Goal: Use online tool/utility: Use online tool/utility

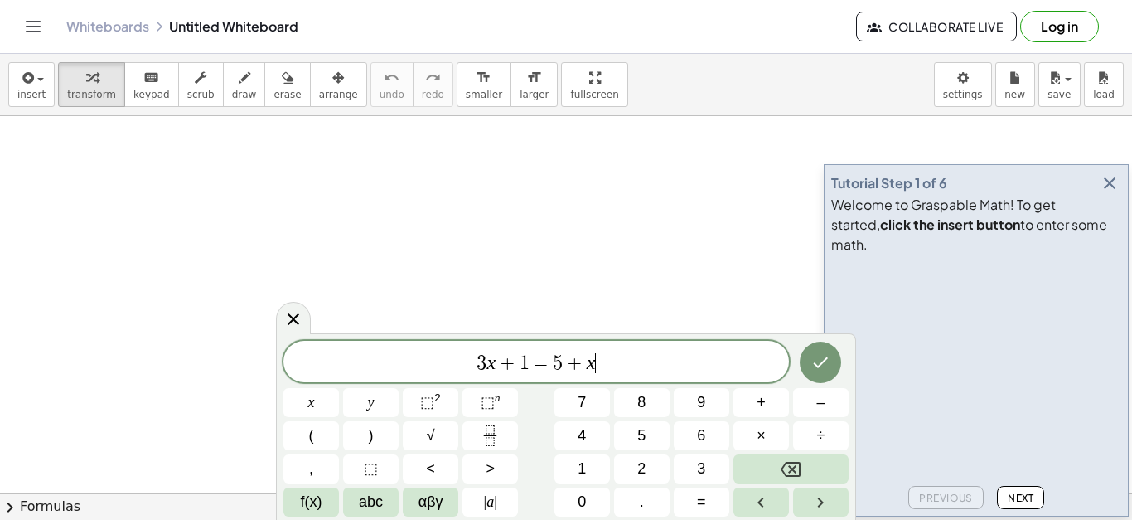
click at [1107, 193] on icon "button" at bounding box center [1110, 183] width 20 height 20
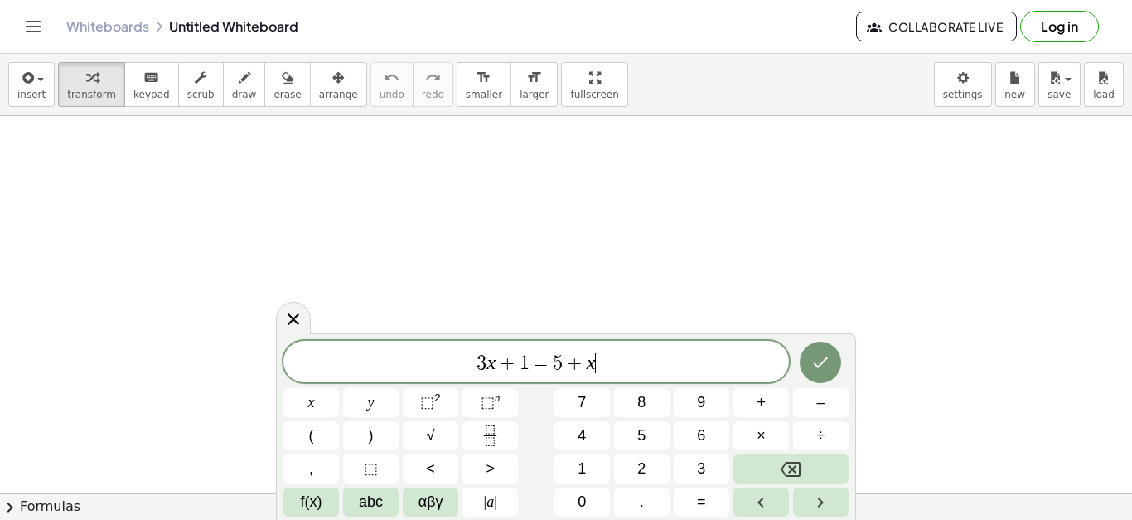
click at [621, 365] on span "3 x + 1 = 5 + x ​" at bounding box center [536, 362] width 506 height 23
click at [777, 435] on button "×" at bounding box center [762, 435] width 56 height 29
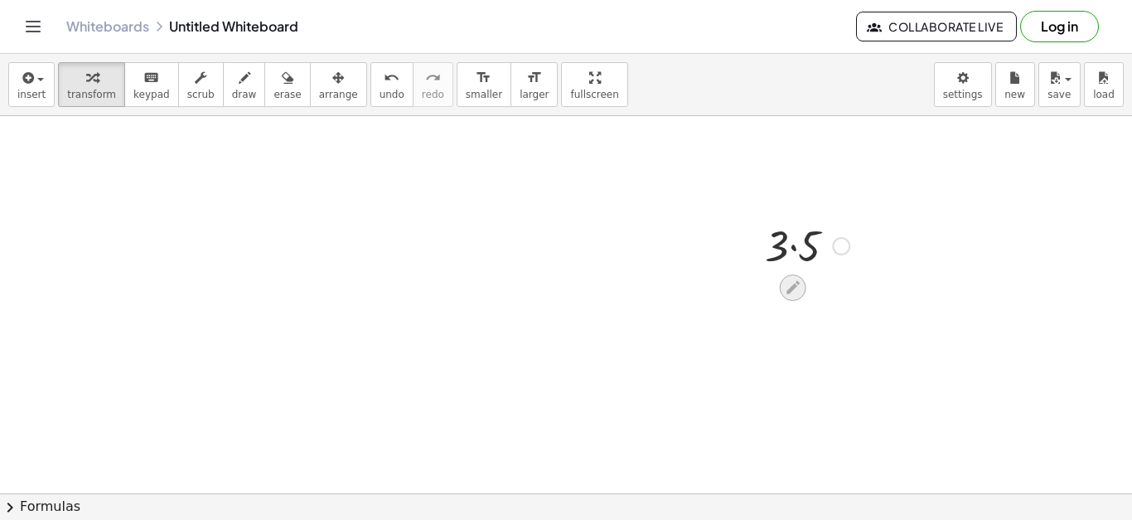
click at [804, 283] on div at bounding box center [793, 287] width 27 height 27
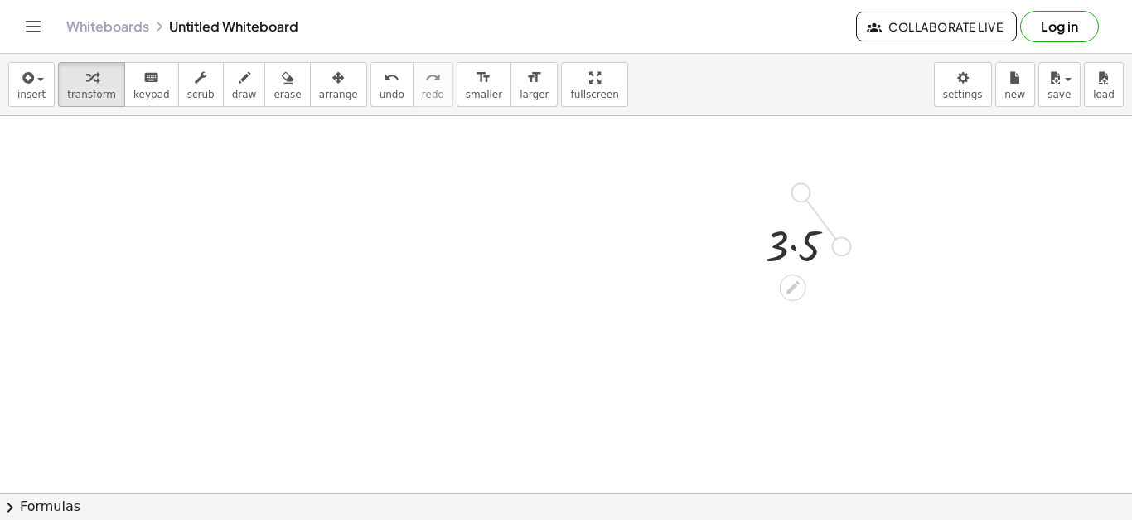
drag, startPoint x: 849, startPoint y: 249, endPoint x: 802, endPoint y: 191, distance: 73.7
click at [759, 201] on div at bounding box center [753, 183] width 101 height 56
click at [737, 222] on icon at bounding box center [739, 225] width 17 height 17
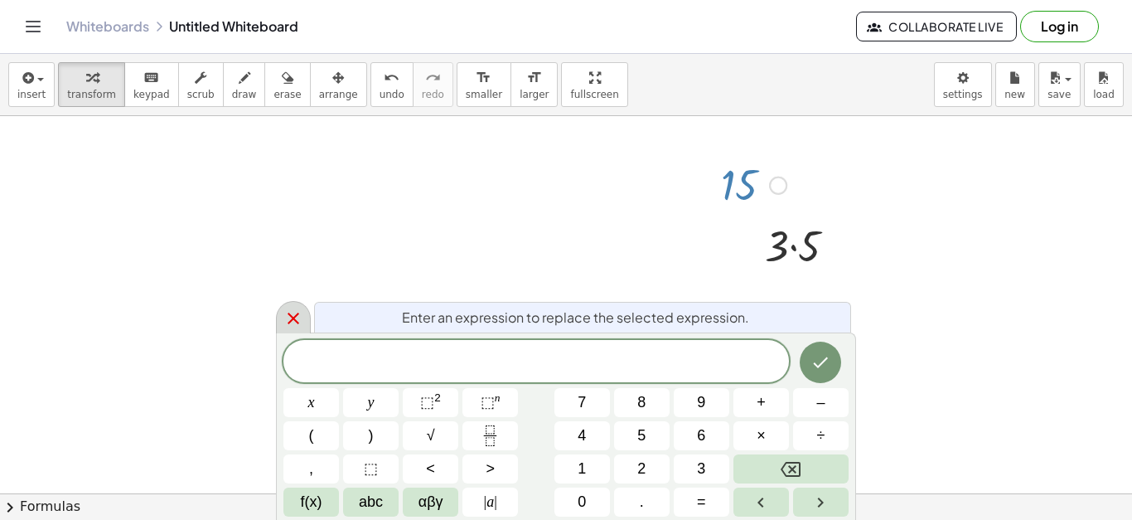
click at [282, 317] on div at bounding box center [293, 317] width 35 height 32
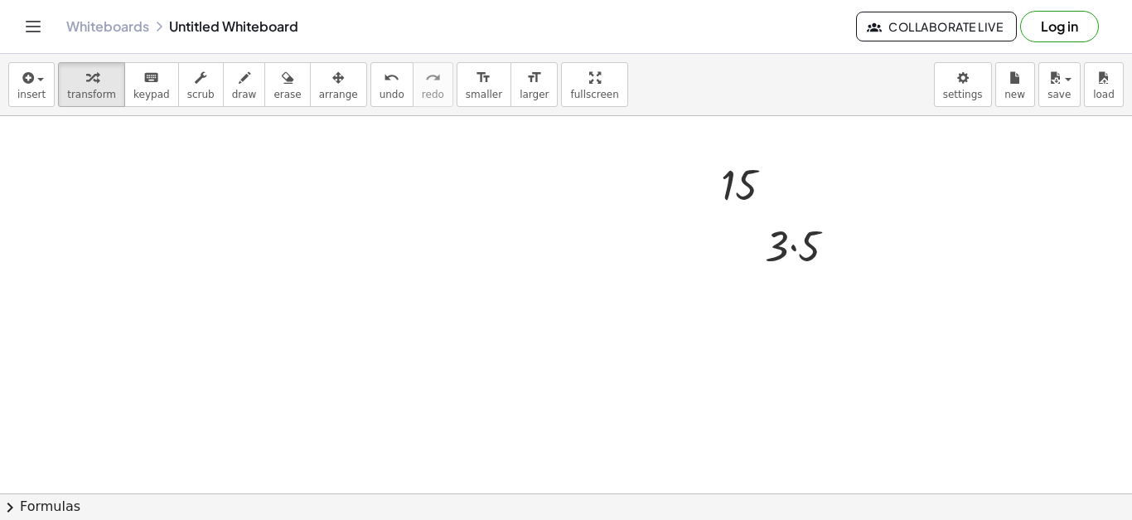
drag, startPoint x: 746, startPoint y: 203, endPoint x: 435, endPoint y: 212, distance: 310.9
drag, startPoint x: 778, startPoint y: 184, endPoint x: 887, endPoint y: 426, distance: 265.3
click at [734, 280] on icon at bounding box center [738, 280] width 17 height 17
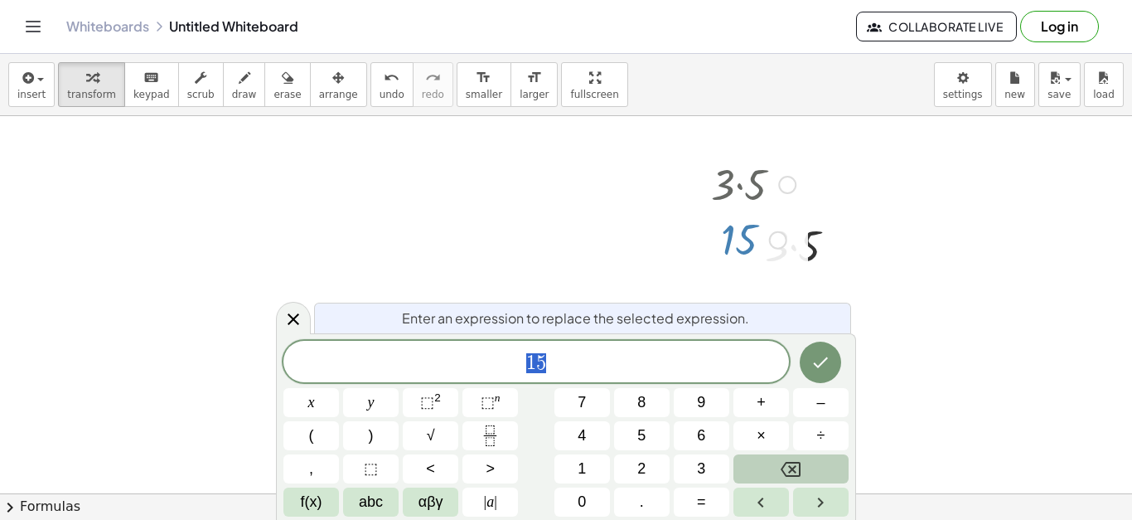
click at [788, 459] on icon "Backspace" at bounding box center [791, 469] width 20 height 20
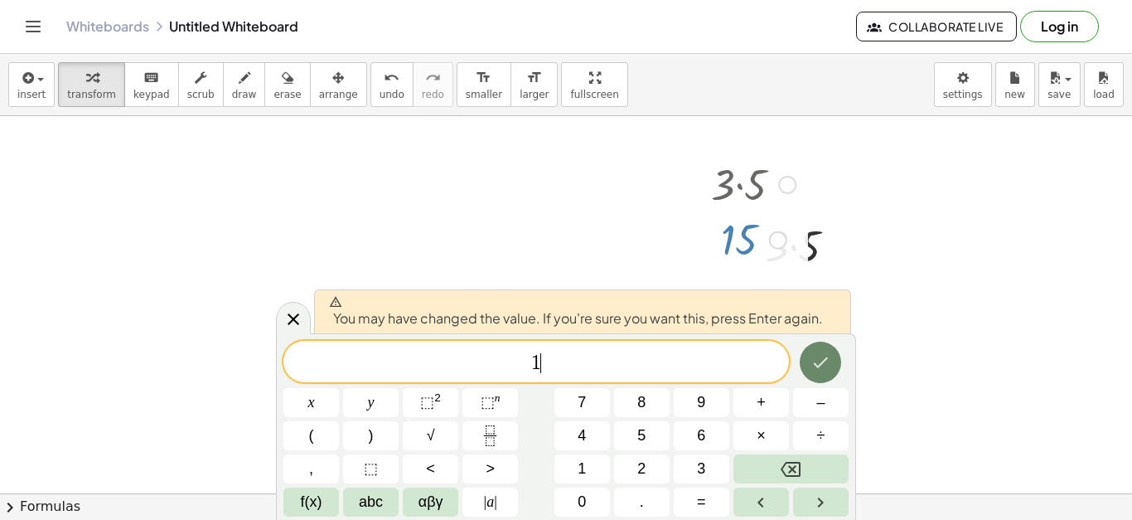
click at [831, 364] on button "Done" at bounding box center [820, 361] width 41 height 41
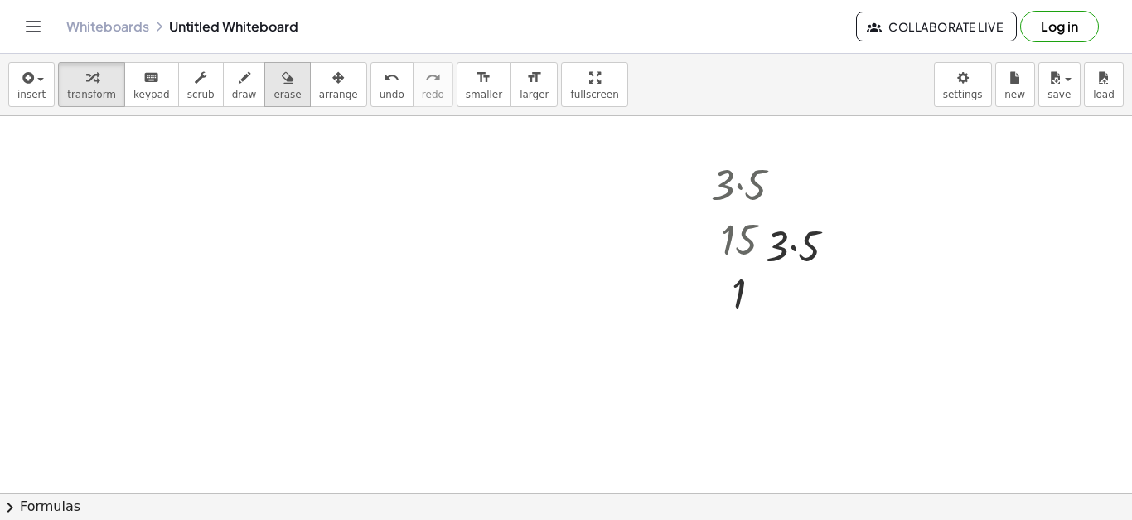
click at [274, 94] on button "erase" at bounding box center [287, 84] width 46 height 45
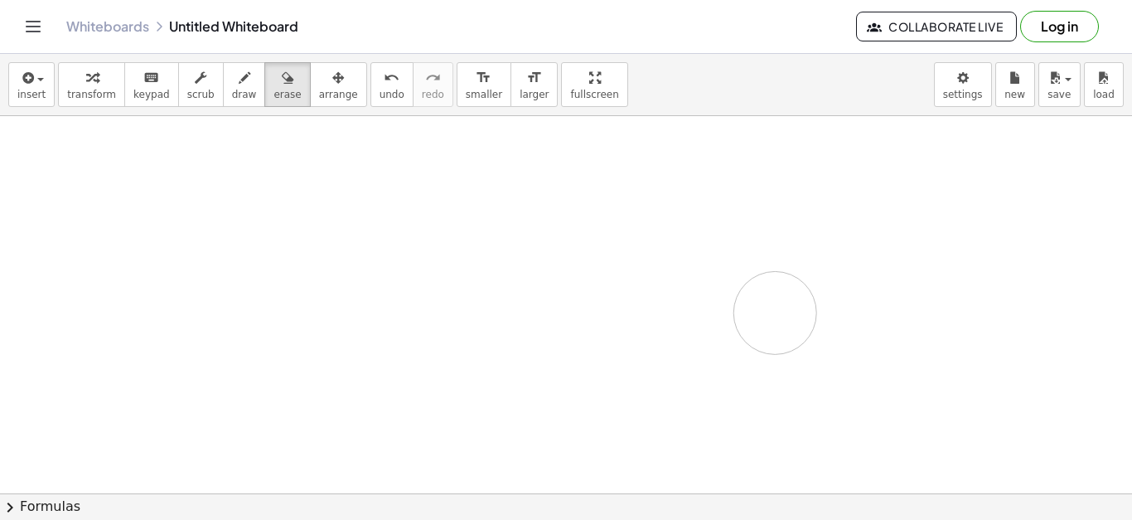
drag, startPoint x: 856, startPoint y: 232, endPoint x: 772, endPoint y: 299, distance: 107.3
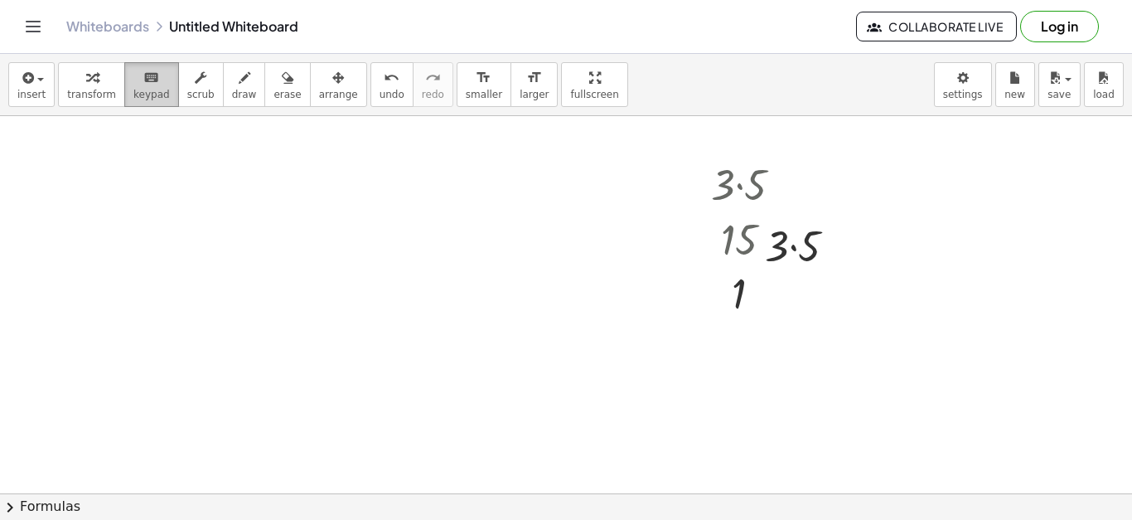
click at [136, 91] on span "keypad" at bounding box center [151, 95] width 36 height 12
click at [102, 92] on span "transform" at bounding box center [91, 95] width 49 height 12
click at [380, 90] on span "undo" at bounding box center [392, 95] width 25 height 12
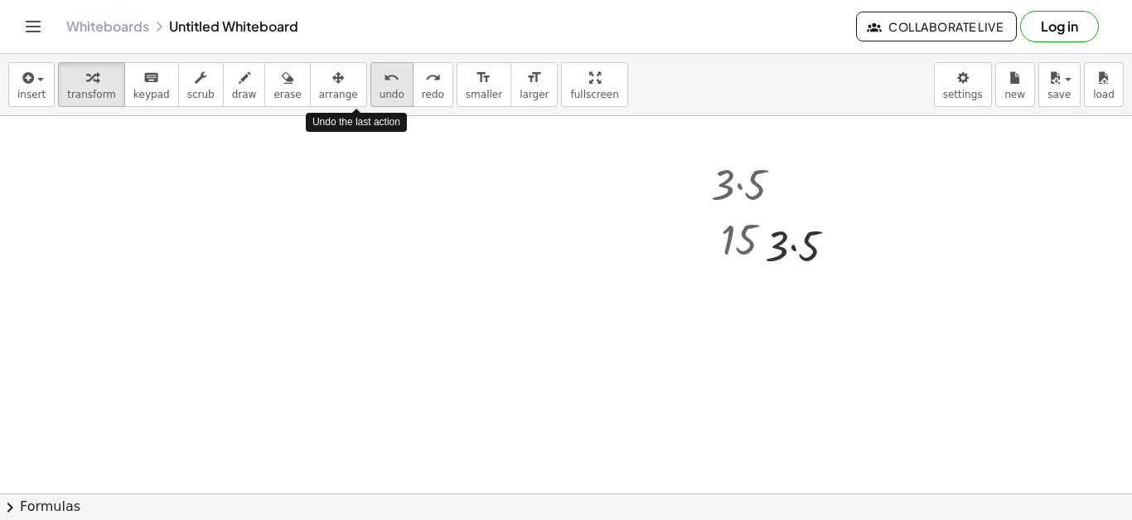
click at [380, 90] on span "undo" at bounding box center [392, 95] width 25 height 12
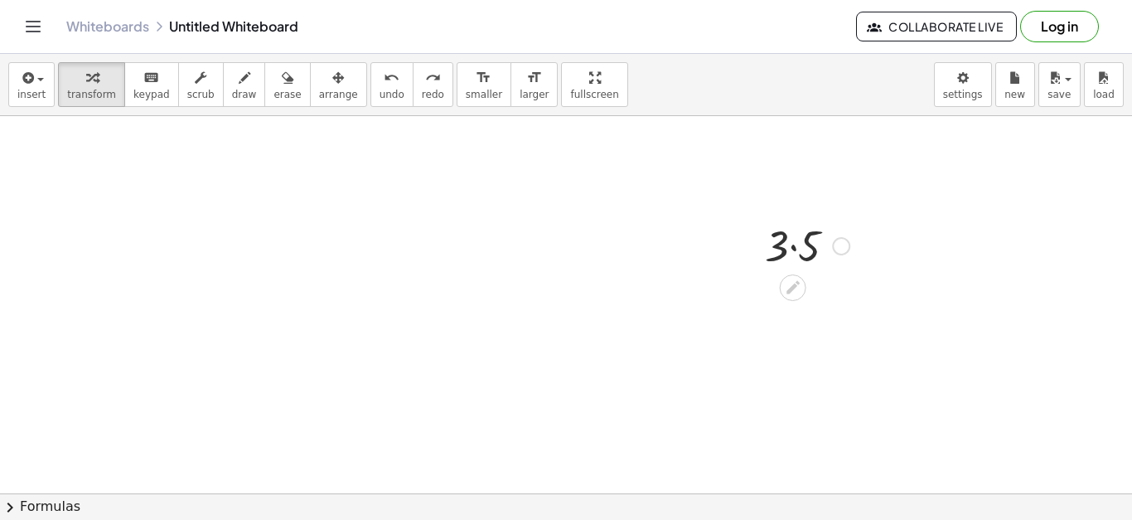
click at [818, 225] on div at bounding box center [807, 244] width 101 height 56
click at [370, 99] on button "undo undo" at bounding box center [391, 84] width 43 height 45
click at [133, 89] on span "keypad" at bounding box center [151, 95] width 36 height 12
drag, startPoint x: 85, startPoint y: 152, endPoint x: 178, endPoint y: 218, distance: 114.8
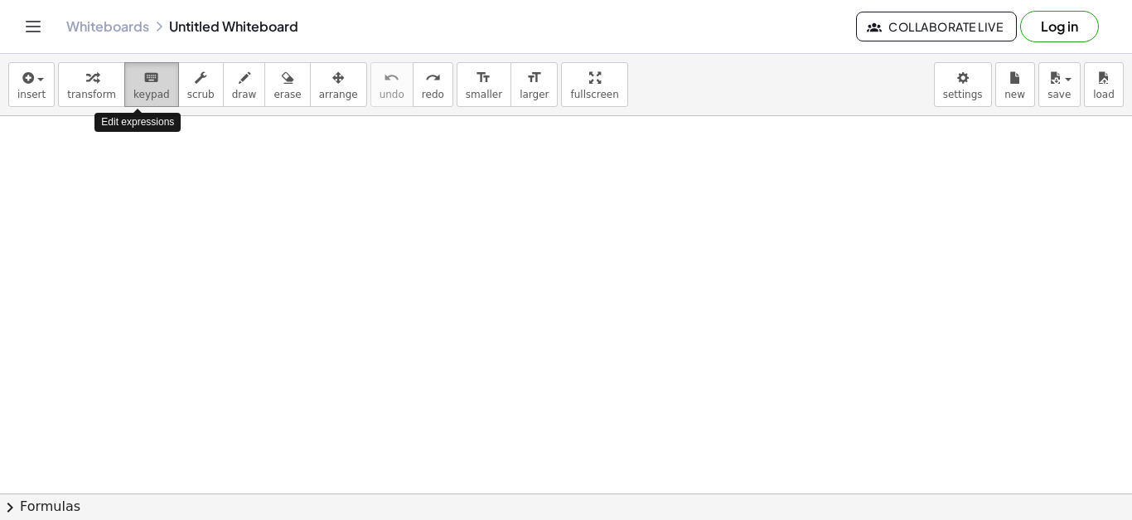
click at [143, 90] on span "keypad" at bounding box center [151, 95] width 36 height 12
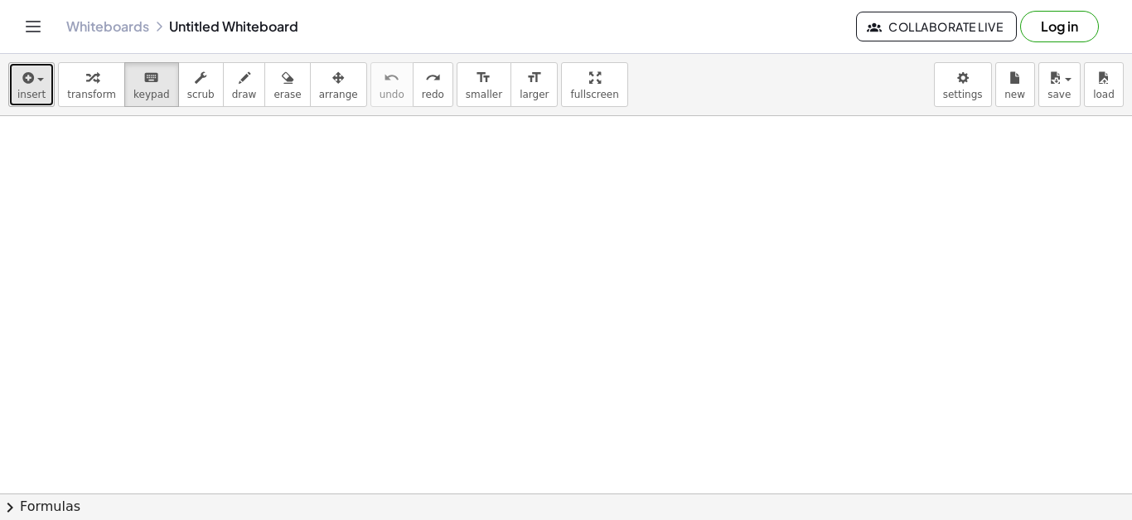
click at [31, 86] on icon "button" at bounding box center [26, 78] width 15 height 20
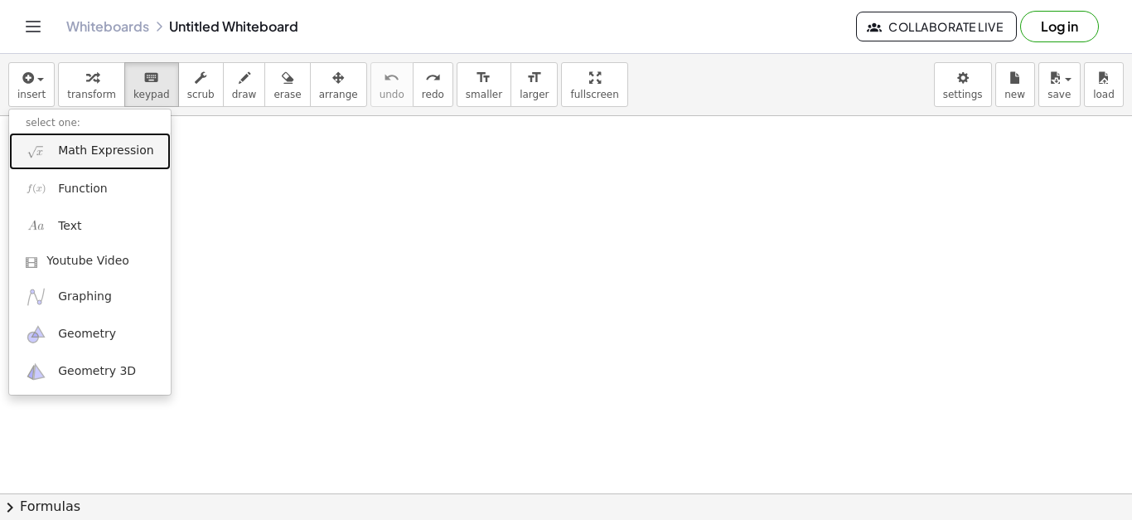
click at [123, 155] on span "Math Expression" at bounding box center [105, 151] width 95 height 17
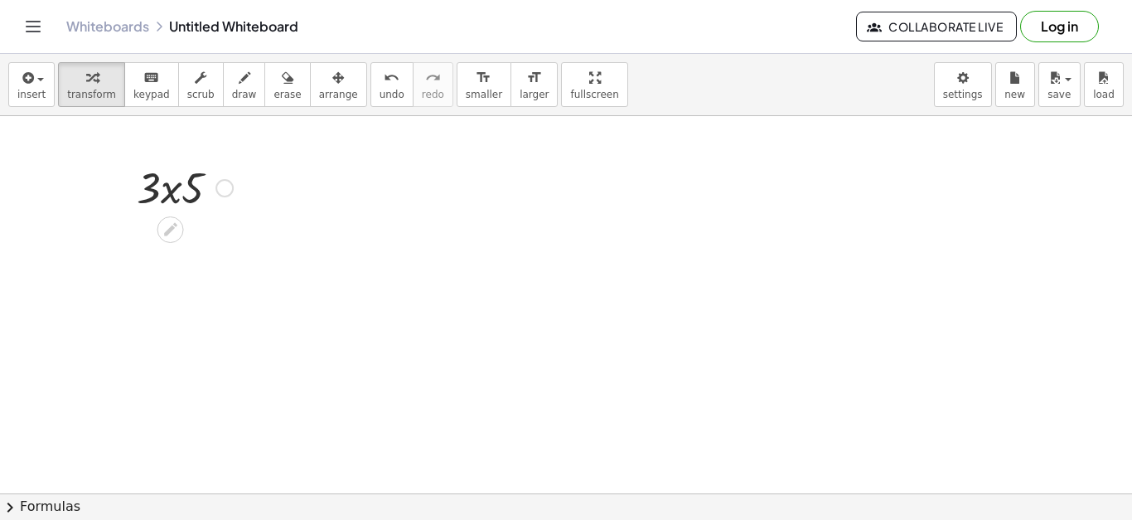
drag, startPoint x: 229, startPoint y: 188, endPoint x: 303, endPoint y: 204, distance: 75.4
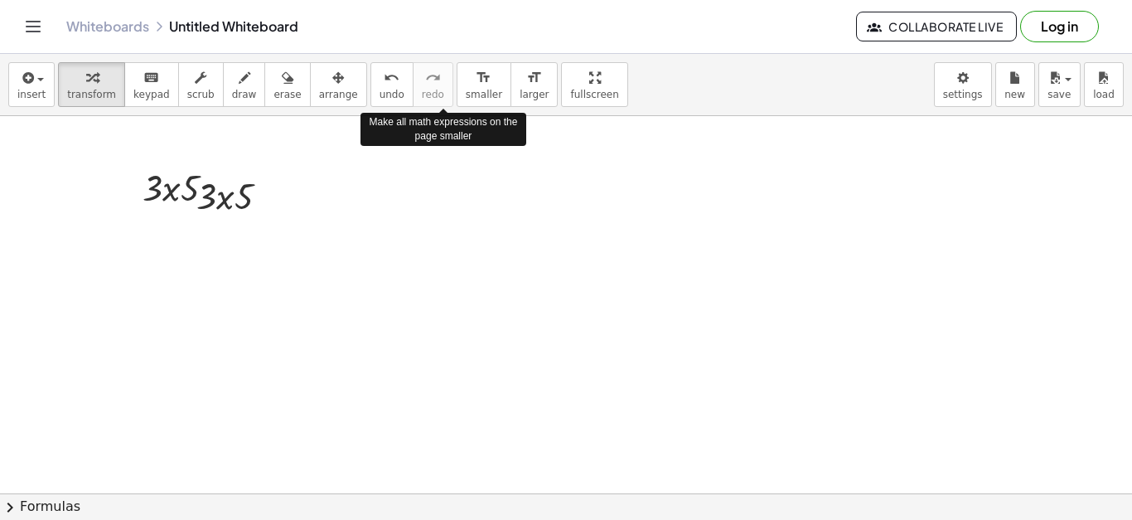
drag, startPoint x: 433, startPoint y: 90, endPoint x: 378, endPoint y: 149, distance: 80.3
click at [390, 156] on div "insert select one: Math Expression Function Text Youtube Video Graphing Geometr…" at bounding box center [566, 287] width 1132 height 466
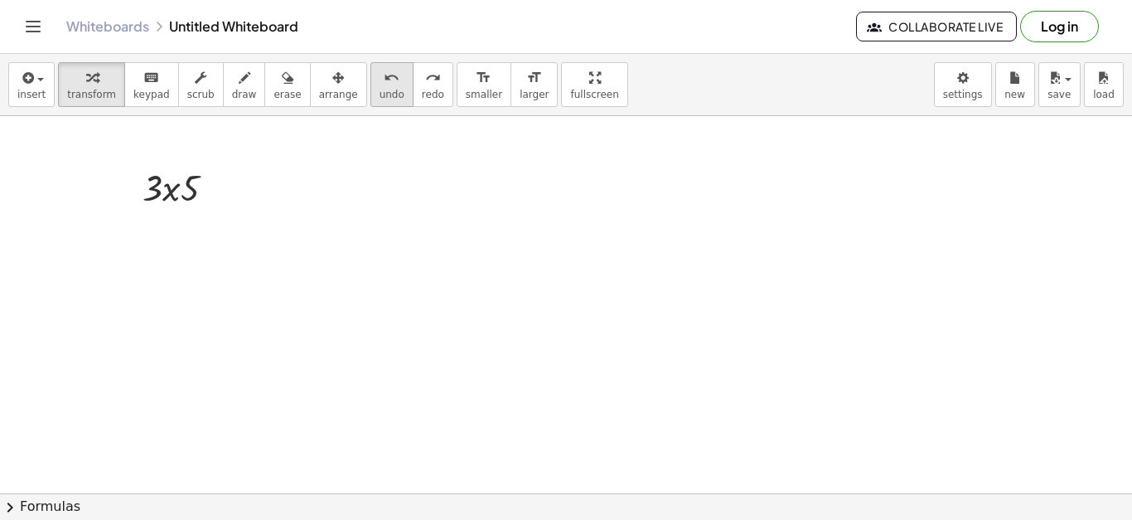
click at [380, 98] on span "undo" at bounding box center [392, 95] width 25 height 12
click at [169, 191] on div at bounding box center [185, 186] width 102 height 49
click at [170, 222] on icon at bounding box center [170, 224] width 13 height 13
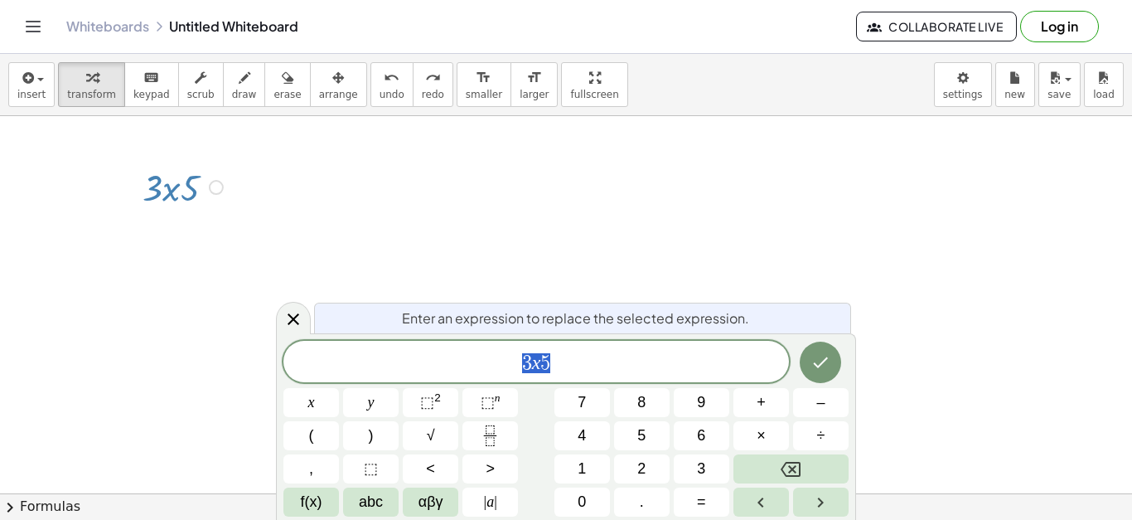
click at [574, 359] on span "3 x 5" at bounding box center [536, 362] width 506 height 23
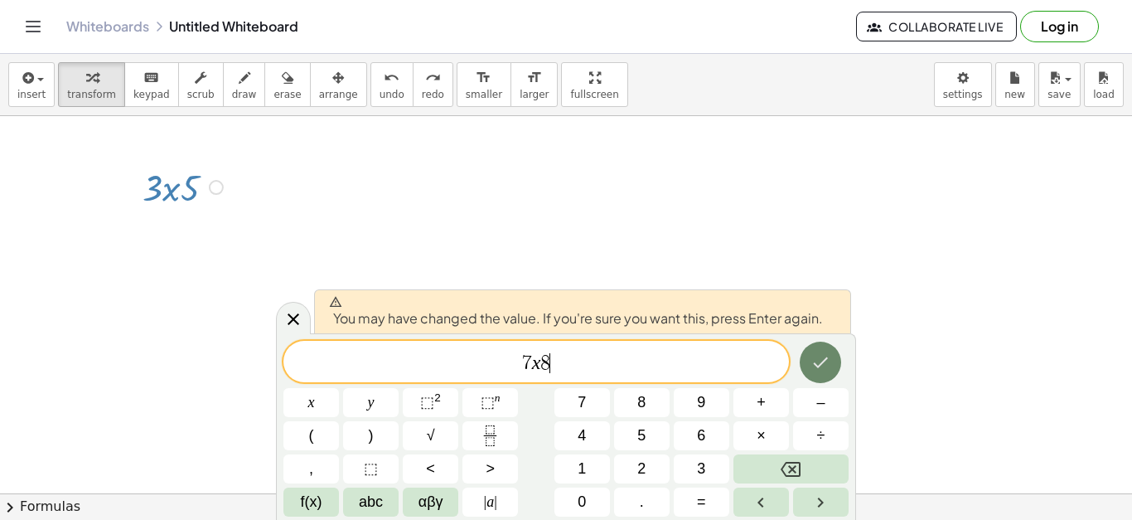
click at [835, 367] on button "Done" at bounding box center [820, 361] width 41 height 41
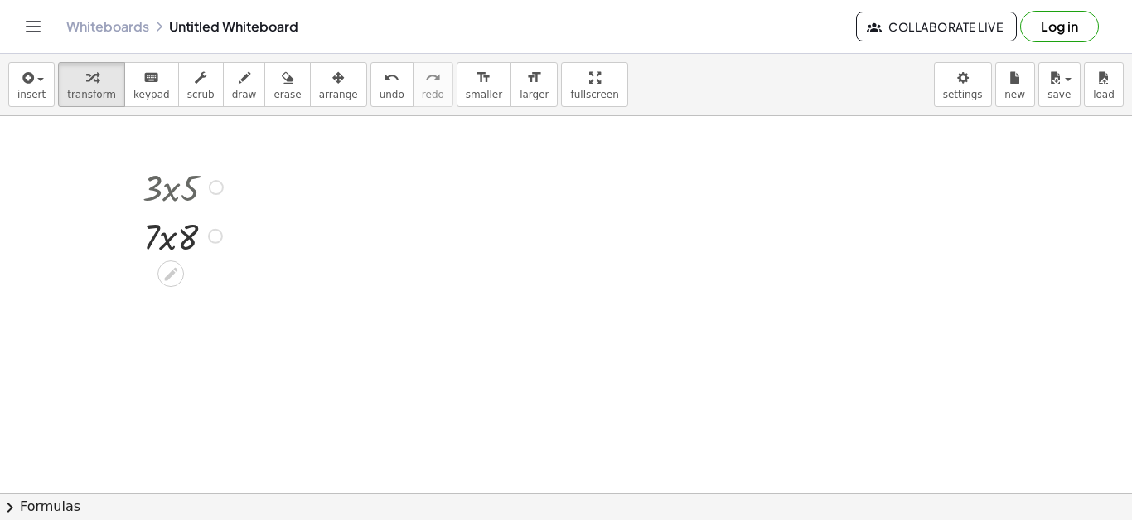
drag, startPoint x: 196, startPoint y: 194, endPoint x: 178, endPoint y: 191, distance: 17.7
click at [178, 191] on div at bounding box center [185, 186] width 102 height 49
click at [211, 189] on div at bounding box center [216, 187] width 15 height 15
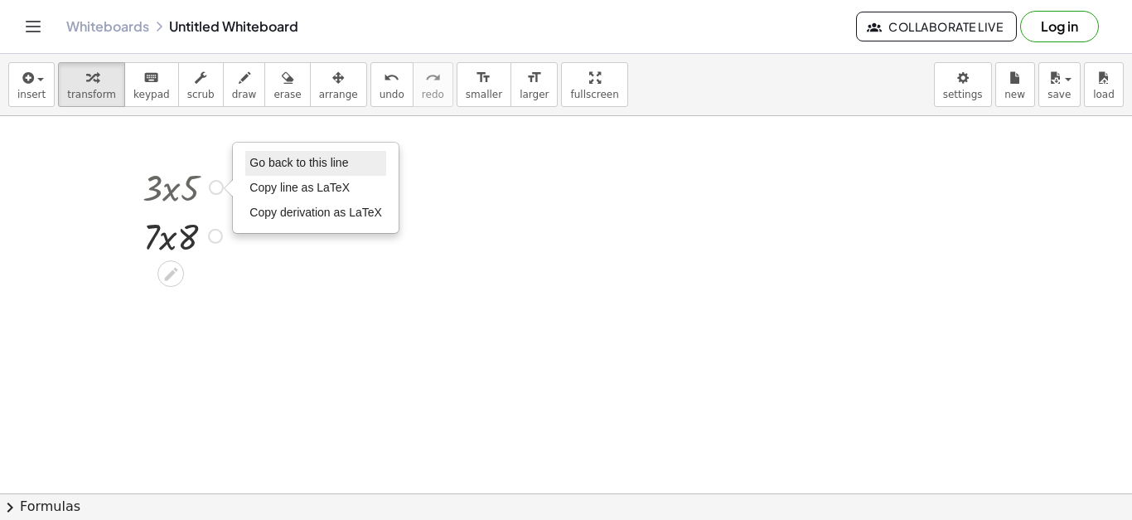
click at [293, 161] on span "Go back to this line" at bounding box center [298, 162] width 99 height 13
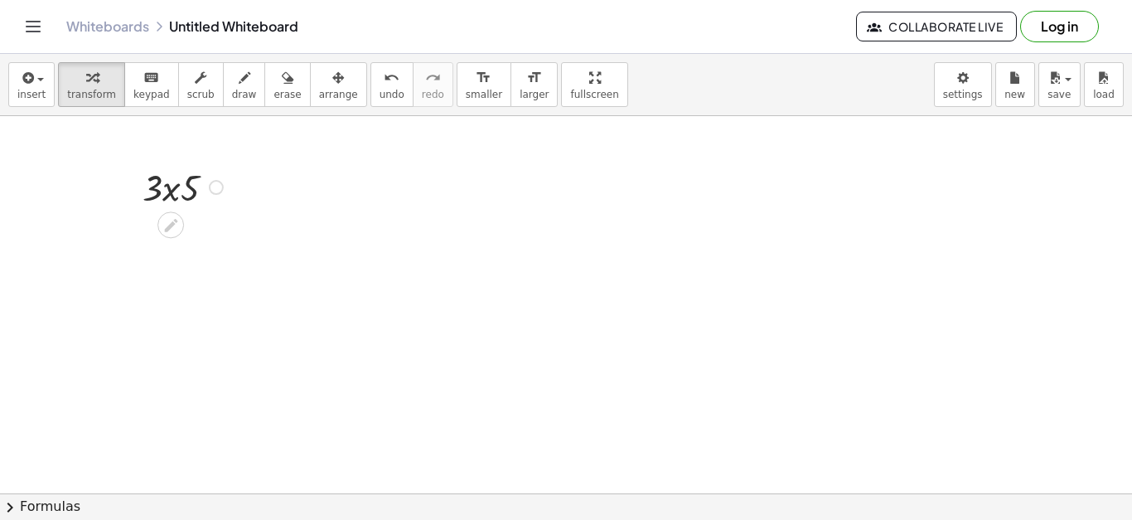
click at [171, 193] on div at bounding box center [185, 186] width 102 height 49
click at [169, 216] on icon at bounding box center [170, 224] width 17 height 17
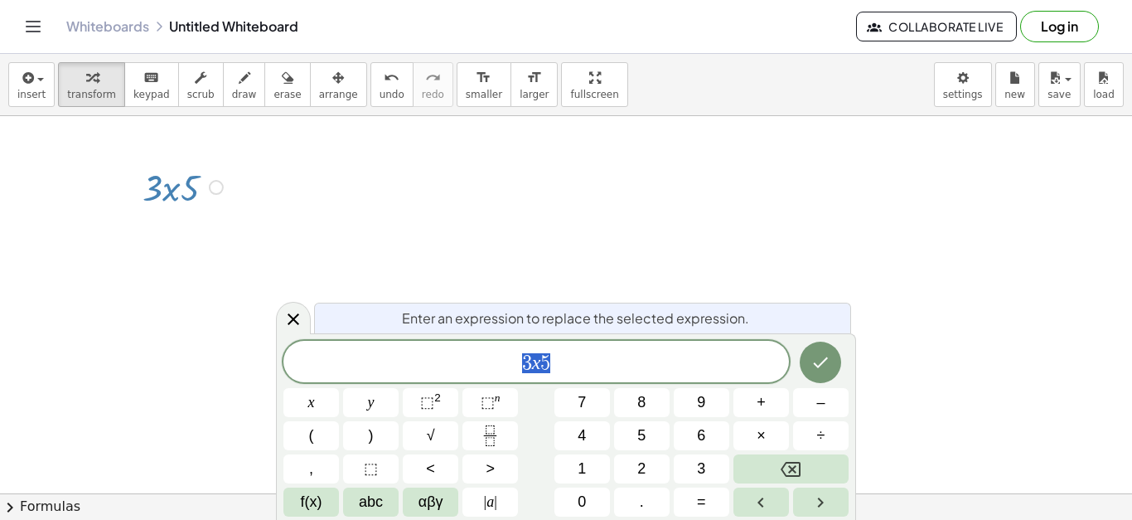
drag, startPoint x: 554, startPoint y: 351, endPoint x: 498, endPoint y: 355, distance: 56.5
click at [498, 355] on div "3 x 5" at bounding box center [536, 361] width 506 height 41
click at [810, 363] on button "Done" at bounding box center [820, 361] width 41 height 41
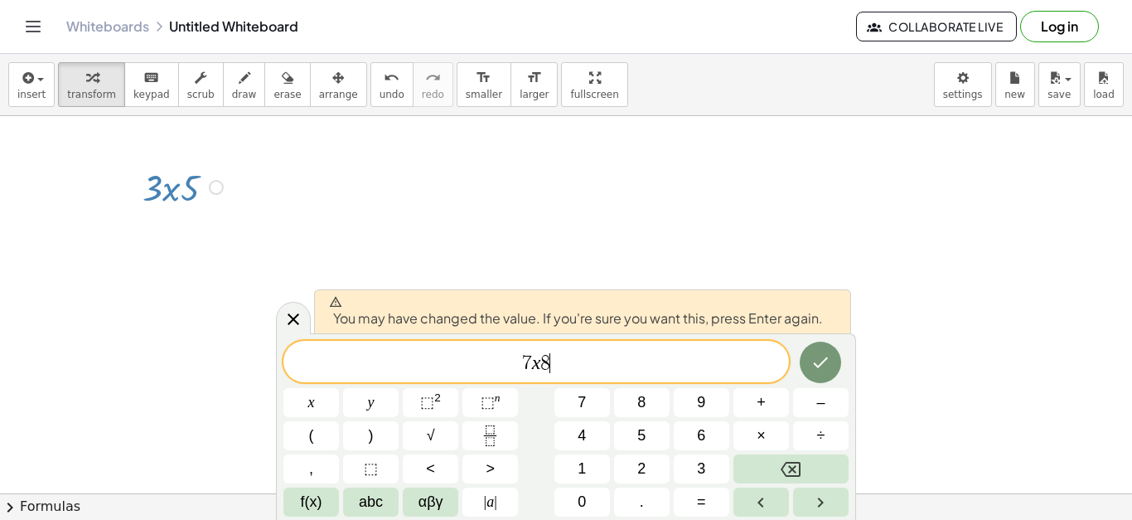
click at [776, 352] on span "7 x 8 ​" at bounding box center [536, 362] width 506 height 23
click at [821, 353] on icon "Done" at bounding box center [821, 362] width 20 height 20
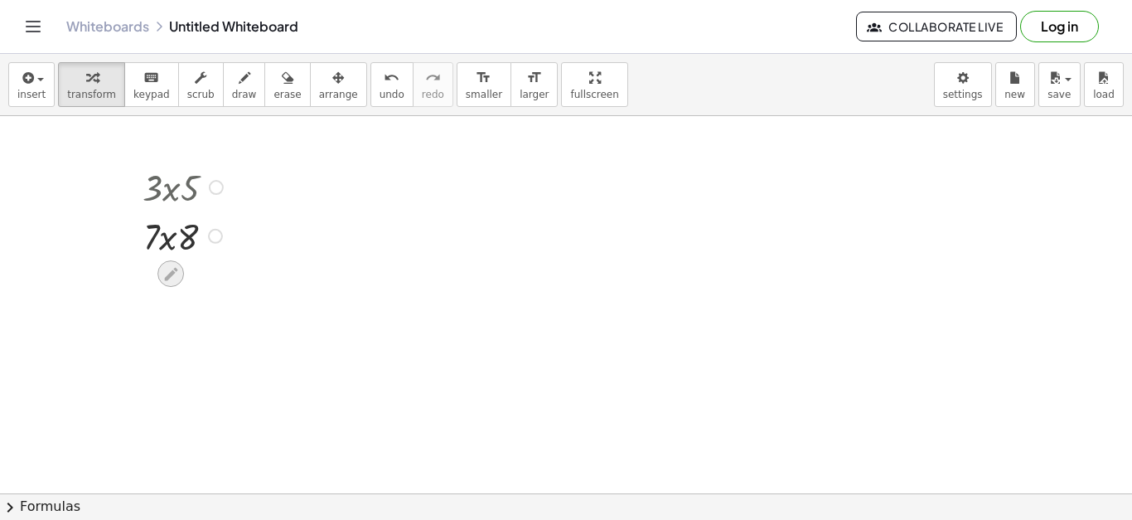
click at [174, 265] on icon at bounding box center [170, 273] width 17 height 17
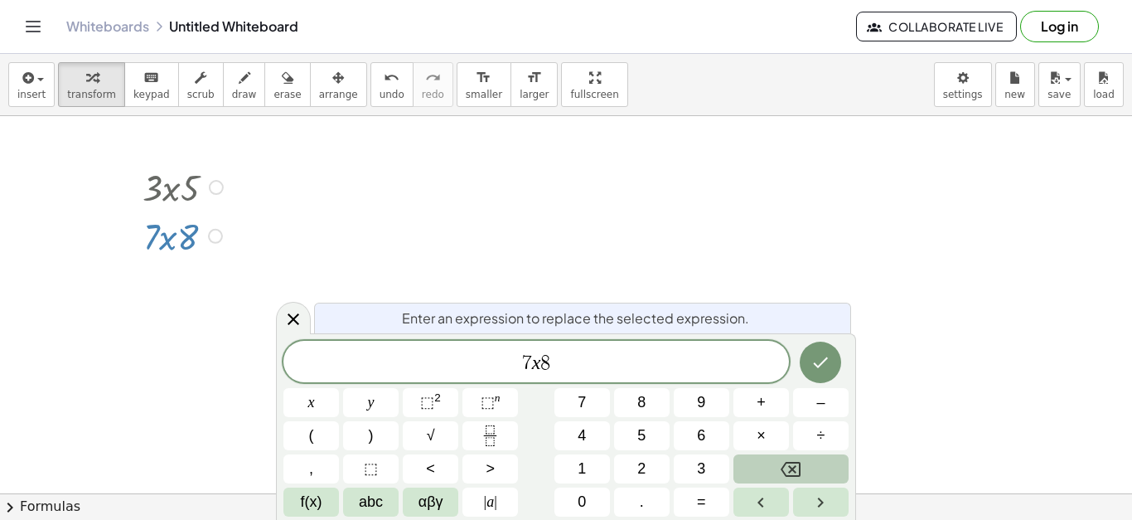
click at [802, 461] on button "Backspace" at bounding box center [791, 468] width 115 height 29
click at [766, 436] on button "×" at bounding box center [762, 435] width 56 height 29
click at [820, 361] on icon "Done" at bounding box center [821, 362] width 20 height 20
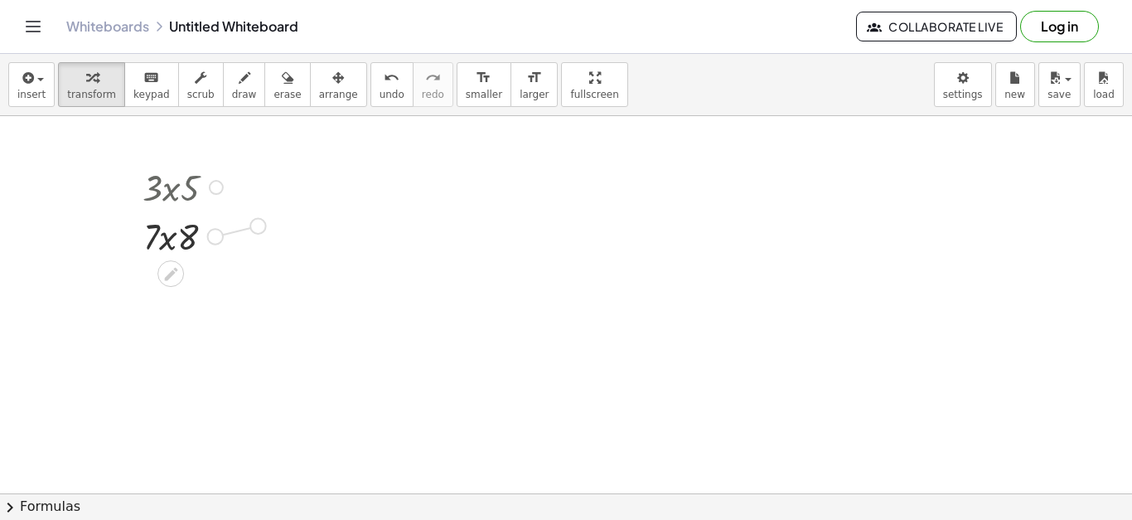
drag, startPoint x: 219, startPoint y: 237, endPoint x: 270, endPoint y: 226, distance: 52.5
click at [211, 219] on div at bounding box center [212, 218] width 100 height 49
click at [245, 221] on div at bounding box center [242, 219] width 15 height 15
click at [370, 101] on button "undo undo" at bounding box center [391, 84] width 43 height 45
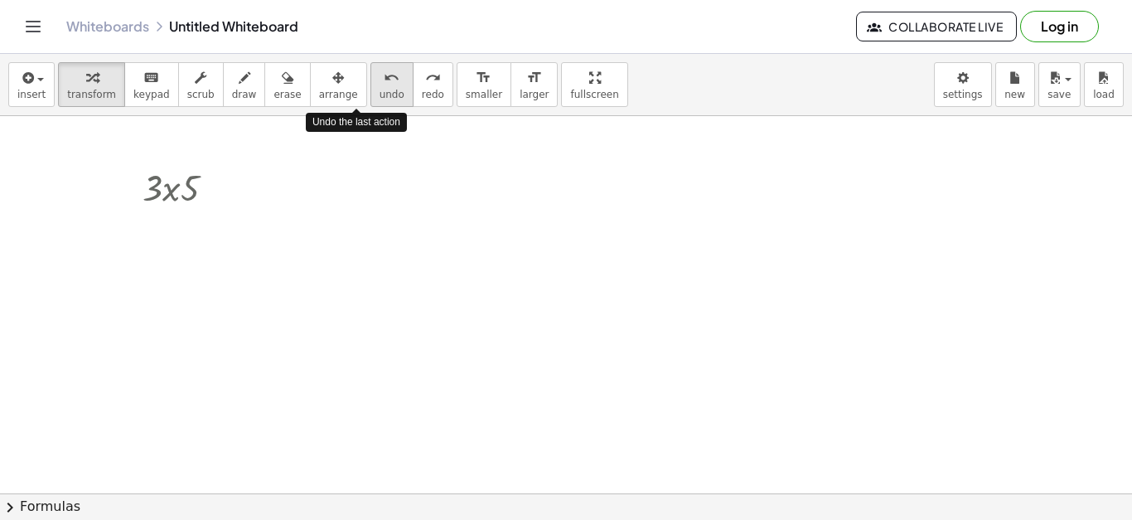
click at [370, 101] on button "undo undo" at bounding box center [391, 84] width 43 height 45
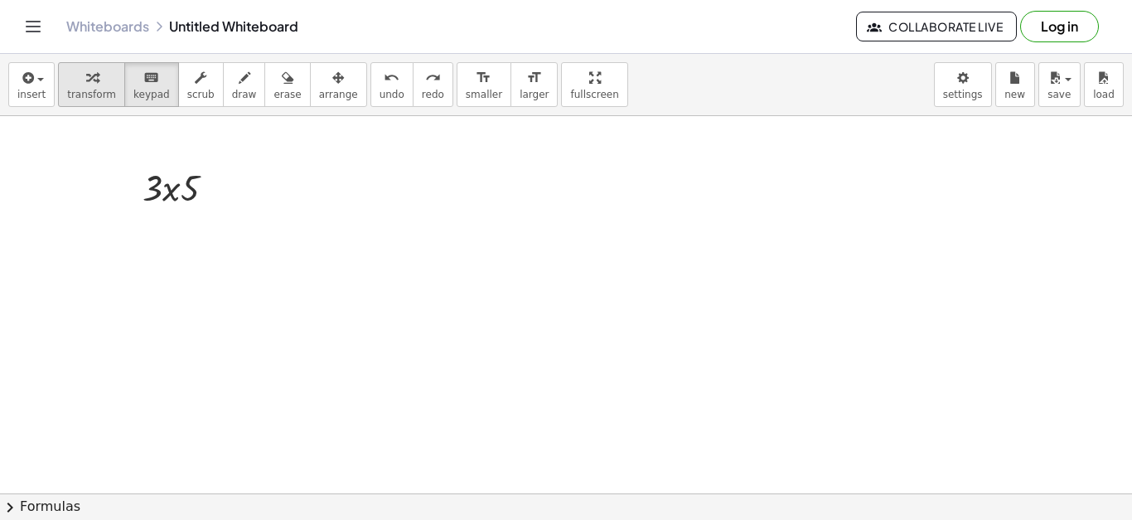
drag, startPoint x: 135, startPoint y: 79, endPoint x: 51, endPoint y: 88, distance: 85.0
click at [61, 100] on div "transform keyboard keypad scrub draw erase arrange" at bounding box center [212, 84] width 308 height 45
click at [29, 82] on icon "button" at bounding box center [26, 78] width 15 height 20
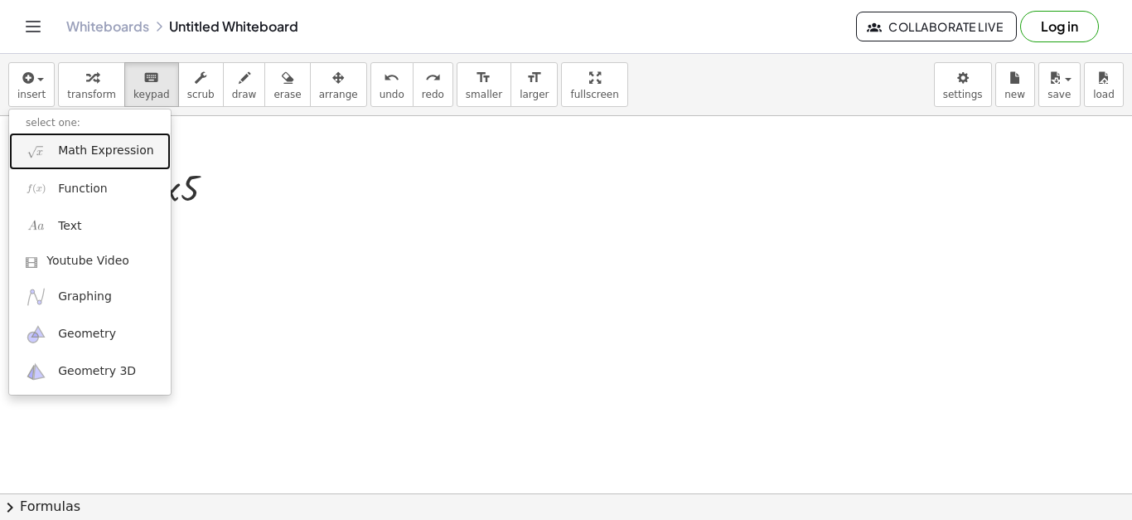
click at [70, 160] on link "Math Expression" at bounding box center [90, 151] width 162 height 37
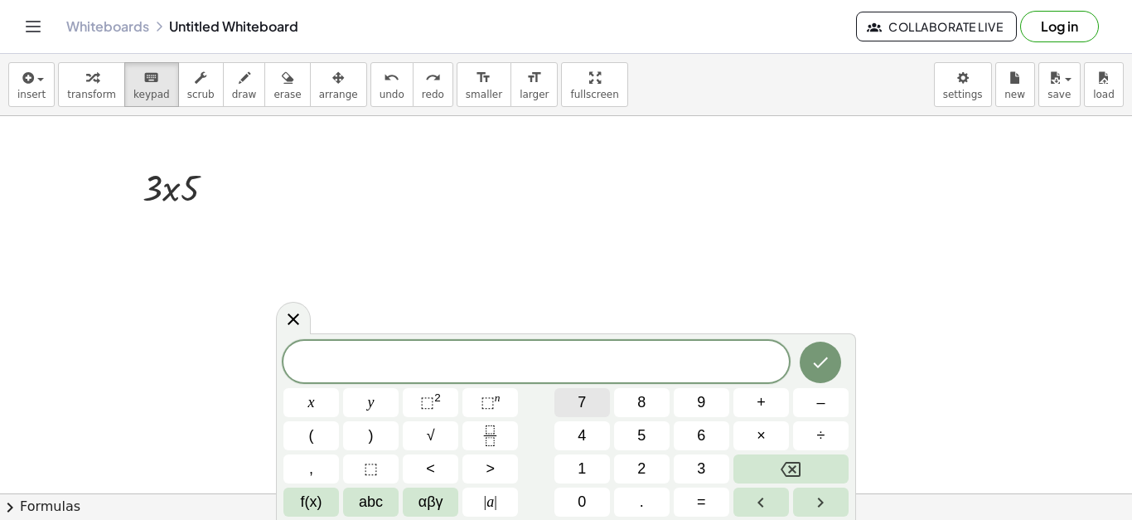
click at [584, 406] on span "7" at bounding box center [582, 402] width 8 height 22
click at [759, 434] on span "×" at bounding box center [761, 435] width 9 height 22
click at [634, 409] on button "8" at bounding box center [642, 402] width 56 height 29
click at [812, 370] on icon "Done" at bounding box center [821, 362] width 20 height 20
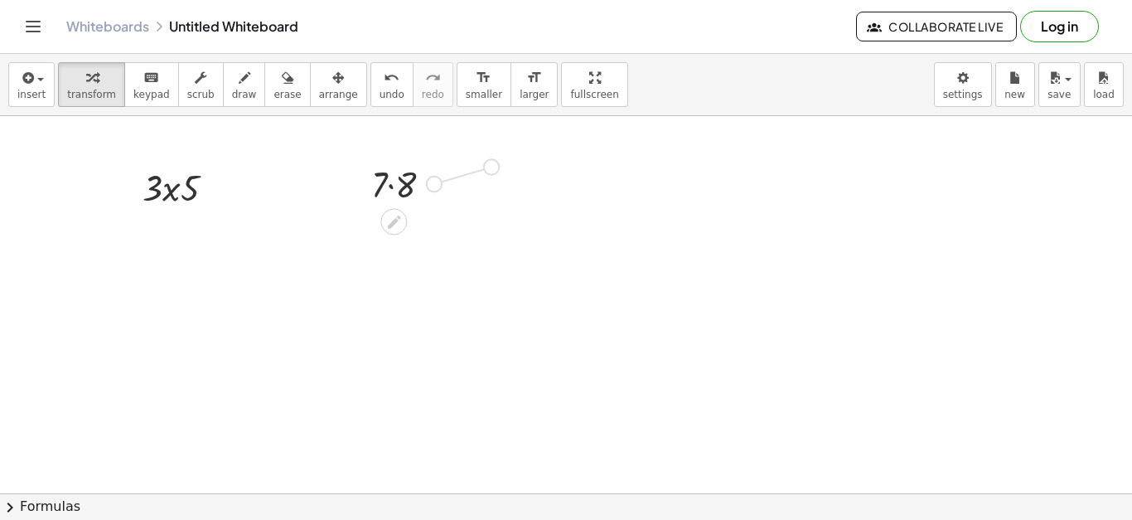
drag, startPoint x: 440, startPoint y: 182, endPoint x: 505, endPoint y: 164, distance: 67.0
drag, startPoint x: 433, startPoint y: 185, endPoint x: 453, endPoint y: 229, distance: 47.9
click at [436, 161] on div "· 7 · 8" at bounding box center [436, 161] width 0 height 0
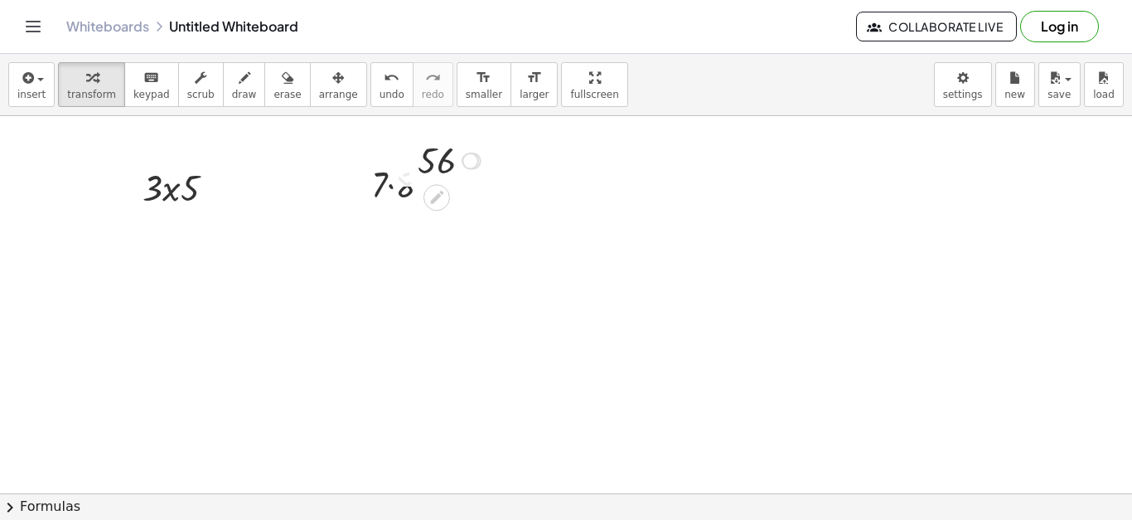
click at [437, 161] on div "56" at bounding box center [437, 161] width 0 height 0
drag, startPoint x: 433, startPoint y: 151, endPoint x: 485, endPoint y: 166, distance: 54.3
click at [485, 166] on div at bounding box center [451, 159] width 84 height 47
click at [387, 214] on icon at bounding box center [393, 221] width 17 height 17
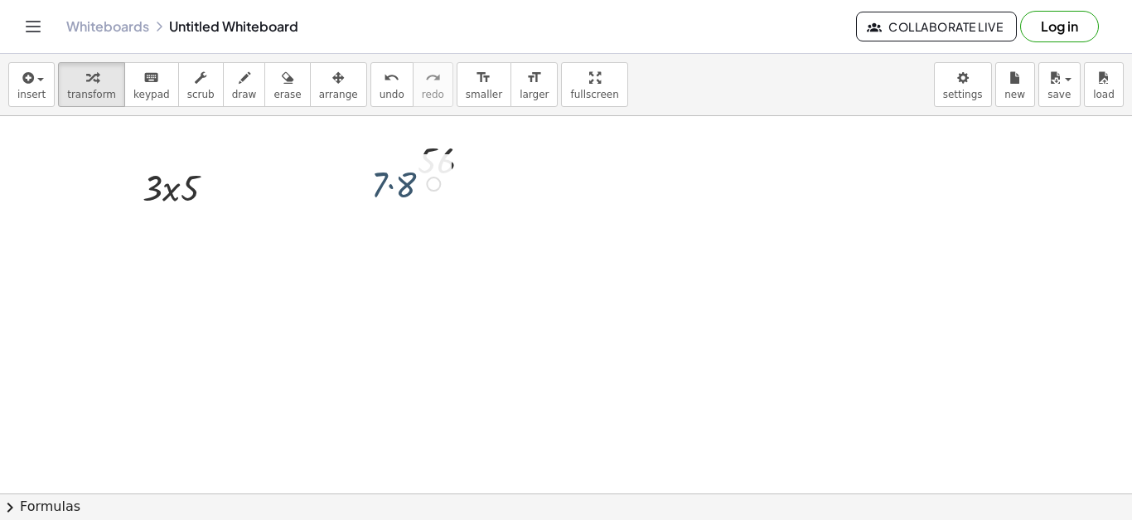
click at [232, 90] on span "draw" at bounding box center [244, 95] width 25 height 12
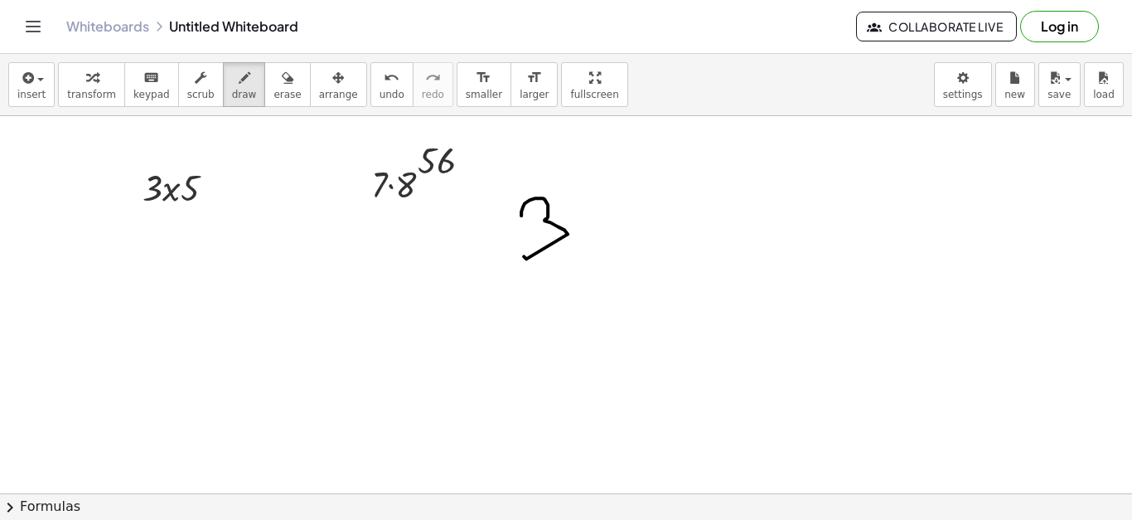
drag, startPoint x: 521, startPoint y: 215, endPoint x: 540, endPoint y: 240, distance: 31.5
drag, startPoint x: 597, startPoint y: 197, endPoint x: 497, endPoint y: 160, distance: 106.2
click at [380, 89] on span "undo" at bounding box center [392, 95] width 25 height 12
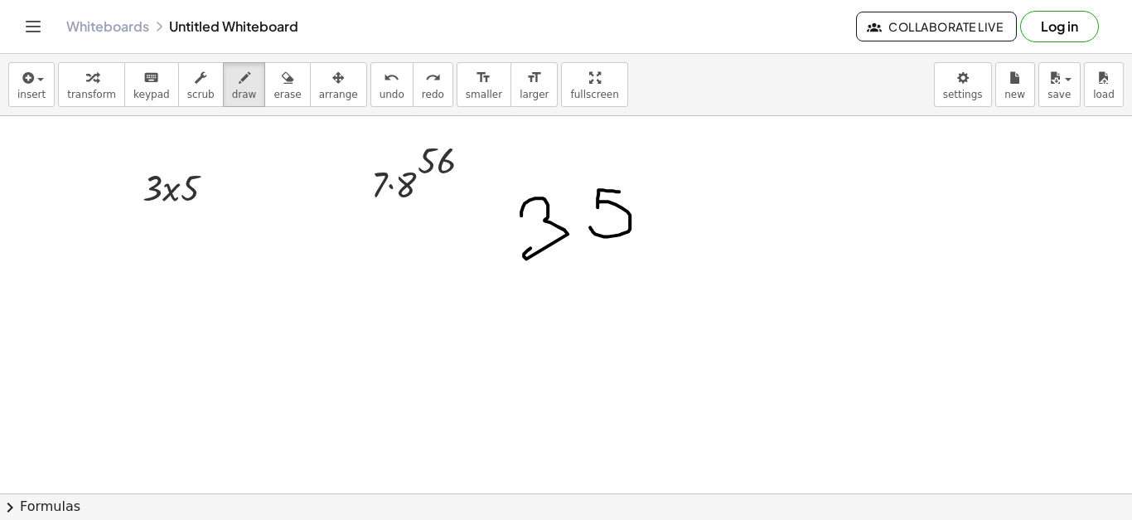
drag, startPoint x: 598, startPoint y: 189, endPoint x: 590, endPoint y: 226, distance: 38.2
click at [380, 89] on span "undo" at bounding box center [392, 95] width 25 height 12
click at [370, 96] on button "undo undo" at bounding box center [391, 84] width 43 height 45
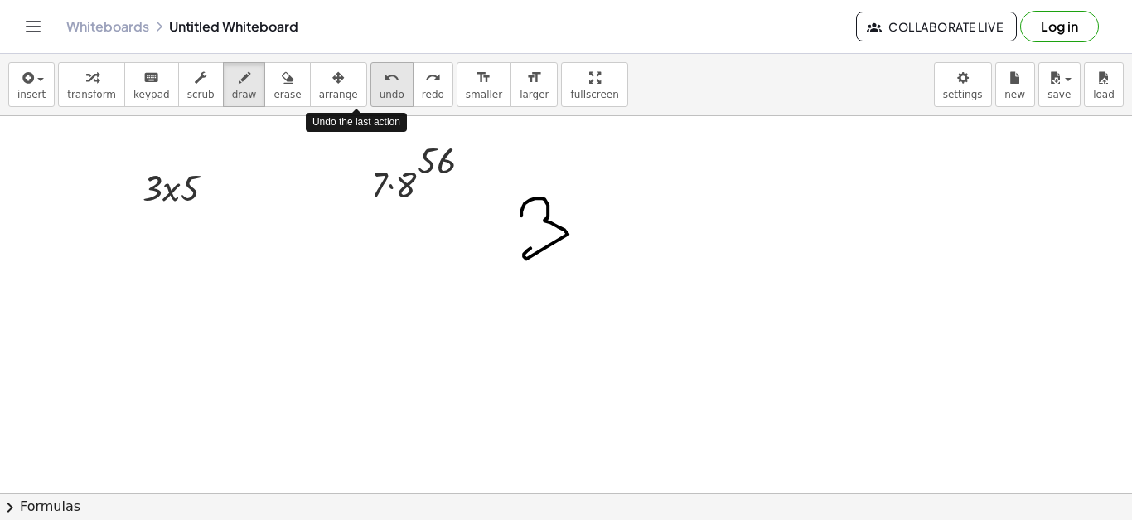
click at [370, 96] on button "undo undo" at bounding box center [391, 84] width 43 height 45
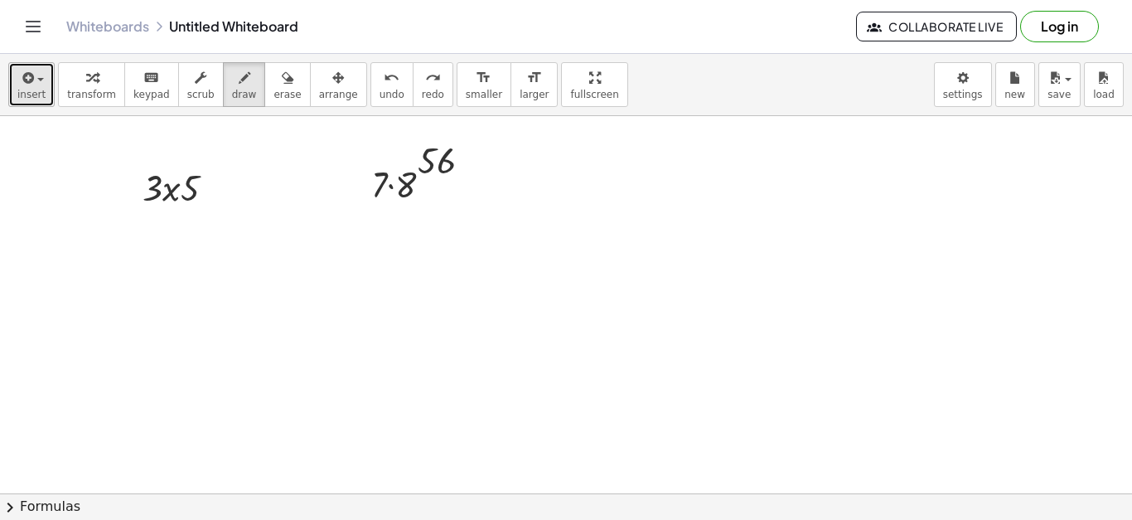
click at [39, 94] on span "insert" at bounding box center [31, 95] width 28 height 12
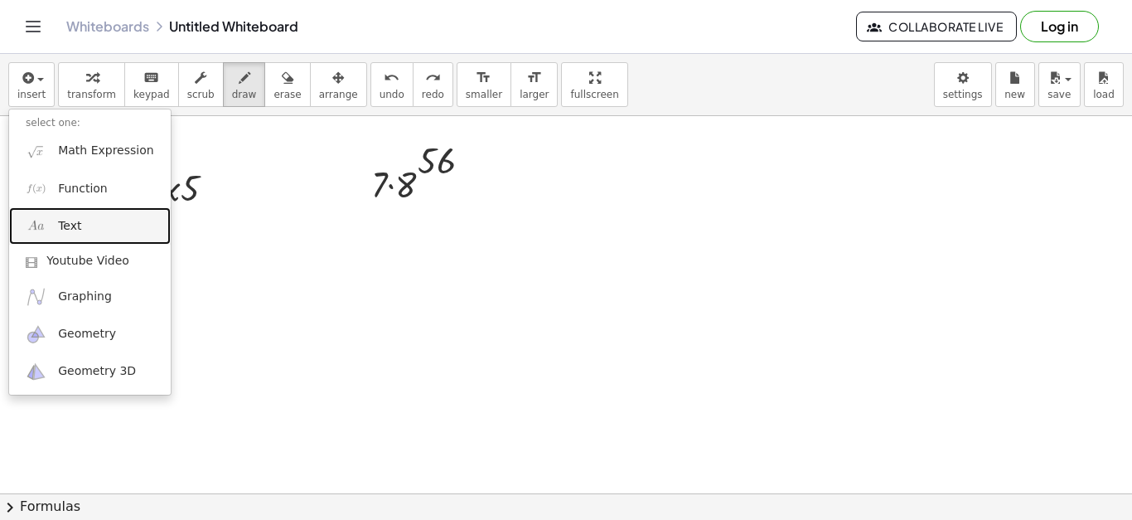
click at [120, 215] on link "Text" at bounding box center [90, 225] width 162 height 37
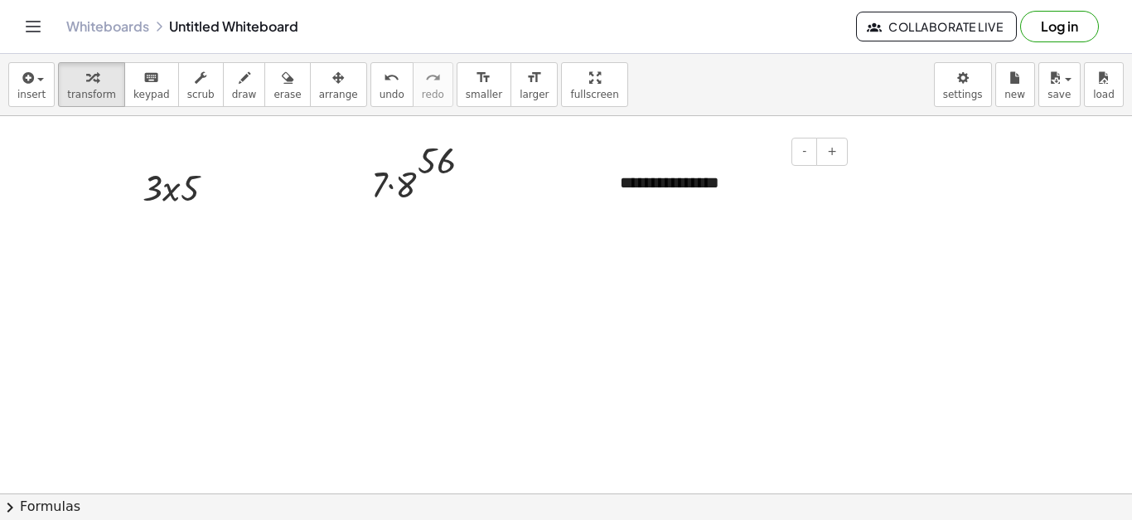
click at [746, 182] on div "**********" at bounding box center [727, 182] width 249 height 57
click at [618, 182] on div at bounding box center [611, 201] width 17 height 80
click at [834, 163] on span "+" at bounding box center [832, 157] width 10 height 13
click at [646, 195] on div "** **" at bounding box center [727, 216] width 249 height 111
click at [647, 230] on div at bounding box center [727, 243] width 215 height 26
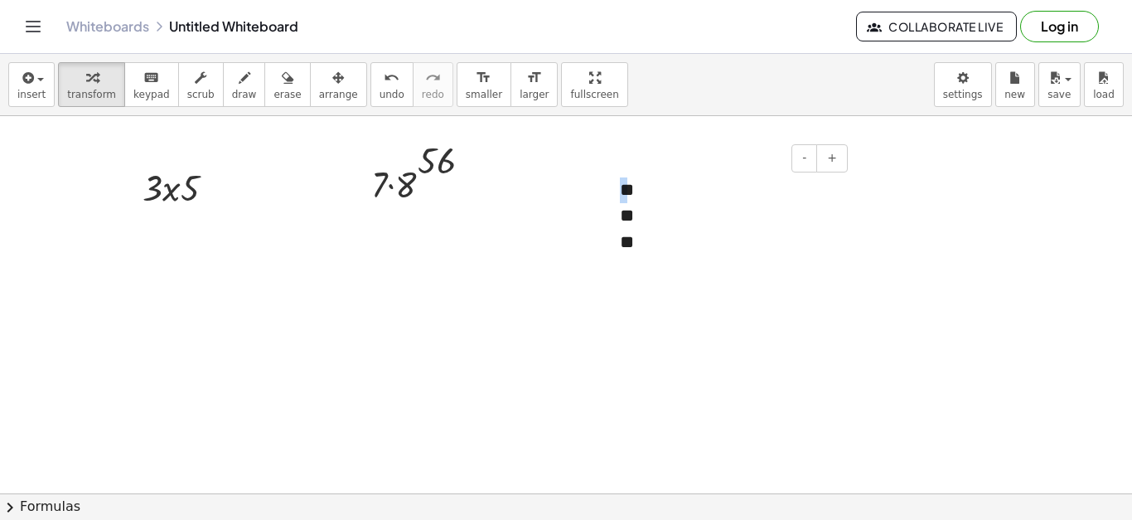
drag, startPoint x: 627, startPoint y: 189, endPoint x: 616, endPoint y: 192, distance: 12.1
click at [616, 192] on div "- + ** ** **" at bounding box center [727, 216] width 249 height 111
drag, startPoint x: 632, startPoint y: 204, endPoint x: 644, endPoint y: 204, distance: 12.4
click at [644, 204] on div "**" at bounding box center [727, 216] width 215 height 26
drag, startPoint x: 615, startPoint y: 182, endPoint x: 624, endPoint y: 182, distance: 9.1
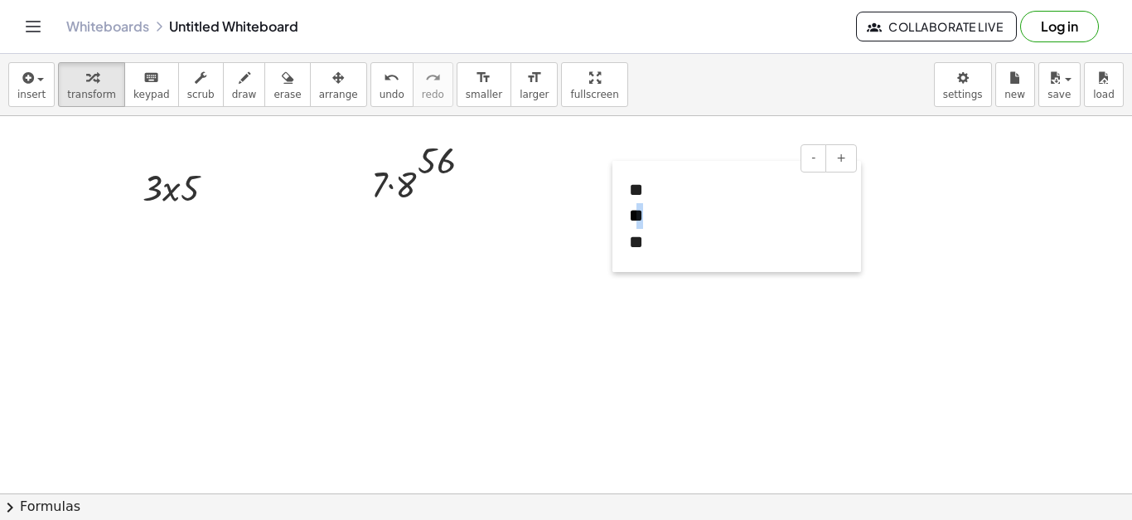
click at [624, 182] on div at bounding box center [621, 216] width 17 height 111
drag, startPoint x: 630, startPoint y: 186, endPoint x: 638, endPoint y: 186, distance: 8.3
click at [638, 186] on div "** ** **" at bounding box center [737, 216] width 249 height 111
click at [665, 186] on div "** ** **" at bounding box center [737, 216] width 249 height 111
click at [643, 188] on div "** ** **" at bounding box center [737, 216] width 249 height 111
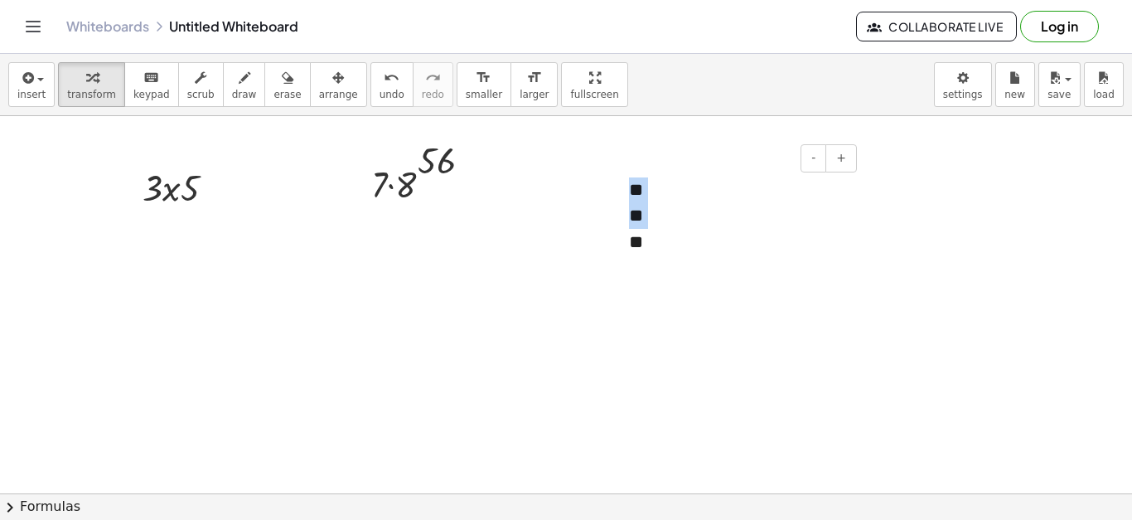
drag, startPoint x: 629, startPoint y: 191, endPoint x: 632, endPoint y: 240, distance: 49.0
click at [632, 240] on div "** ** **" at bounding box center [737, 216] width 249 height 111
click at [632, 240] on div "**" at bounding box center [736, 243] width 215 height 26
click at [632, 196] on div "** ** **" at bounding box center [737, 216] width 249 height 111
click at [633, 219] on div "**" at bounding box center [736, 216] width 215 height 26
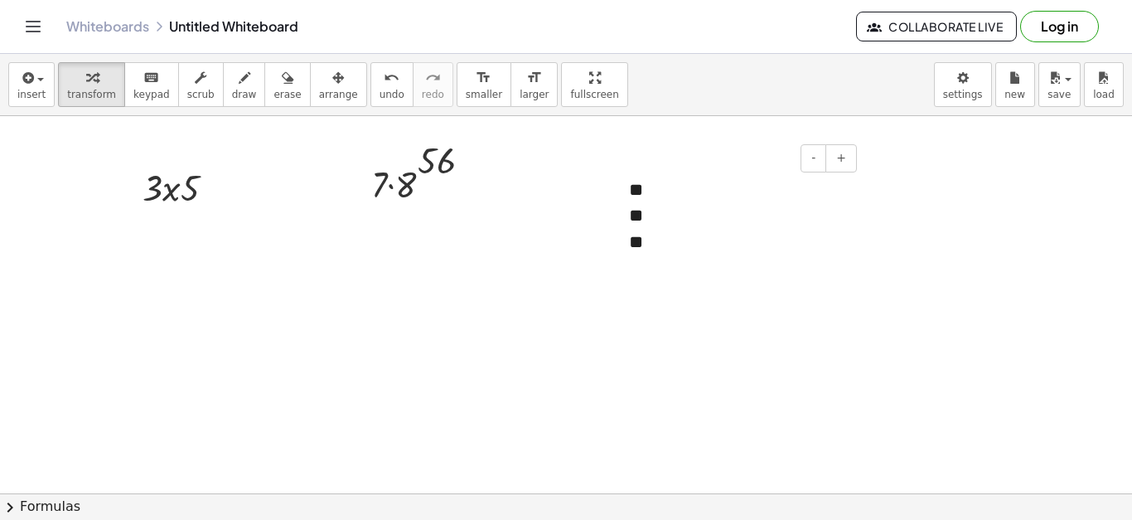
click at [633, 183] on div "** ** **" at bounding box center [737, 216] width 249 height 111
click at [625, 225] on div at bounding box center [621, 216] width 17 height 111
click at [637, 182] on div "** ** **" at bounding box center [737, 216] width 249 height 111
click at [641, 213] on div "**" at bounding box center [736, 216] width 215 height 26
click at [641, 183] on div "** ** **" at bounding box center [737, 216] width 249 height 111
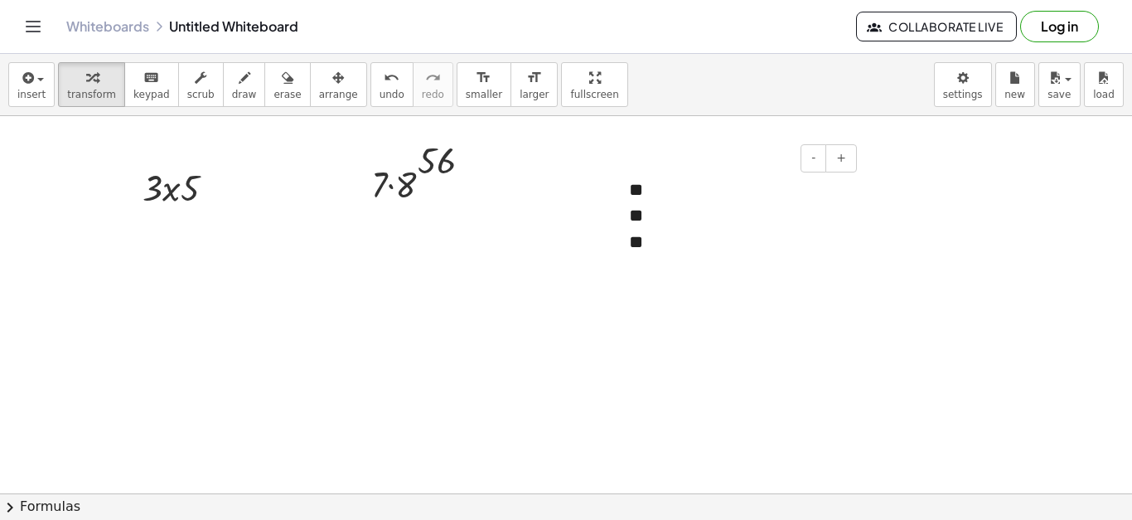
click at [648, 236] on div "**" at bounding box center [736, 243] width 215 height 26
click at [644, 197] on div "** ** *" at bounding box center [737, 216] width 249 height 111
click at [444, 158] on div at bounding box center [408, 182] width 91 height 49
click at [380, 89] on span "undo" at bounding box center [392, 95] width 25 height 12
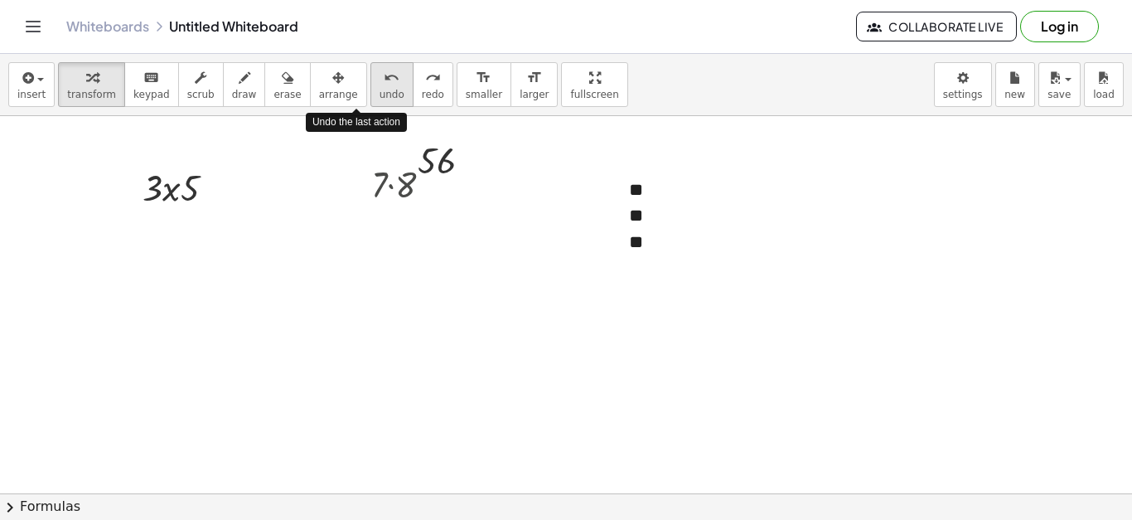
click at [380, 89] on span "undo" at bounding box center [392, 95] width 25 height 12
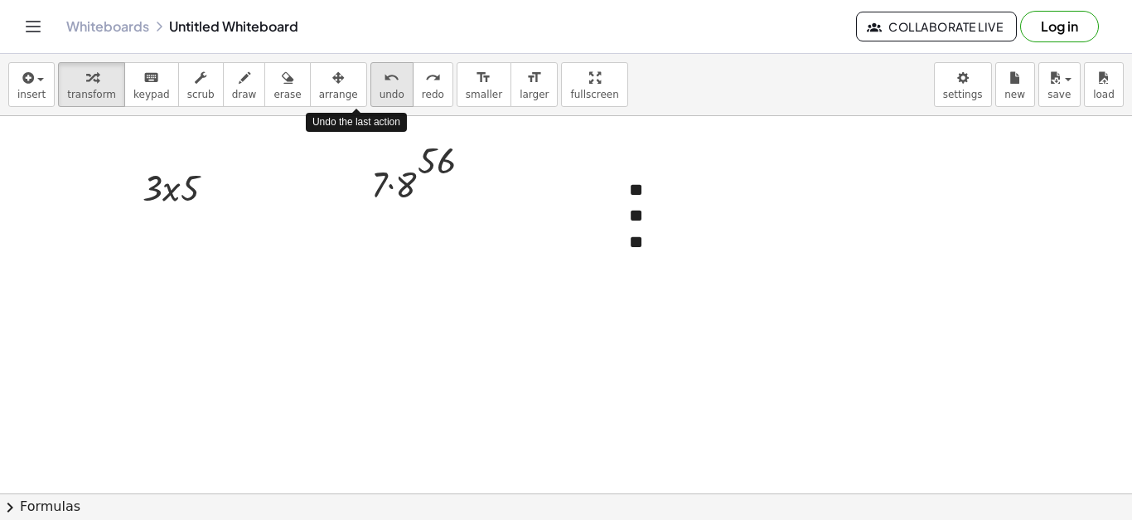
click at [380, 89] on span "undo" at bounding box center [392, 95] width 25 height 12
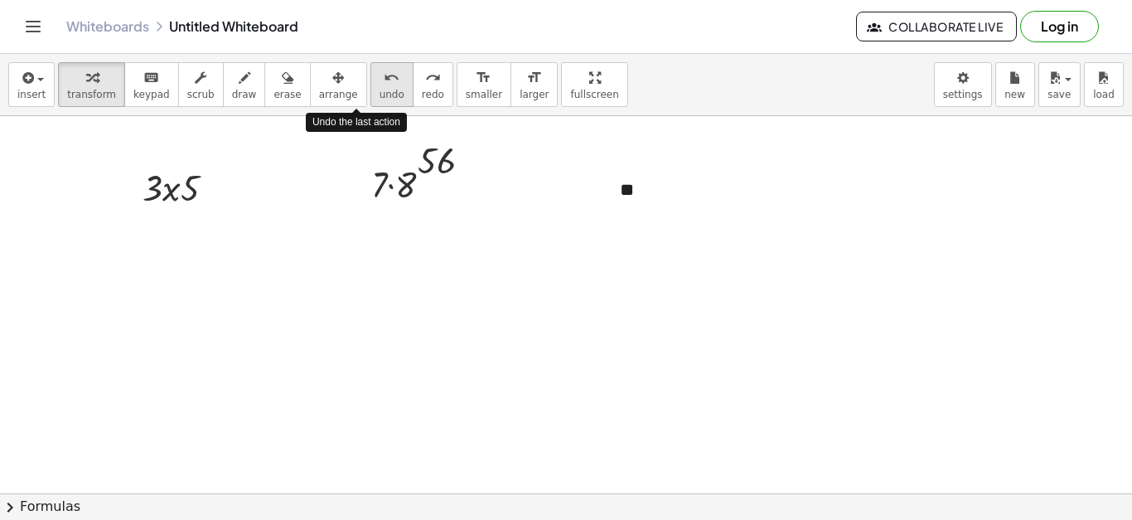
click at [380, 89] on span "undo" at bounding box center [392, 95] width 25 height 12
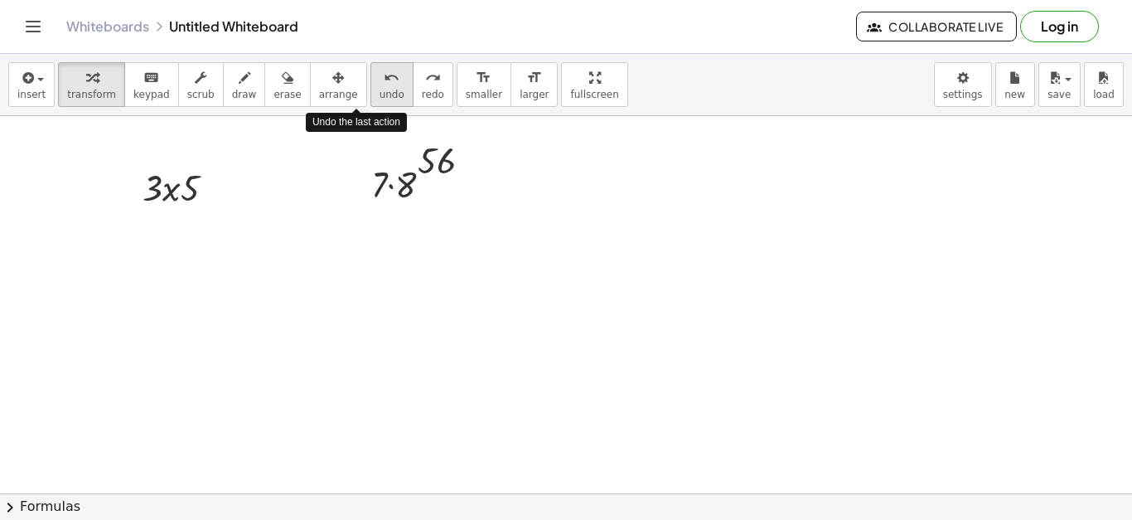
click at [380, 89] on span "undo" at bounding box center [392, 95] width 25 height 12
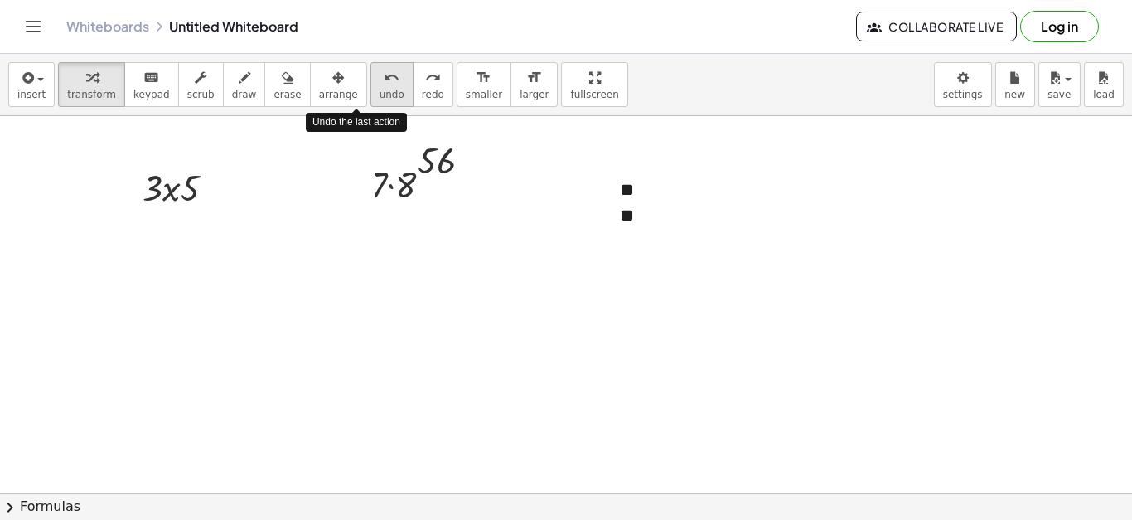
click at [380, 89] on span "undo" at bounding box center [392, 95] width 25 height 12
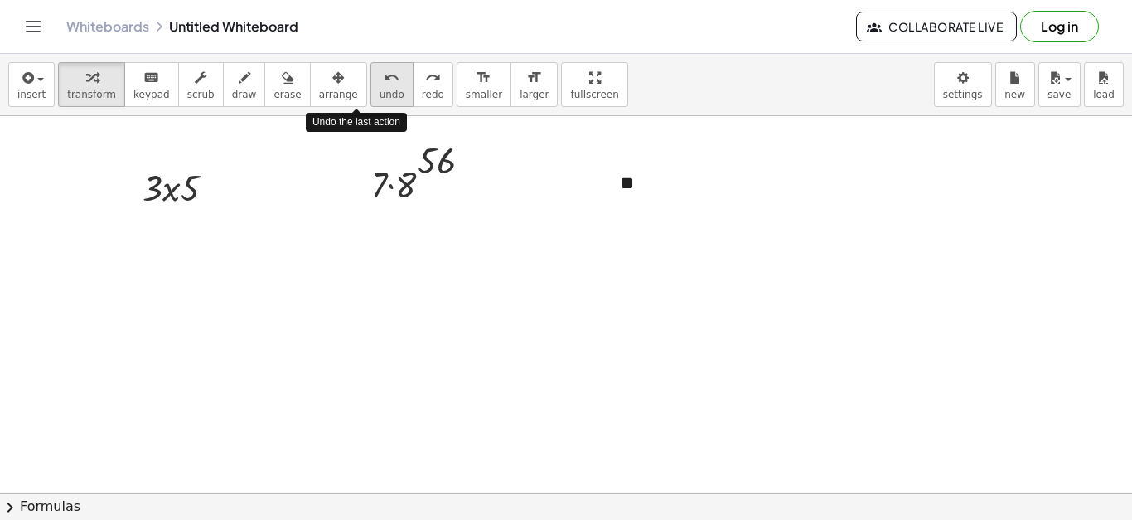
click at [380, 89] on span "undo" at bounding box center [392, 95] width 25 height 12
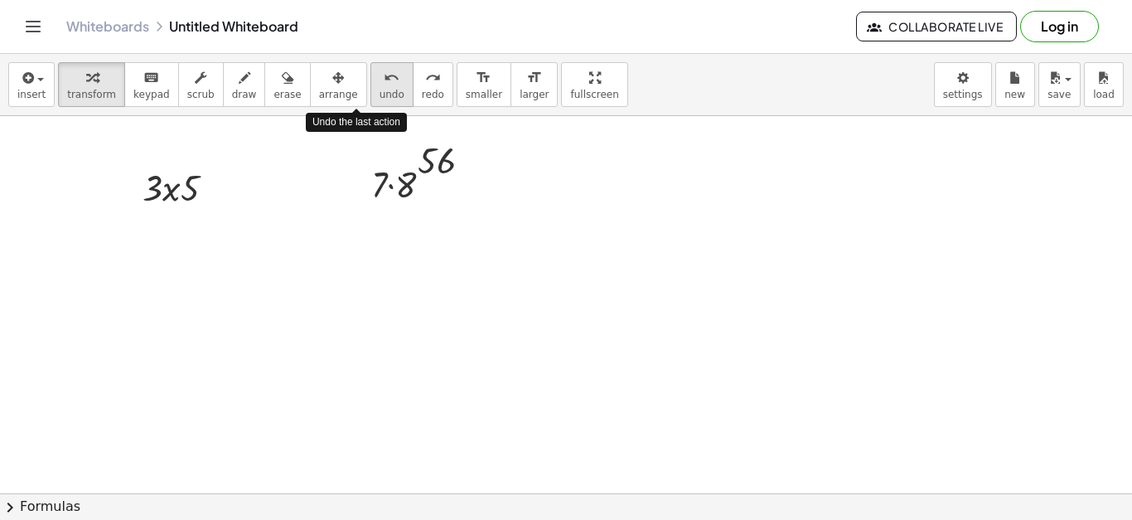
click at [380, 89] on span "undo" at bounding box center [392, 95] width 25 height 12
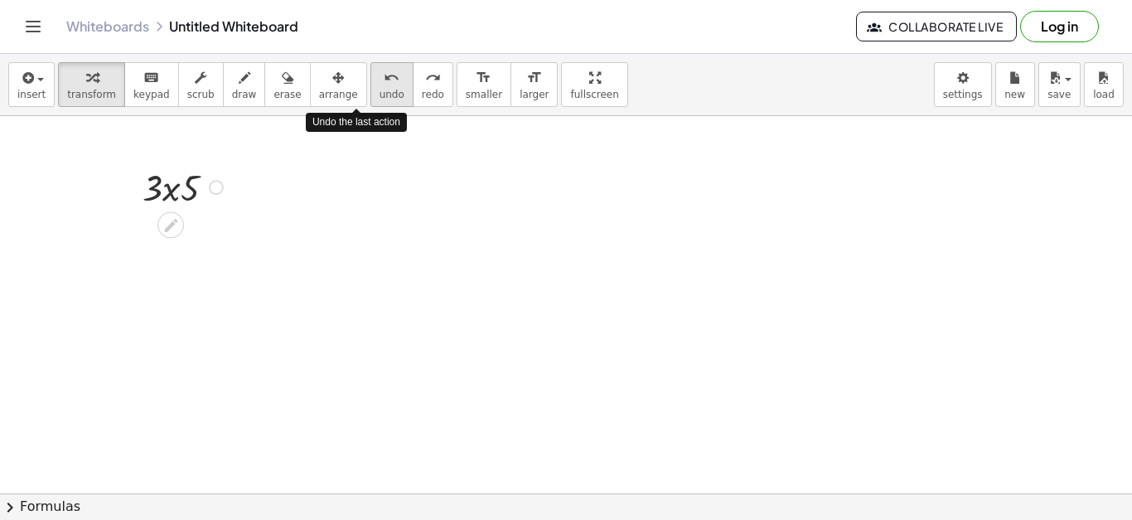
click at [380, 89] on span "undo" at bounding box center [392, 95] width 25 height 12
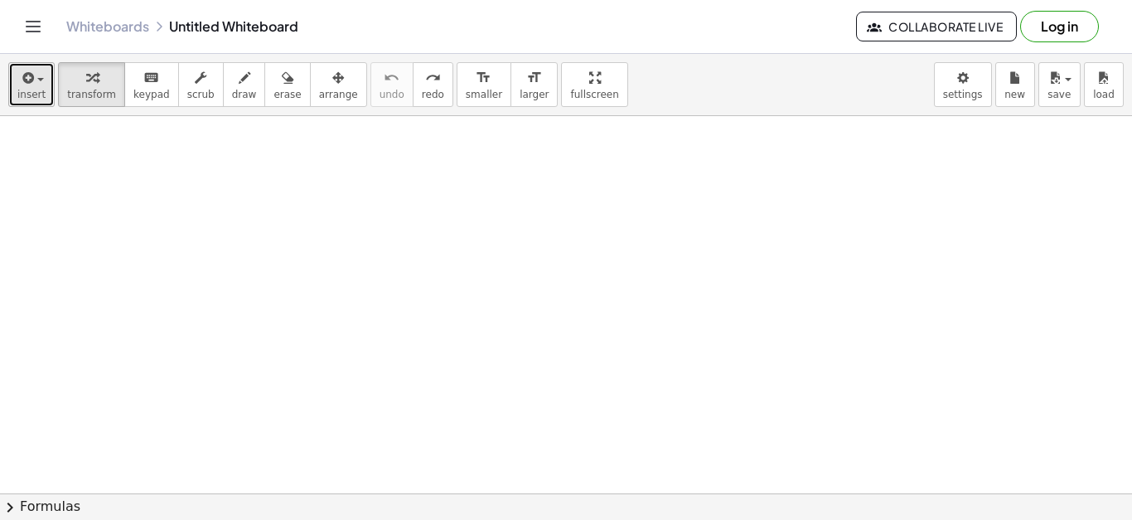
click at [36, 82] on div "button" at bounding box center [31, 77] width 28 height 20
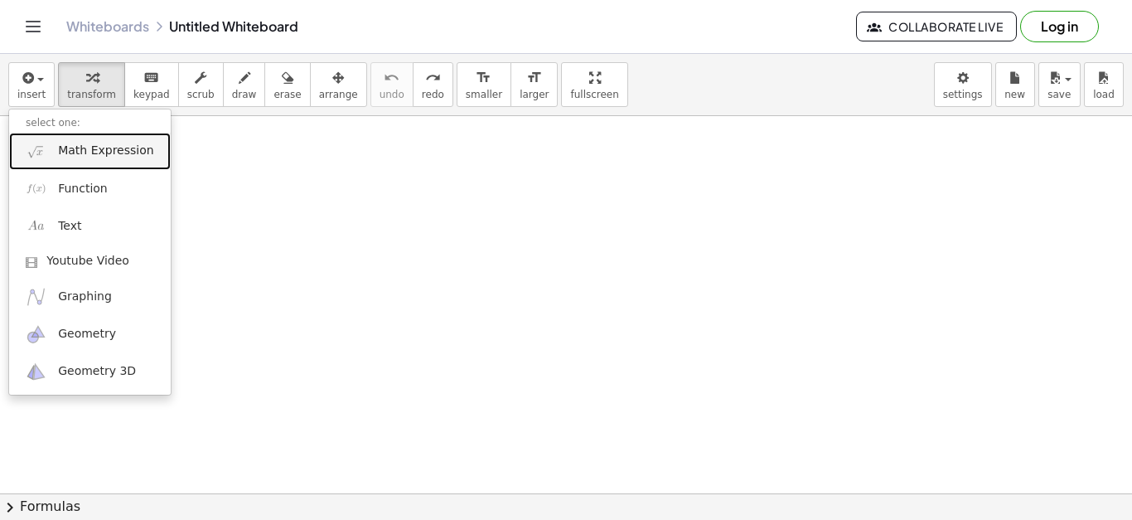
click at [114, 146] on span "Math Expression" at bounding box center [105, 151] width 95 height 17
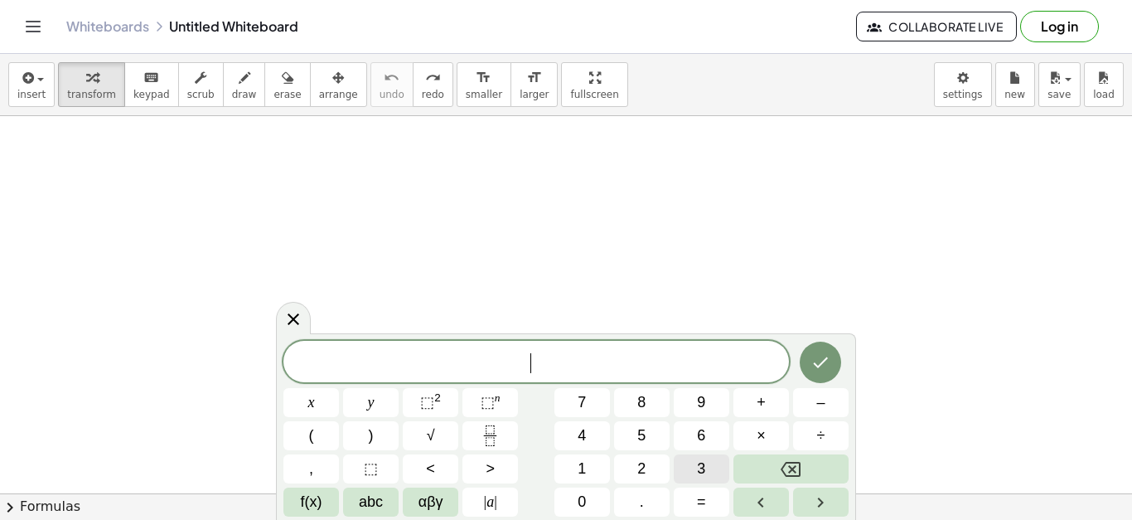
click at [719, 471] on button "3" at bounding box center [702, 468] width 56 height 29
click at [764, 439] on span "×" at bounding box center [761, 435] width 9 height 22
click at [649, 433] on button "5" at bounding box center [642, 435] width 56 height 29
click at [339, 388] on div at bounding box center [311, 402] width 56 height 29
click at [832, 356] on button "Done" at bounding box center [820, 361] width 41 height 41
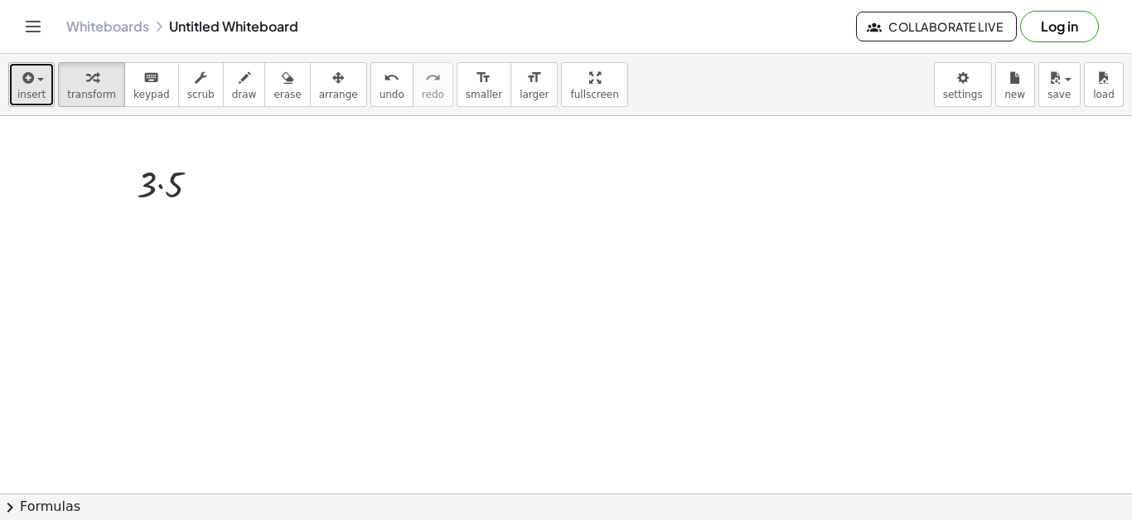
click at [50, 90] on button "insert" at bounding box center [31, 84] width 46 height 45
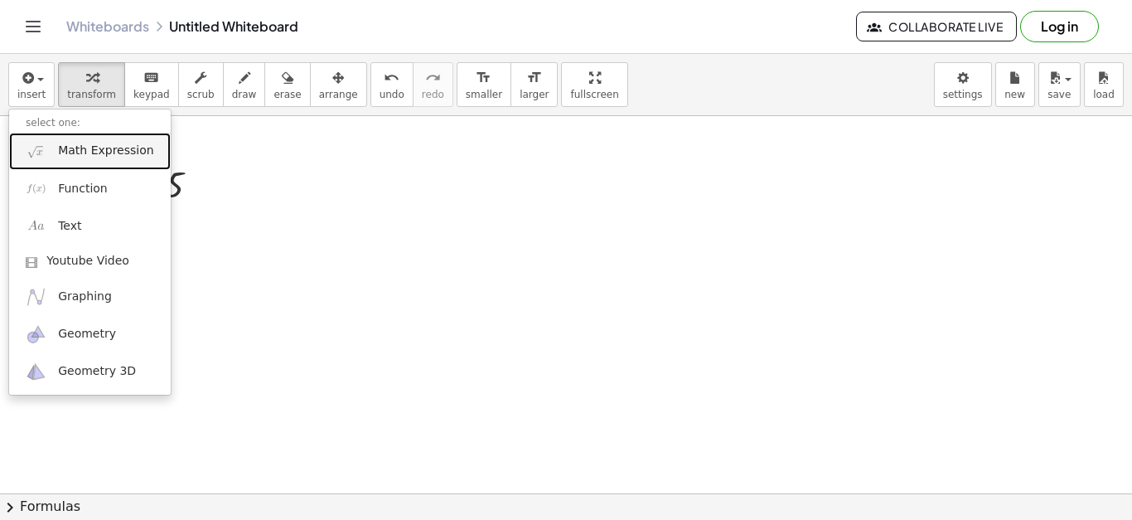
click at [117, 148] on span "Math Expression" at bounding box center [105, 151] width 95 height 17
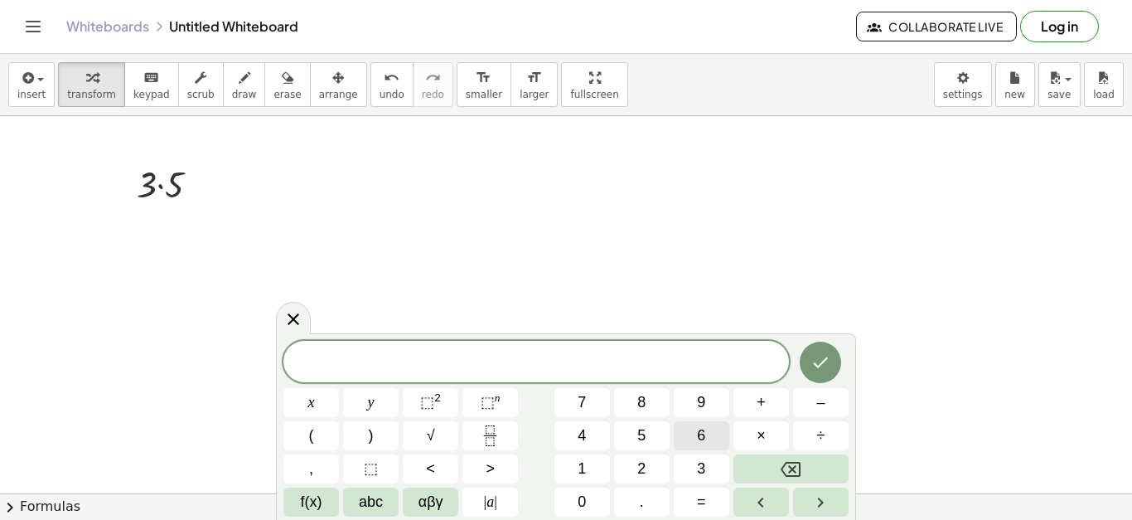
click at [699, 438] on span "6" at bounding box center [701, 435] width 8 height 22
click at [756, 438] on button "×" at bounding box center [762, 435] width 56 height 29
click at [640, 411] on span "8" at bounding box center [641, 402] width 8 height 22
click at [832, 379] on button "Done" at bounding box center [820, 361] width 41 height 41
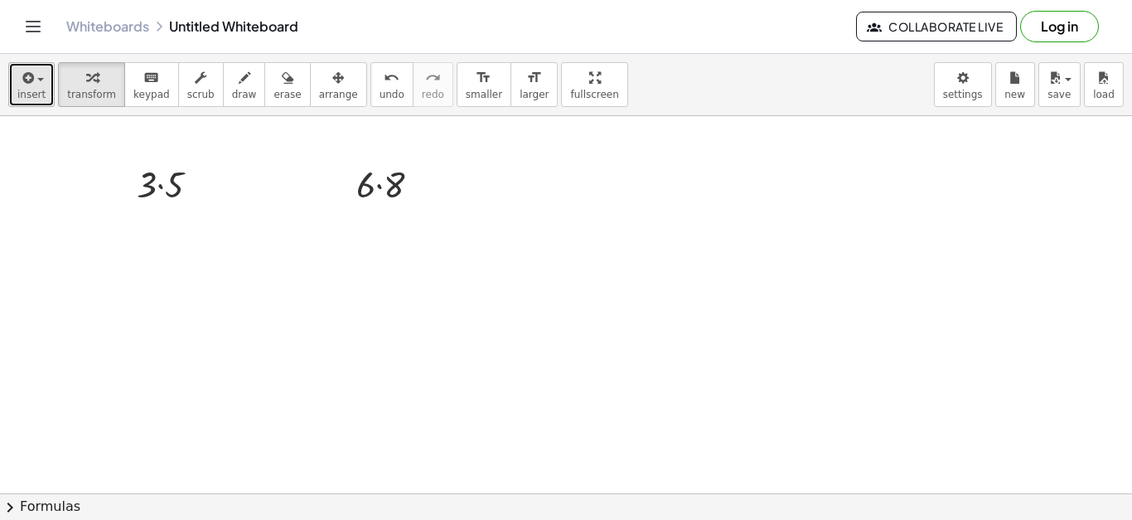
click at [36, 91] on span "insert" at bounding box center [31, 95] width 28 height 12
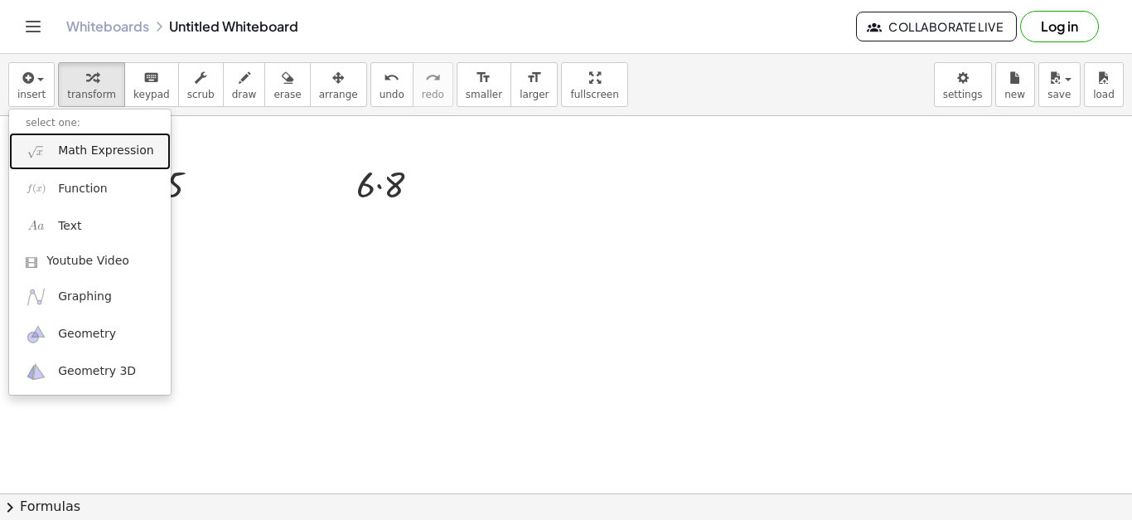
click at [86, 152] on span "Math Expression" at bounding box center [105, 151] width 95 height 17
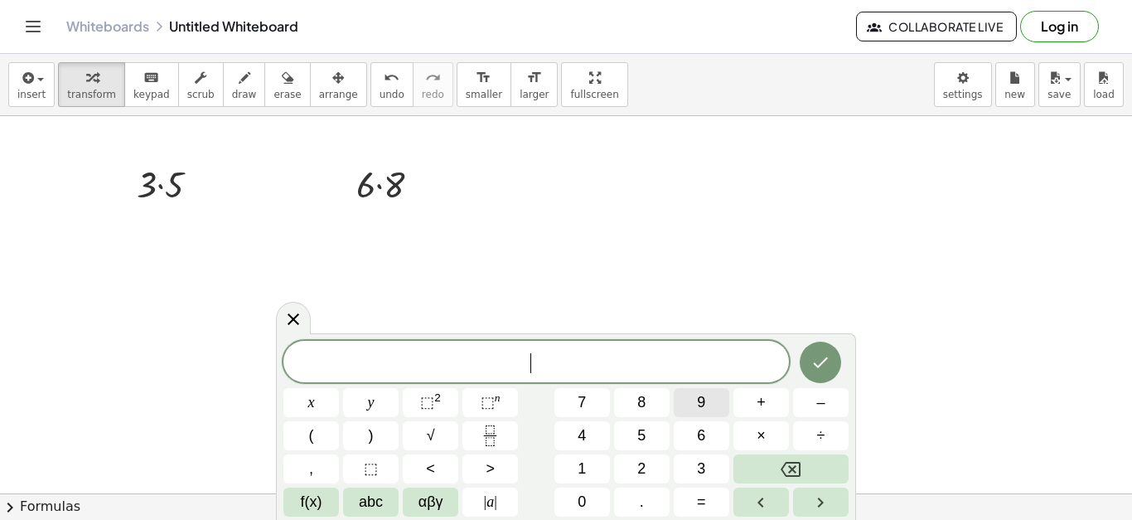
click at [709, 399] on button "9" at bounding box center [702, 402] width 56 height 29
click at [780, 440] on button "×" at bounding box center [762, 435] width 56 height 29
click at [601, 406] on button "7" at bounding box center [582, 402] width 56 height 29
click at [812, 375] on button "Done" at bounding box center [820, 361] width 41 height 41
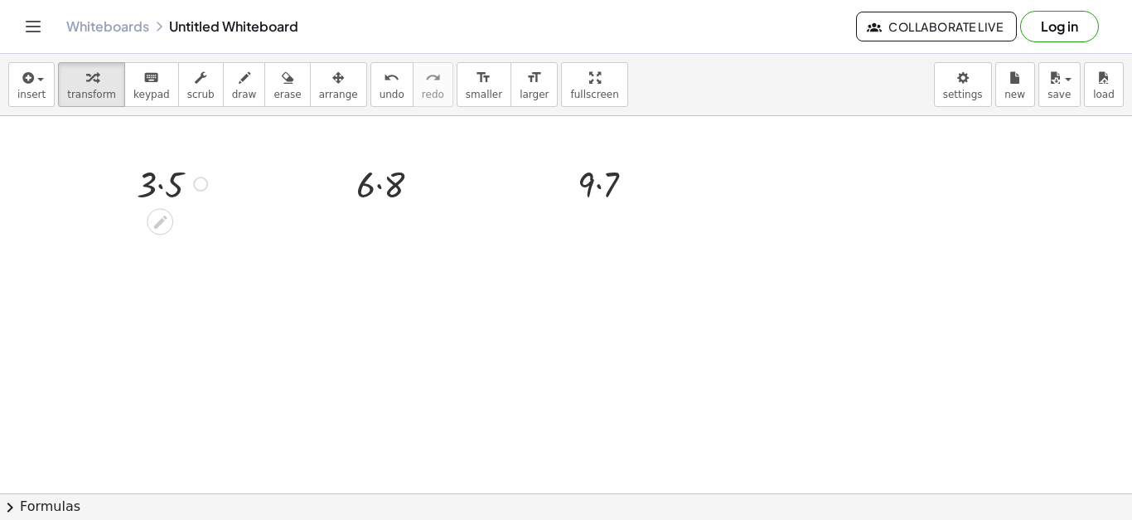
click at [173, 182] on div at bounding box center [174, 182] width 92 height 49
click at [380, 97] on span "undo" at bounding box center [392, 95] width 25 height 12
click at [167, 183] on div at bounding box center [174, 182] width 92 height 49
click at [151, 89] on span "keypad" at bounding box center [151, 95] width 36 height 12
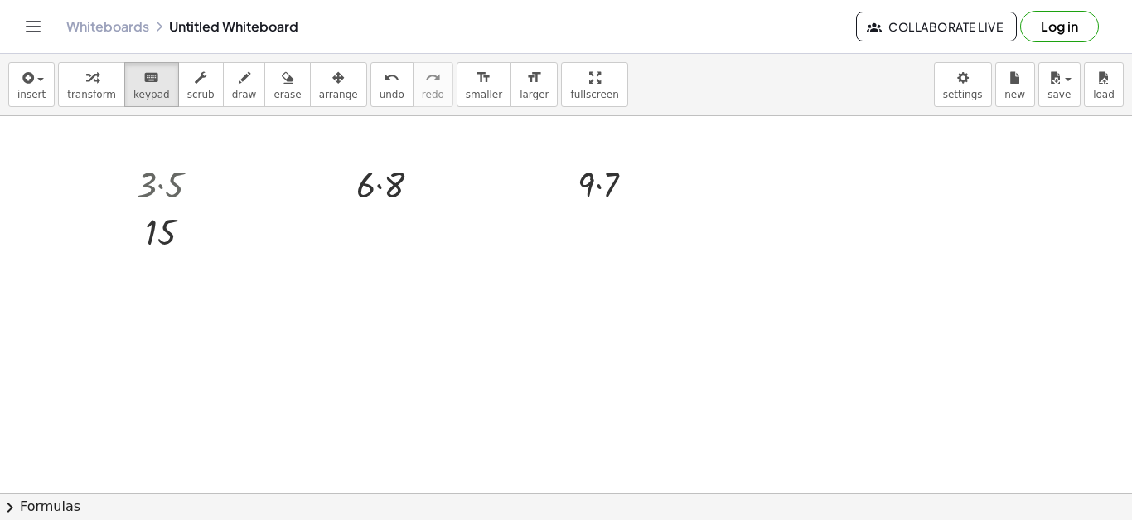
click at [137, 89] on span "keypad" at bounding box center [151, 95] width 36 height 12
drag, startPoint x: 923, startPoint y: 285, endPoint x: 786, endPoint y: 302, distance: 138.6
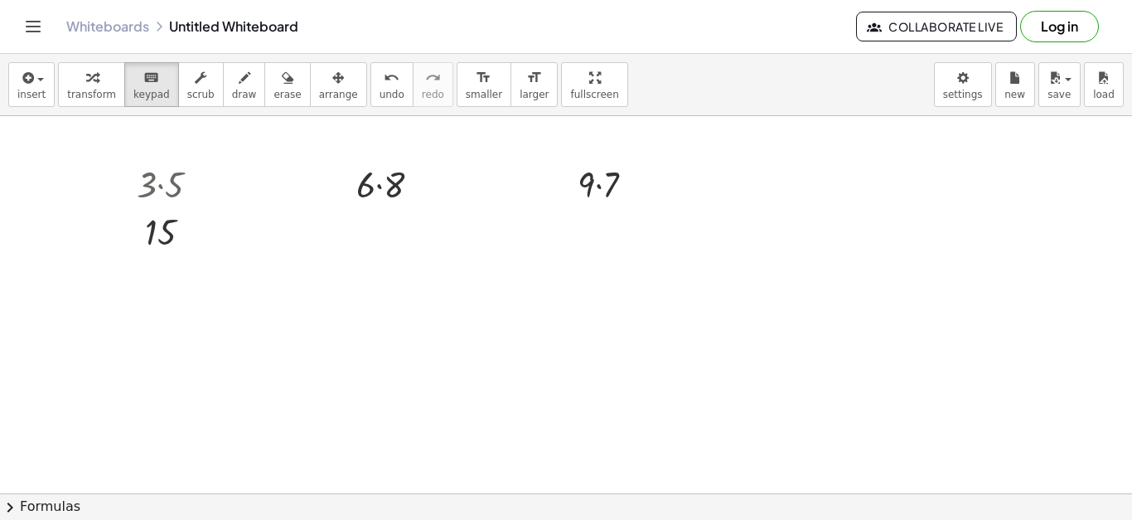
click at [37, 84] on div "button" at bounding box center [31, 77] width 28 height 20
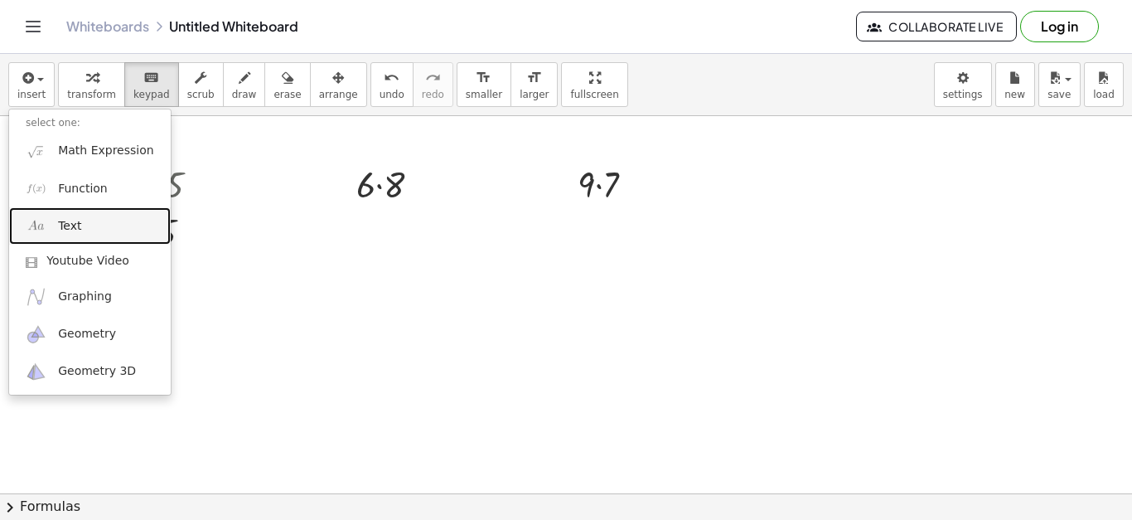
click at [86, 221] on link "Text" at bounding box center [90, 225] width 162 height 37
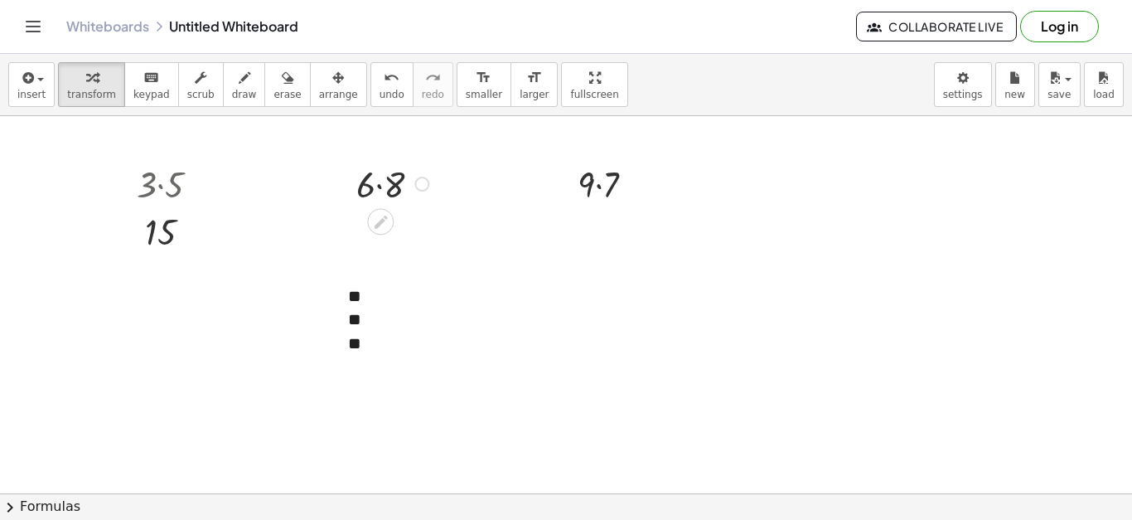
click at [391, 184] on div at bounding box center [395, 182] width 94 height 49
drag, startPoint x: 483, startPoint y: 265, endPoint x: 523, endPoint y: 287, distance: 45.2
click at [523, 287] on div "- + ** ** **" at bounding box center [456, 320] width 249 height 104
drag, startPoint x: 419, startPoint y: 356, endPoint x: 351, endPoint y: 288, distance: 96.1
click at [351, 288] on div "** ** **" at bounding box center [456, 320] width 249 height 104
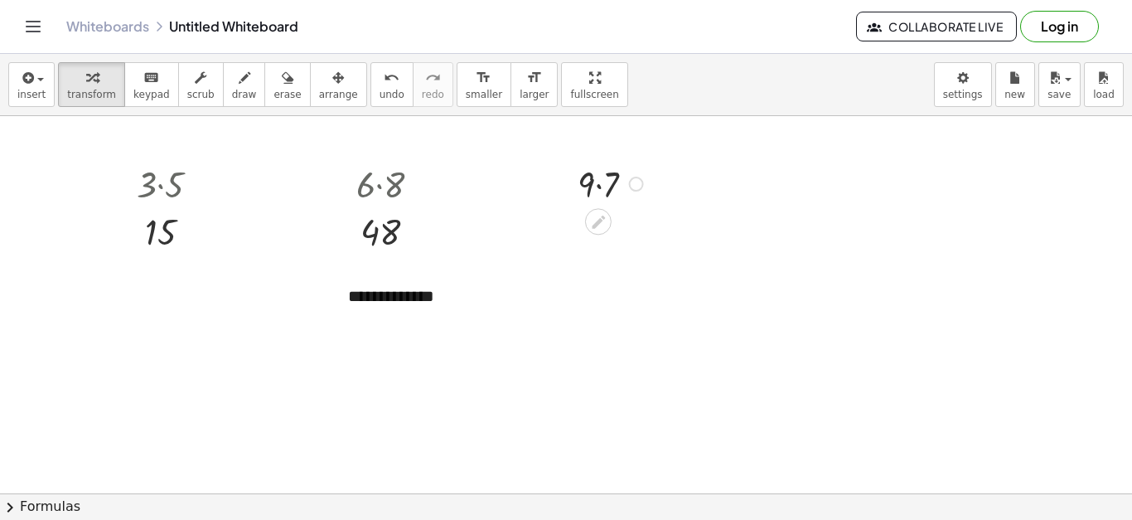
click at [606, 193] on div at bounding box center [612, 182] width 87 height 49
drag, startPoint x: 516, startPoint y: 294, endPoint x: 326, endPoint y: 293, distance: 189.8
drag, startPoint x: 462, startPoint y: 289, endPoint x: 347, endPoint y: 291, distance: 115.2
click at [347, 291] on div "**********" at bounding box center [456, 296] width 249 height 57
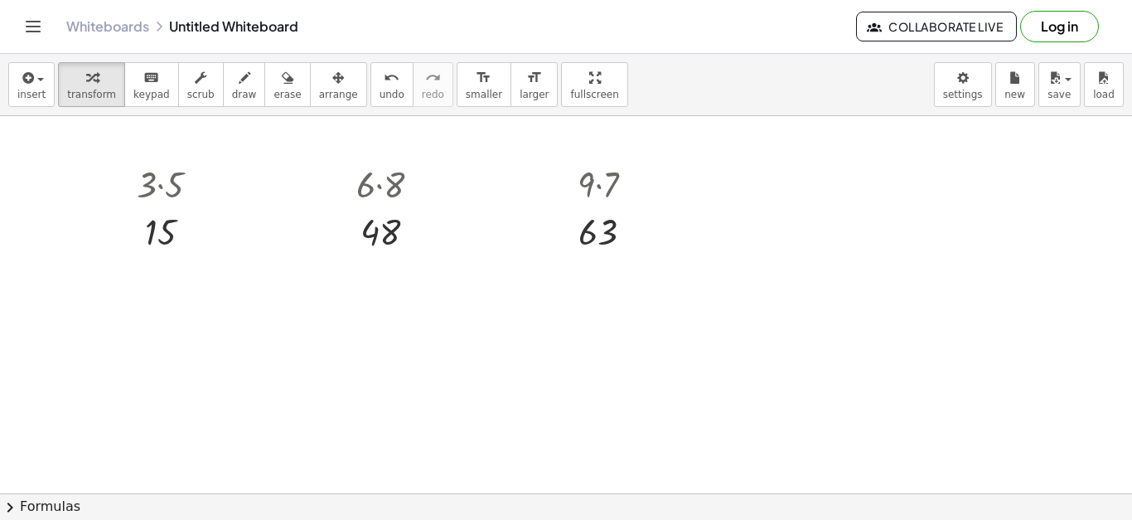
drag, startPoint x: 663, startPoint y: 210, endPoint x: 557, endPoint y: 177, distance: 111.2
drag, startPoint x: 557, startPoint y: 177, endPoint x: 1131, endPoint y: 338, distance: 596.7
click at [1131, 338] on div "· 3 · 5 15 · 6 · 8 48 · 9 · 7 63 - + ×" at bounding box center [566, 304] width 1132 height 377
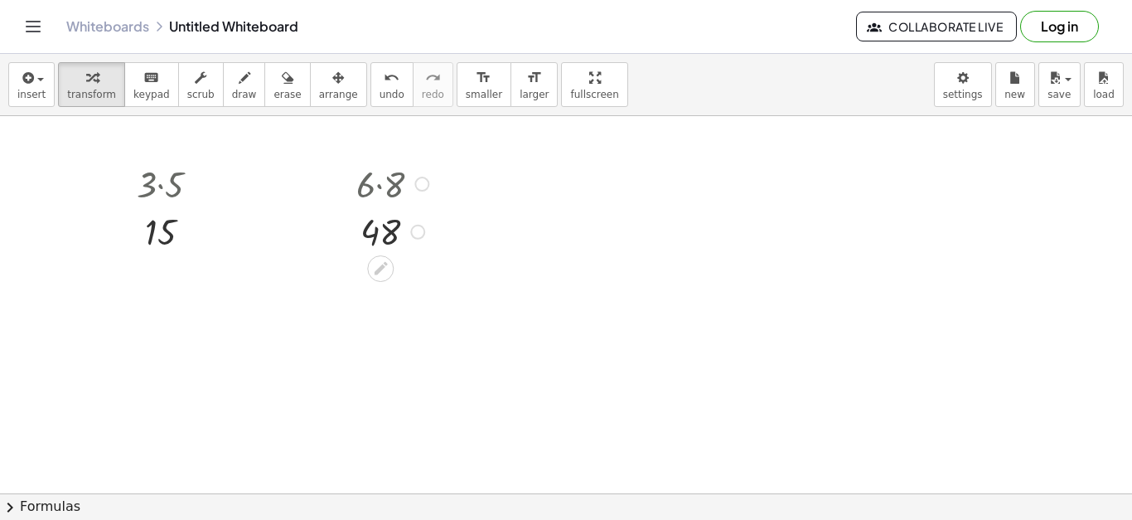
scroll to position [0, 113]
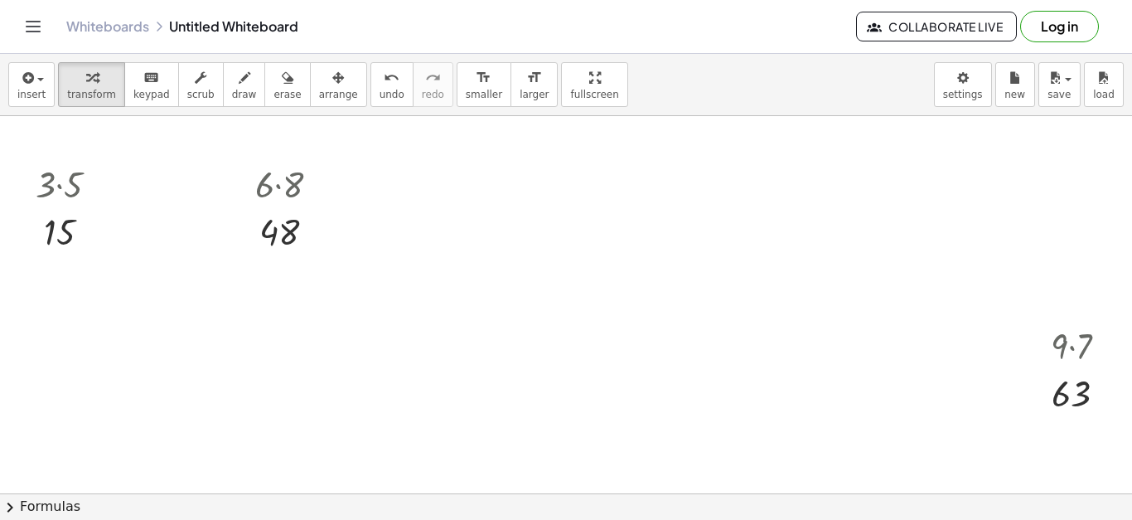
drag, startPoint x: 356, startPoint y: 196, endPoint x: 1086, endPoint y: 296, distance: 736.1
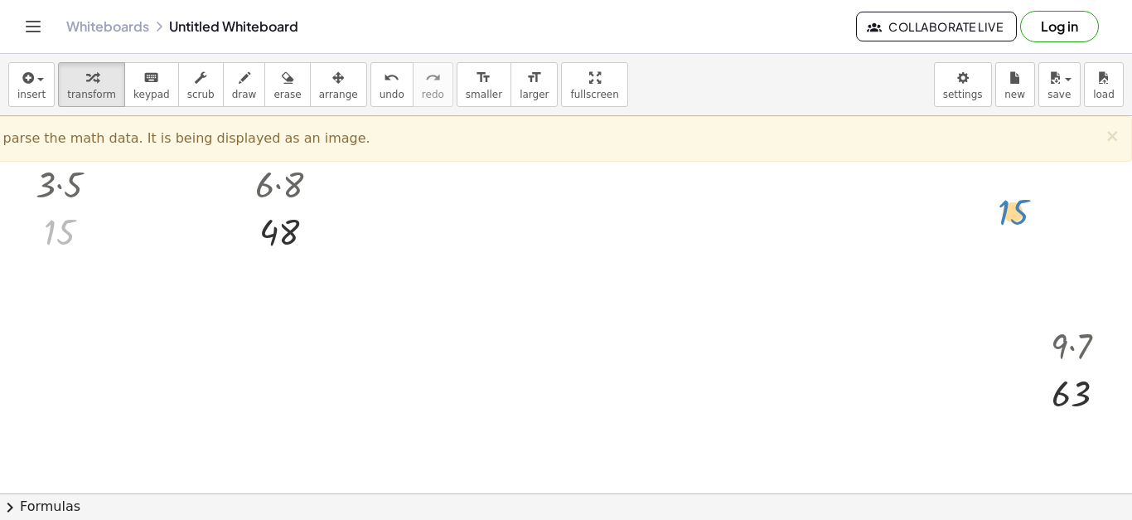
drag, startPoint x: 31, startPoint y: 212, endPoint x: 985, endPoint y: 192, distance: 955.0
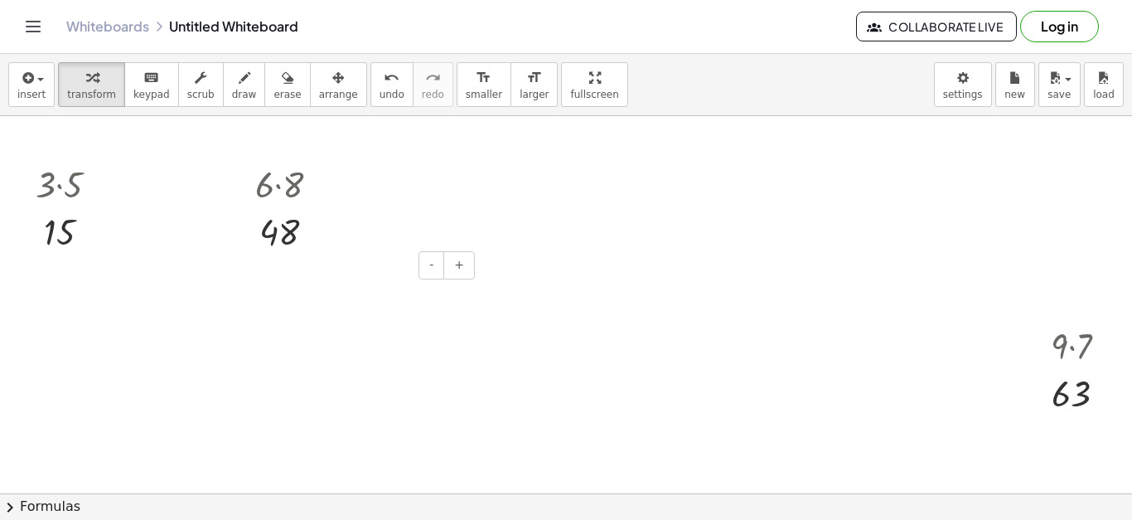
drag, startPoint x: 141, startPoint y: 298, endPoint x: 322, endPoint y: 315, distance: 181.5
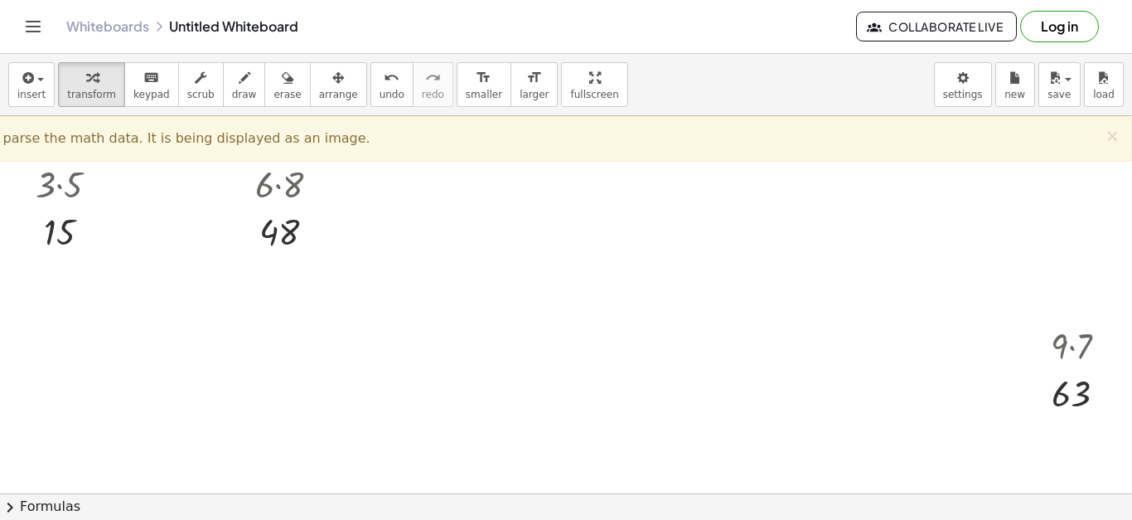
click at [346, 283] on div at bounding box center [354, 296] width 249 height 57
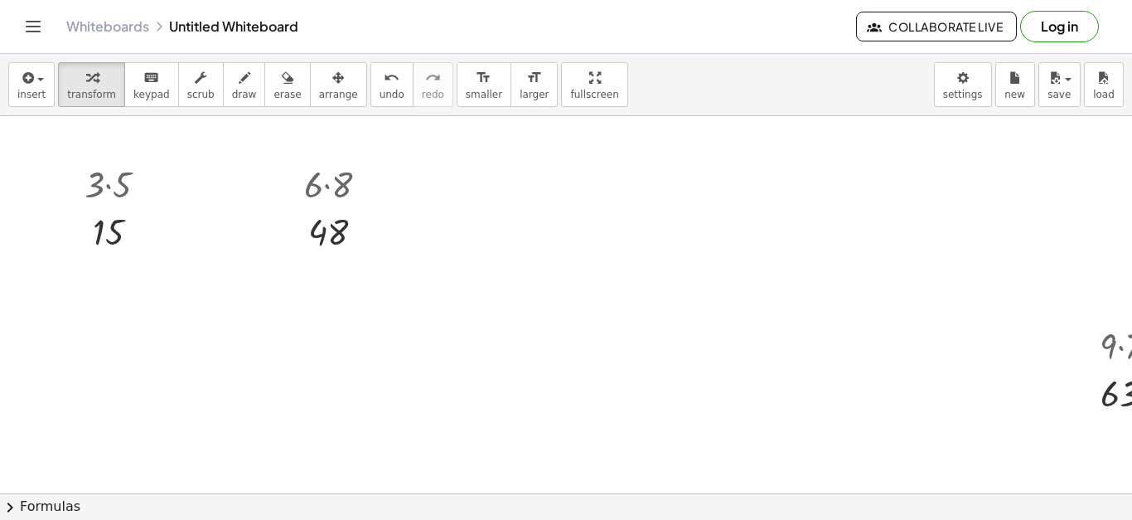
scroll to position [0, 0]
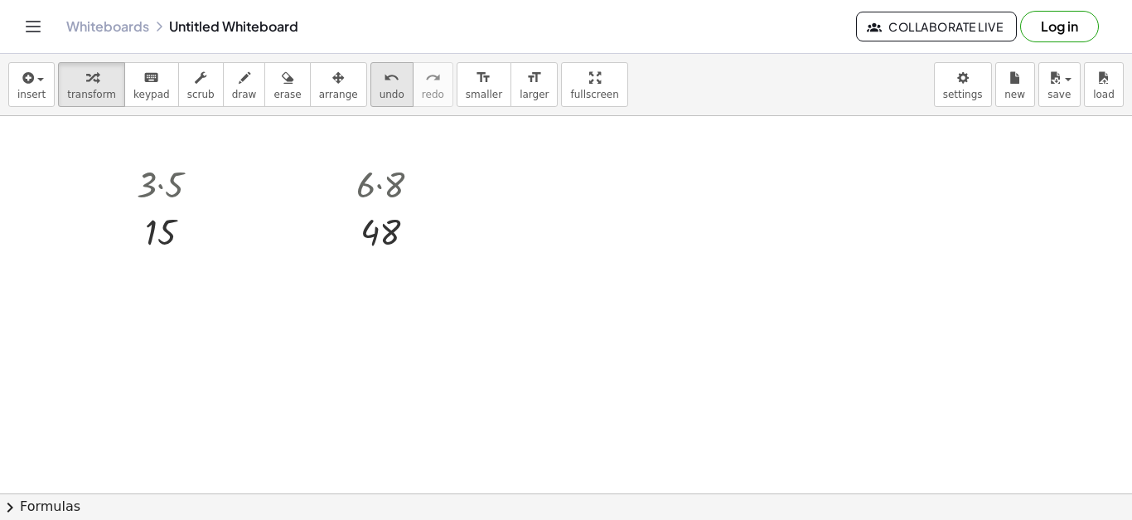
click at [370, 85] on button "undo undo" at bounding box center [391, 84] width 43 height 45
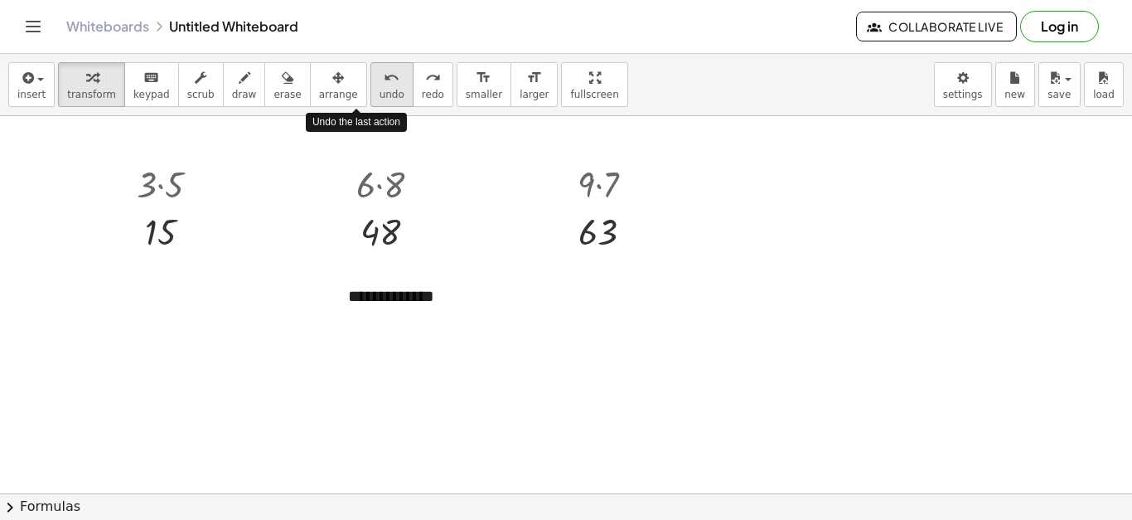
click at [370, 85] on button "undo undo" at bounding box center [391, 84] width 43 height 45
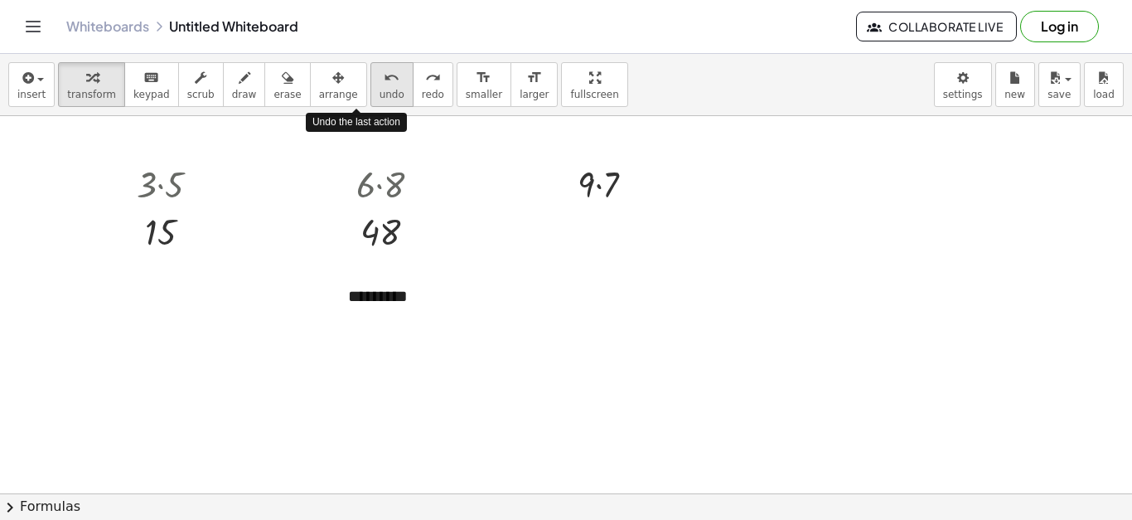
click at [370, 85] on button "undo undo" at bounding box center [391, 84] width 43 height 45
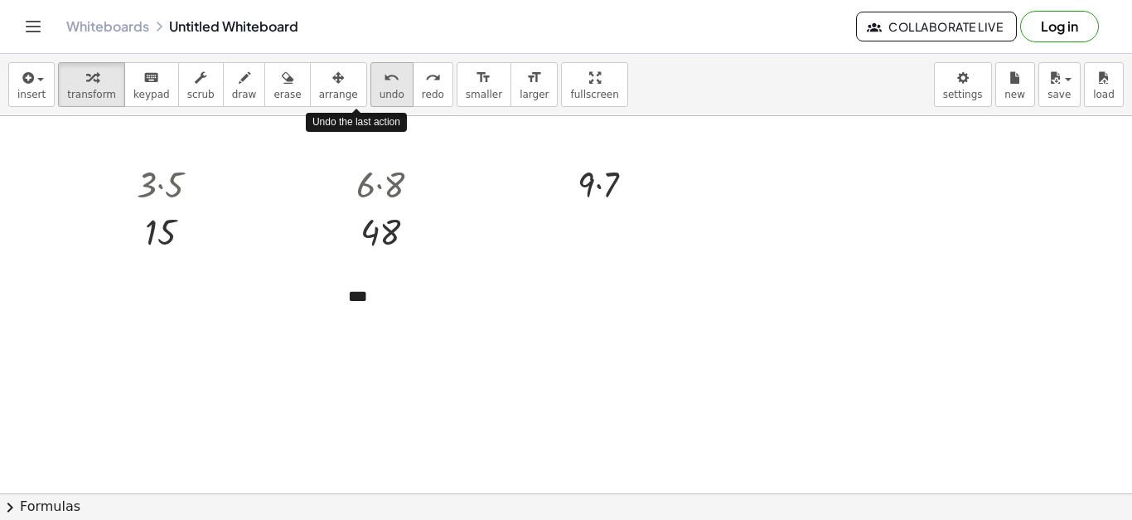
click at [370, 85] on button "undo undo" at bounding box center [391, 84] width 43 height 45
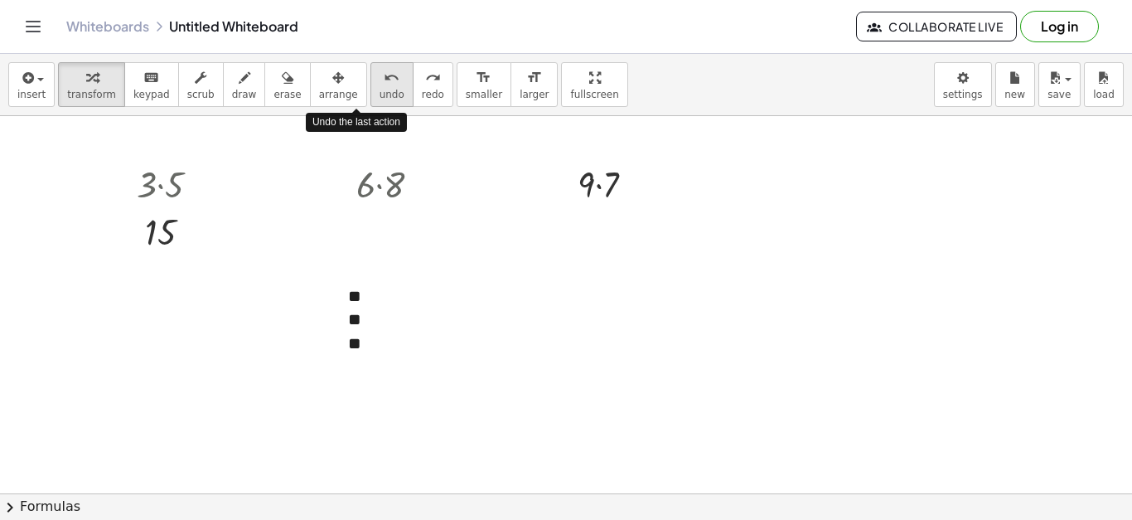
click at [370, 85] on button "undo undo" at bounding box center [391, 84] width 43 height 45
click at [370, 80] on button "undo undo" at bounding box center [391, 84] width 43 height 45
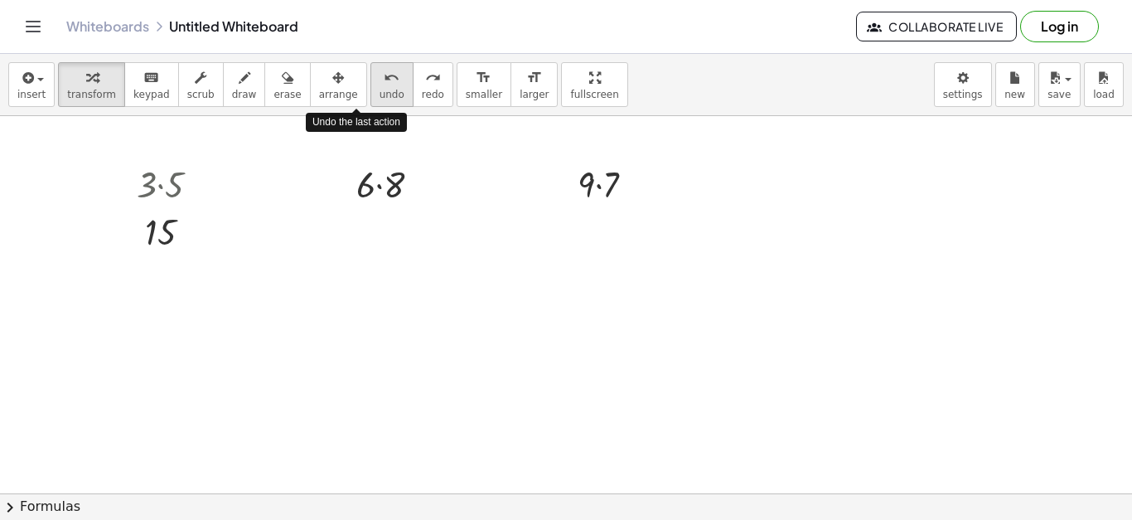
click at [370, 80] on button "undo undo" at bounding box center [391, 84] width 43 height 45
click at [380, 80] on div "undo" at bounding box center [392, 77] width 25 height 20
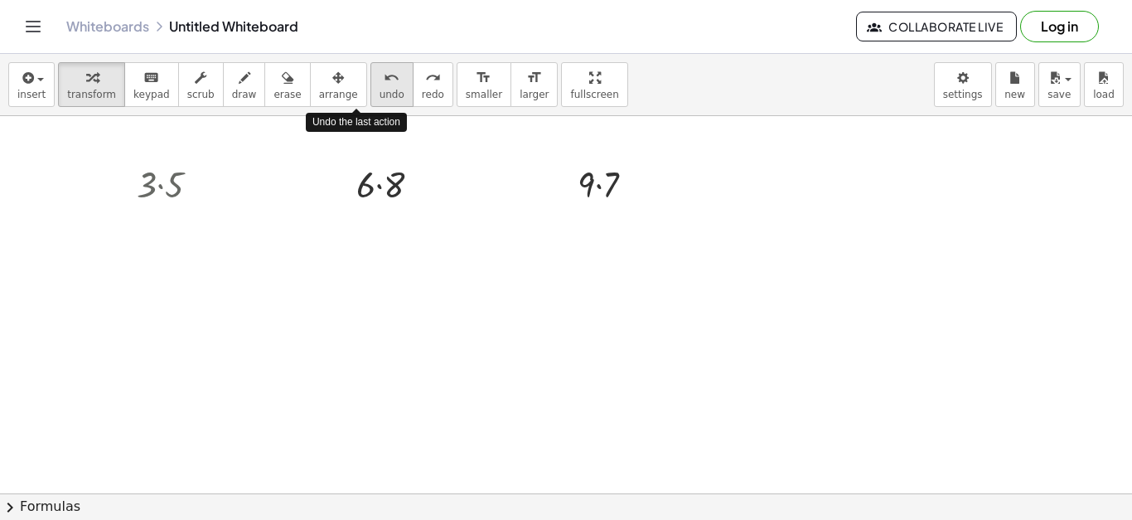
click at [380, 80] on div "undo" at bounding box center [392, 77] width 25 height 20
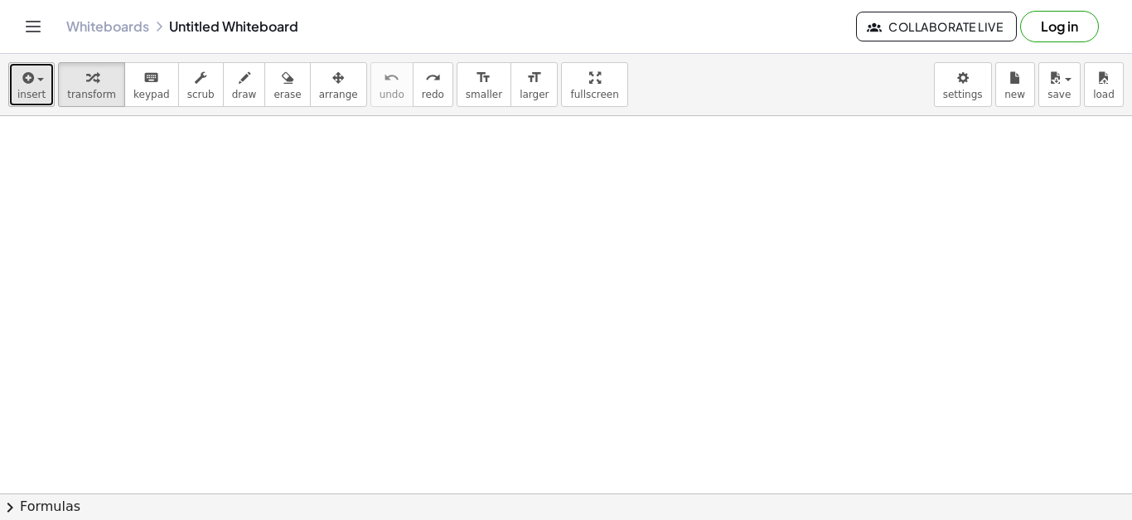
click at [36, 90] on span "insert" at bounding box center [31, 95] width 28 height 12
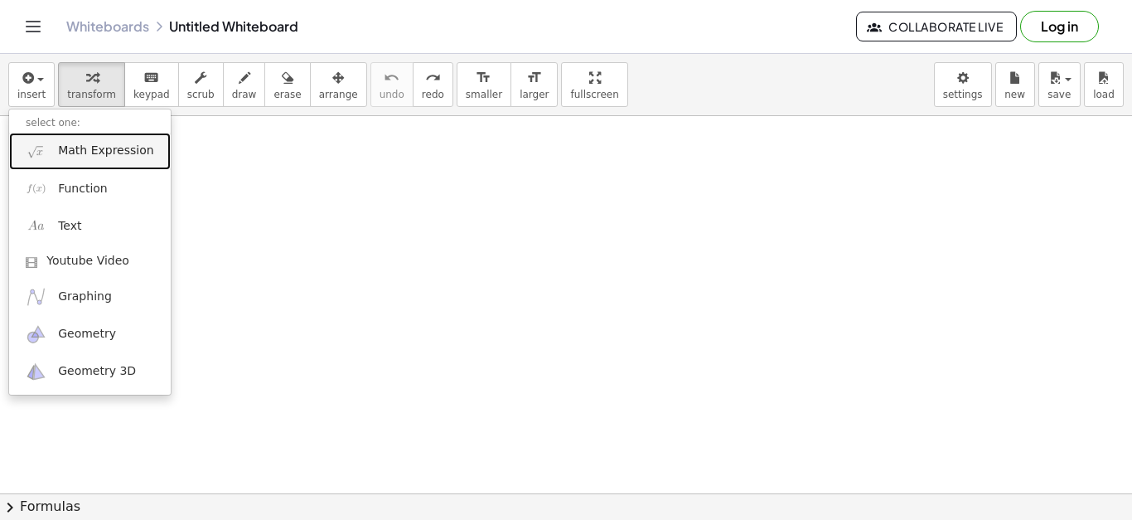
click at [88, 157] on span "Math Expression" at bounding box center [105, 151] width 95 height 17
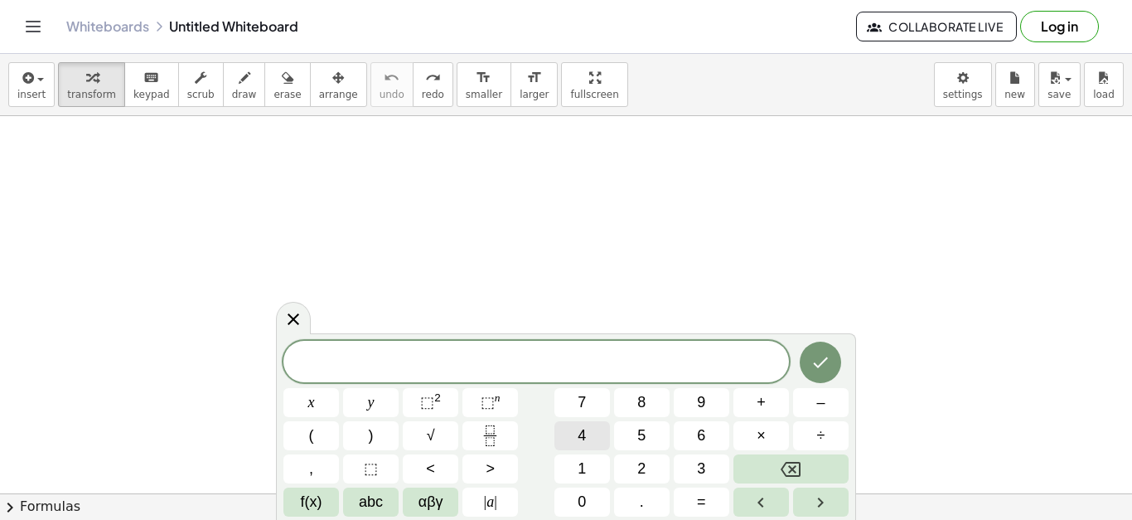
click at [584, 434] on span "4" at bounding box center [582, 435] width 8 height 22
click at [758, 438] on span "×" at bounding box center [761, 435] width 9 height 22
click at [718, 400] on button "9" at bounding box center [702, 402] width 56 height 29
click at [822, 382] on button "Done" at bounding box center [820, 361] width 41 height 41
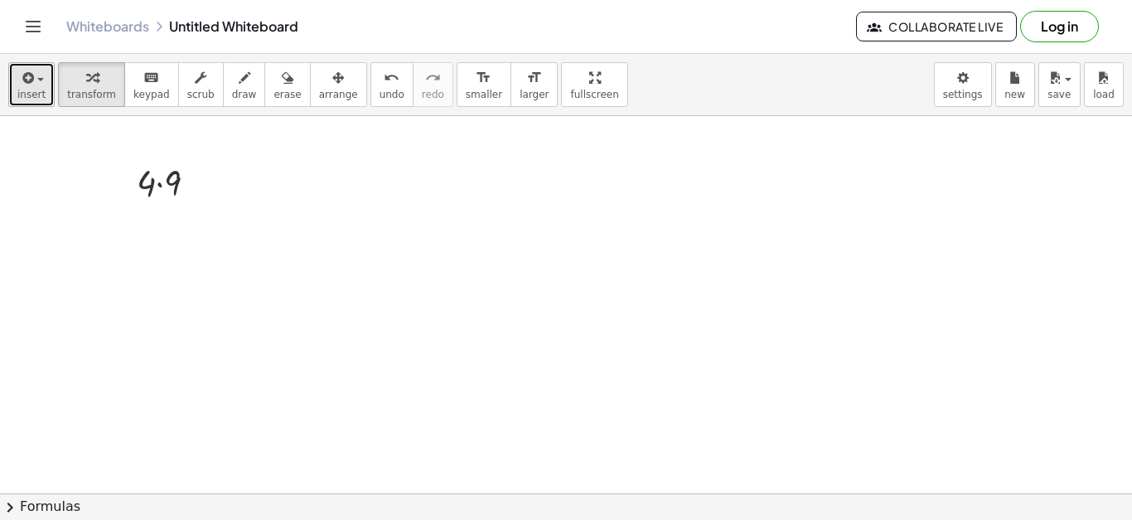
click at [28, 82] on icon "button" at bounding box center [26, 78] width 15 height 20
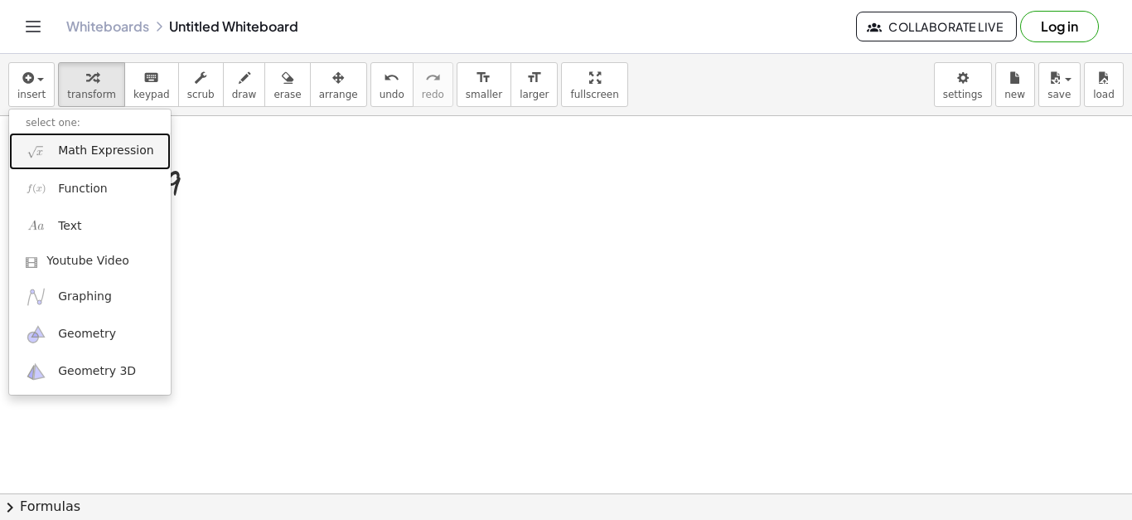
click at [83, 144] on span "Math Expression" at bounding box center [105, 151] width 95 height 17
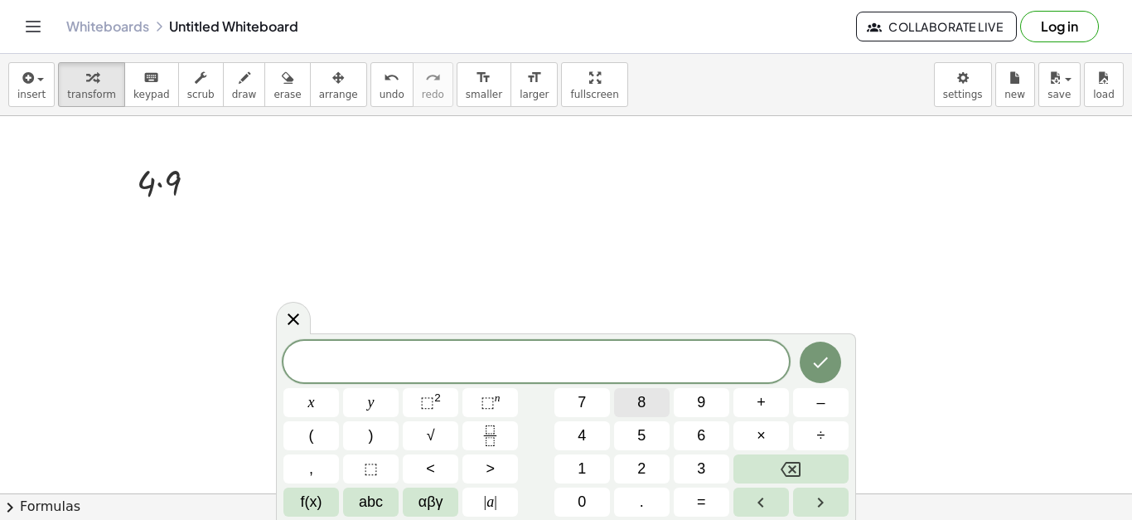
click at [648, 404] on button "8" at bounding box center [642, 402] width 56 height 29
click at [758, 432] on span "×" at bounding box center [761, 435] width 9 height 22
click at [691, 432] on button "6" at bounding box center [702, 435] width 56 height 29
click at [815, 352] on icon "Done" at bounding box center [821, 362] width 20 height 20
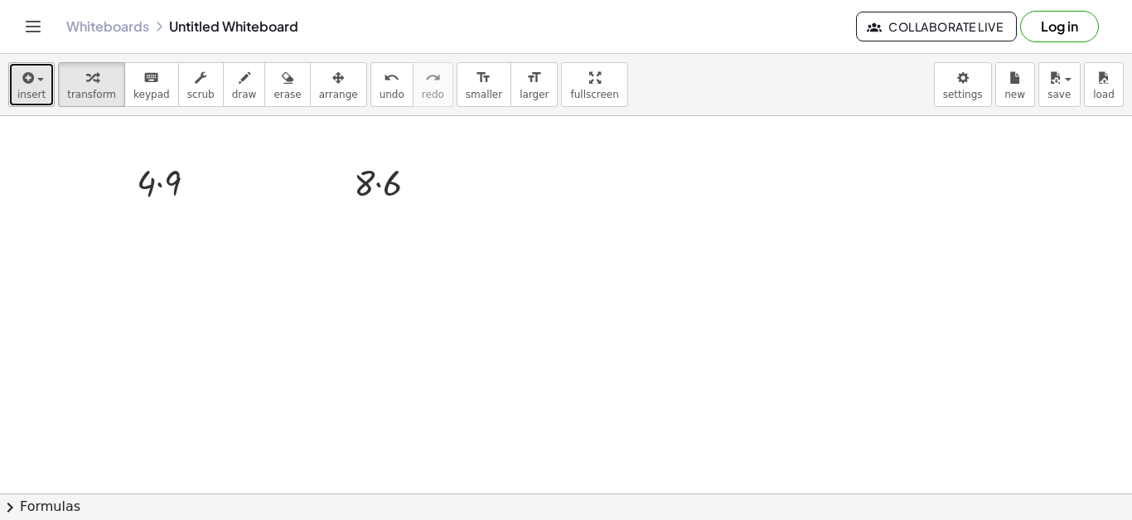
click at [16, 84] on button "insert" at bounding box center [31, 84] width 46 height 45
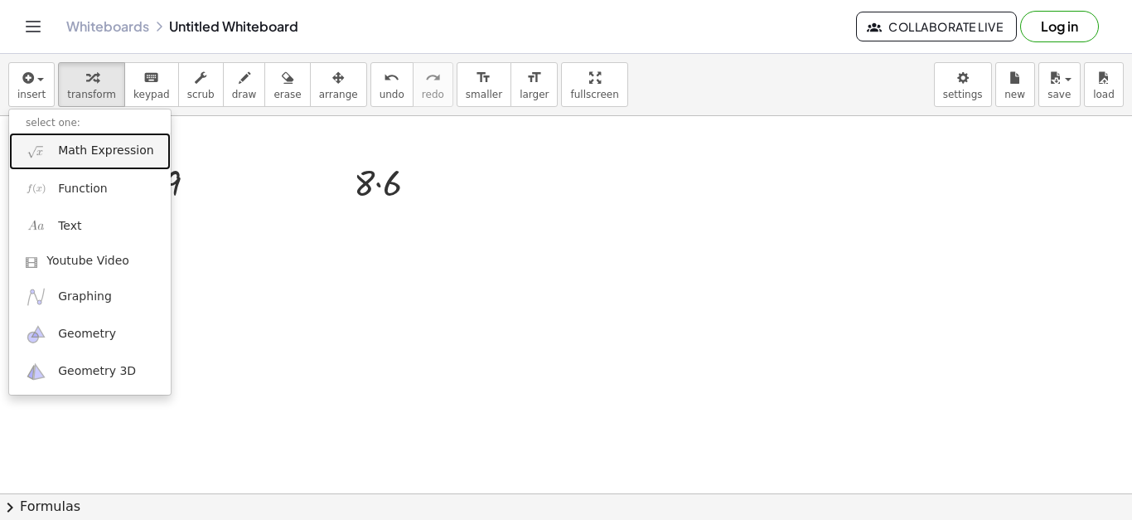
click at [102, 151] on span "Math Expression" at bounding box center [105, 151] width 95 height 17
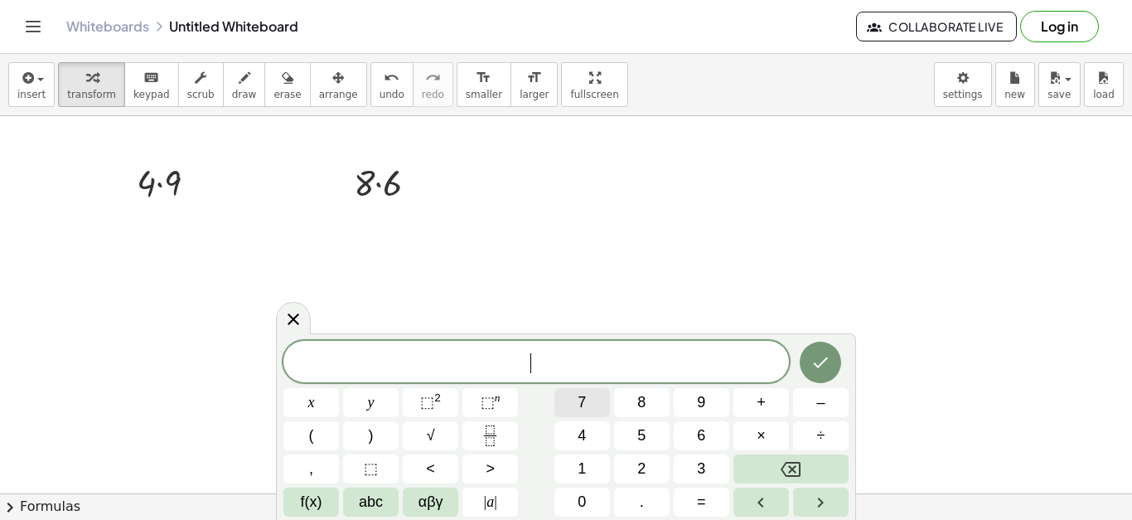
click at [581, 395] on span "7" at bounding box center [582, 402] width 8 height 22
click at [769, 425] on button "×" at bounding box center [762, 435] width 56 height 29
click at [613, 398] on div "7 · ​ x y ⬚ 2 ⬚ n 7 8 9 + – ( ) √ 4 5 6 × ÷ , ⬚ < > 1 2 3 f(x) abc αβγ | a | 0 …" at bounding box center [565, 429] width 565 height 176
click at [587, 398] on button "7" at bounding box center [582, 402] width 56 height 29
click at [813, 361] on icon "Done" at bounding box center [821, 362] width 20 height 20
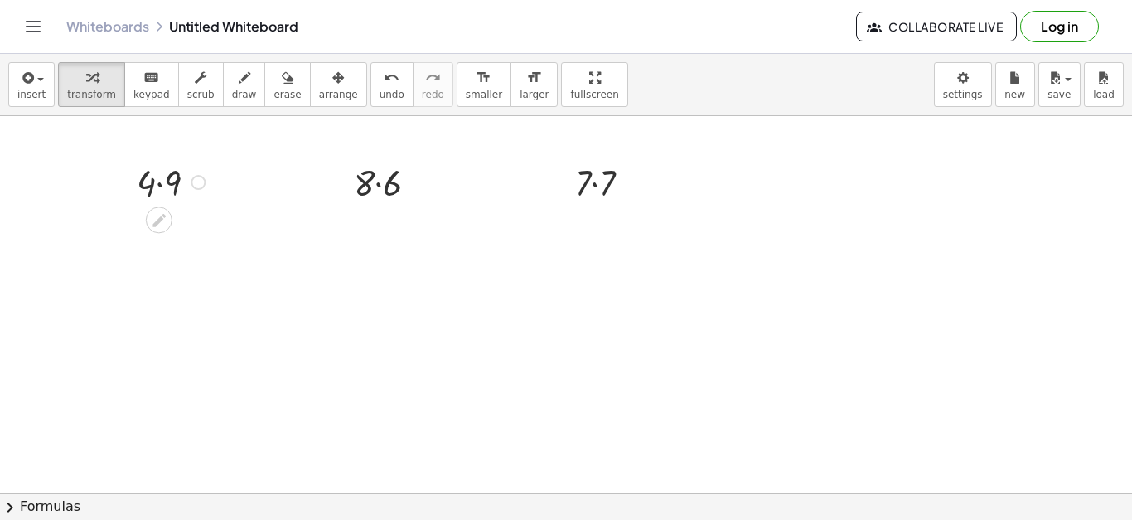
click at [171, 185] on div at bounding box center [173, 181] width 90 height 49
click at [385, 176] on div at bounding box center [393, 181] width 94 height 49
click at [371, 91] on button "undo undo" at bounding box center [391, 84] width 43 height 45
click at [49, 80] on button "insert" at bounding box center [31, 84] width 46 height 45
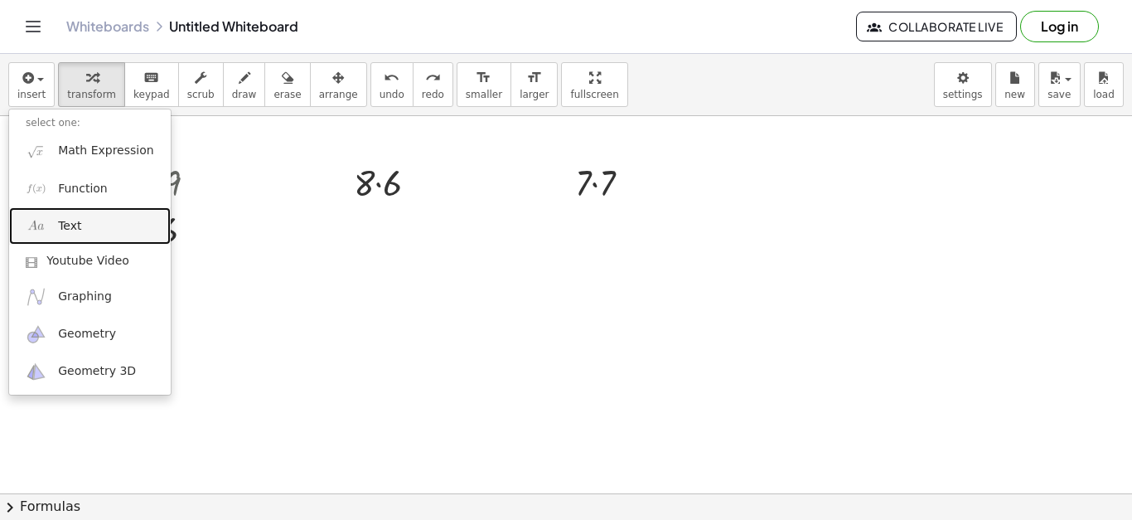
click at [107, 233] on link "Text" at bounding box center [90, 225] width 162 height 37
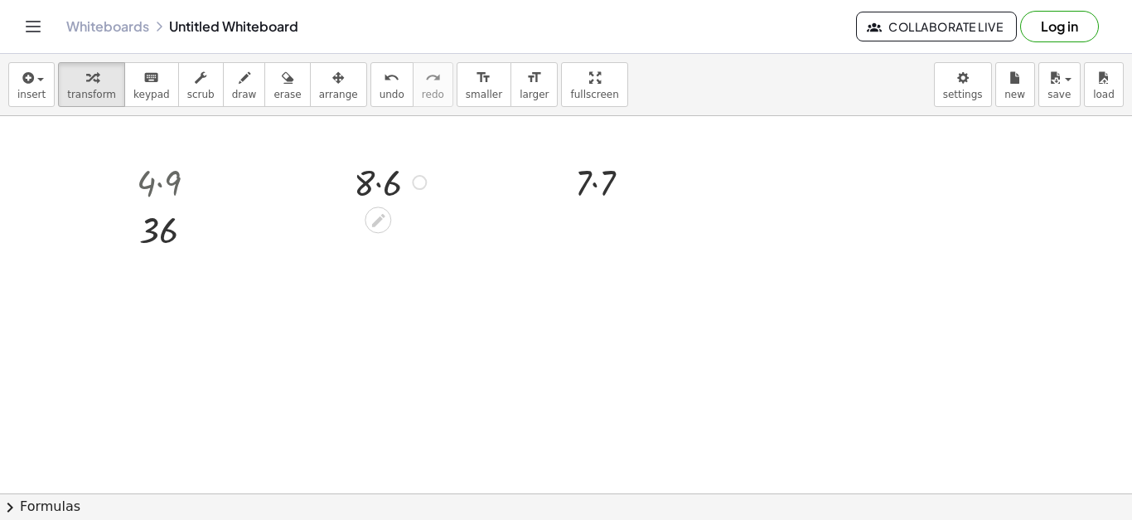
click at [370, 190] on div at bounding box center [393, 181] width 94 height 49
click at [384, 180] on div at bounding box center [393, 181] width 94 height 49
click at [600, 186] on div at bounding box center [610, 181] width 86 height 49
drag, startPoint x: 513, startPoint y: 349, endPoint x: 341, endPoint y: 289, distance: 182.4
click at [341, 289] on div "- + ** ** **" at bounding box center [453, 314] width 249 height 104
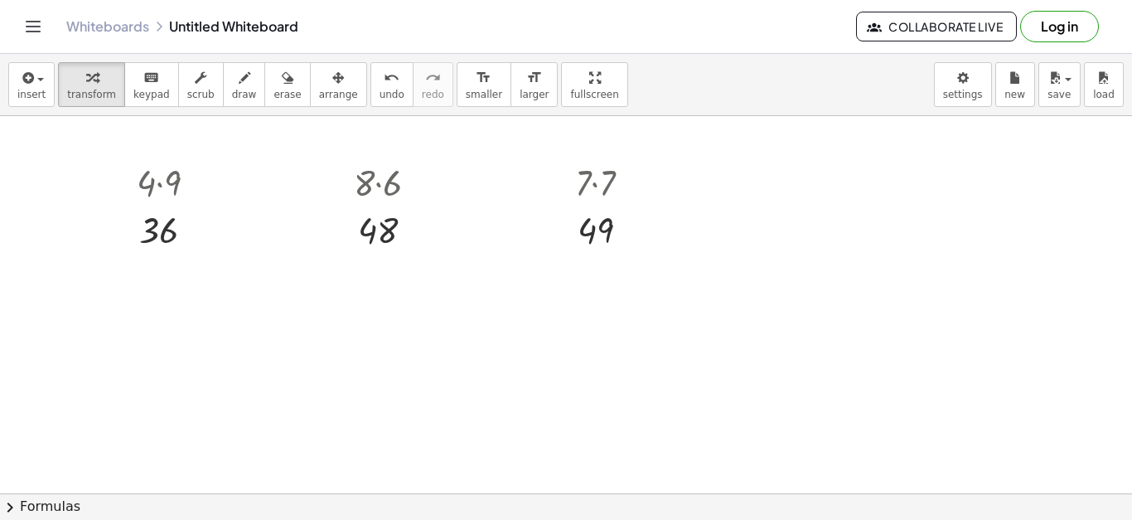
click at [380, 89] on span "undo" at bounding box center [392, 95] width 25 height 12
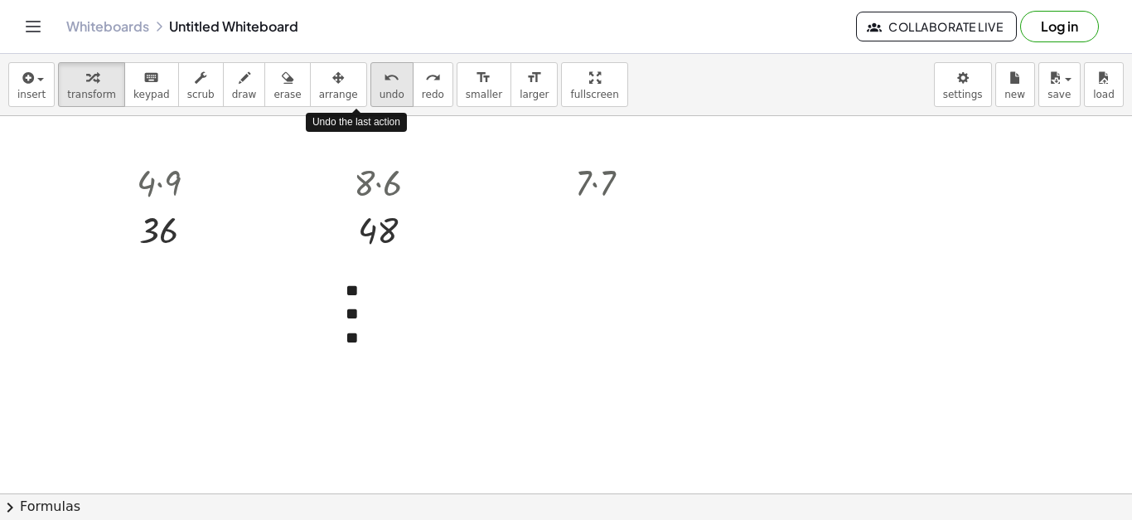
click at [380, 89] on span "undo" at bounding box center [392, 95] width 25 height 12
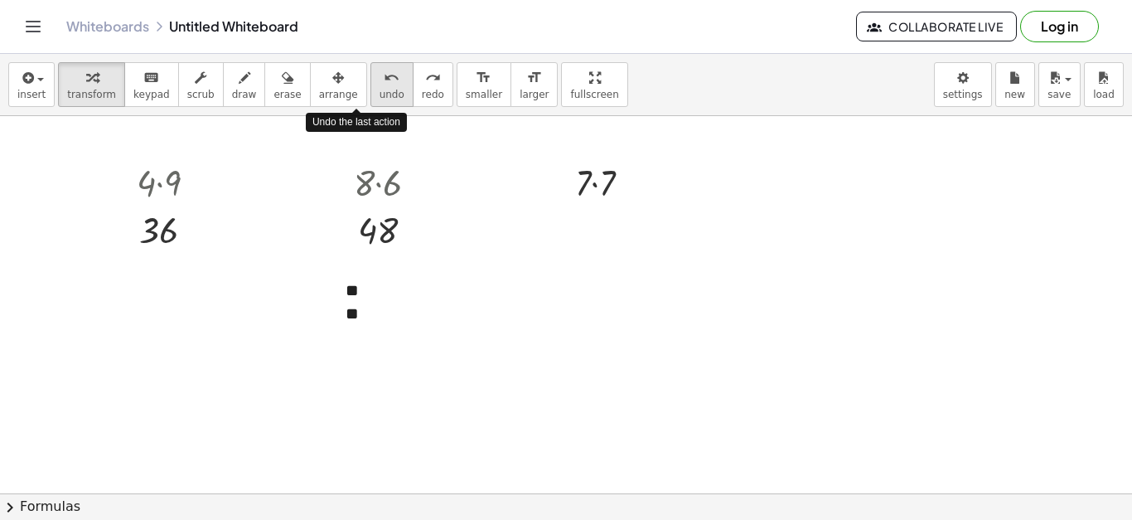
click at [380, 89] on span "undo" at bounding box center [392, 95] width 25 height 12
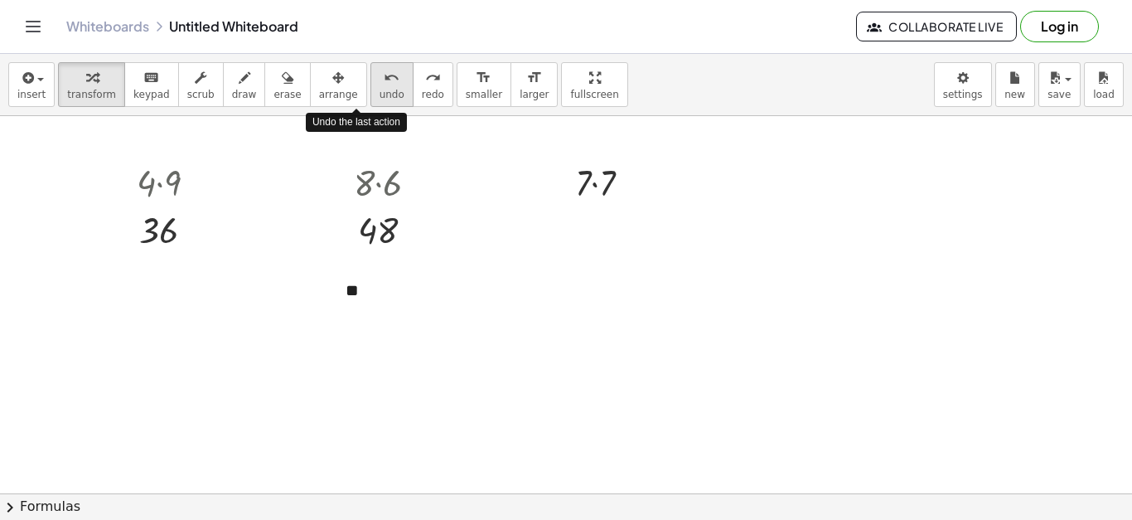
click at [380, 89] on span "undo" at bounding box center [392, 95] width 25 height 12
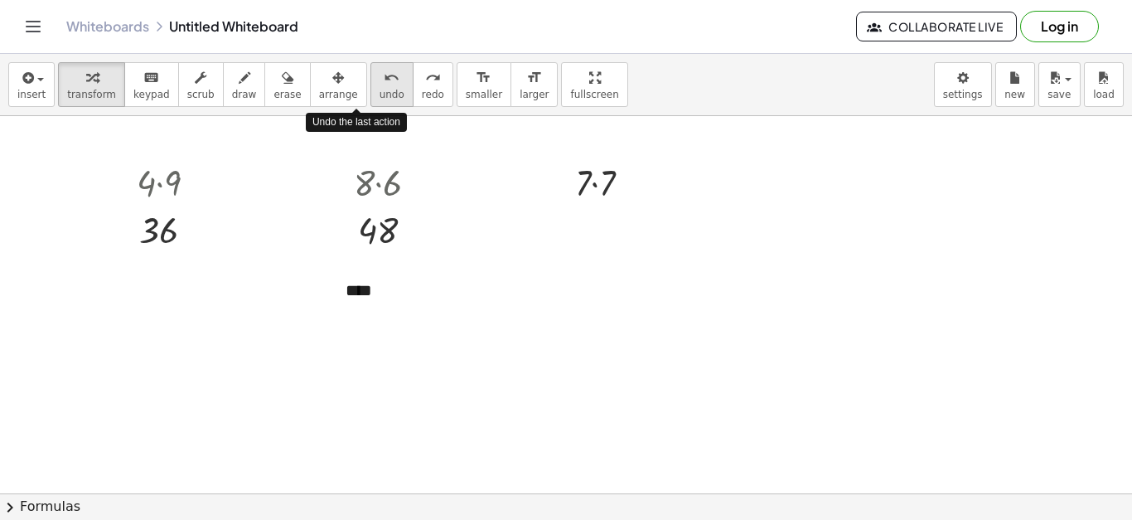
click at [380, 89] on span "undo" at bounding box center [392, 95] width 25 height 12
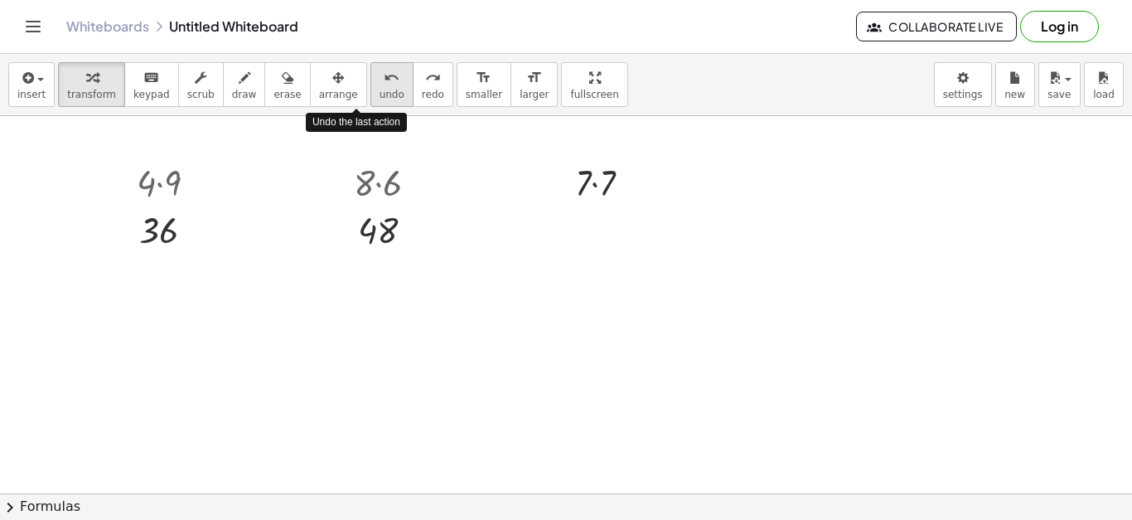
click at [380, 89] on span "undo" at bounding box center [392, 95] width 25 height 12
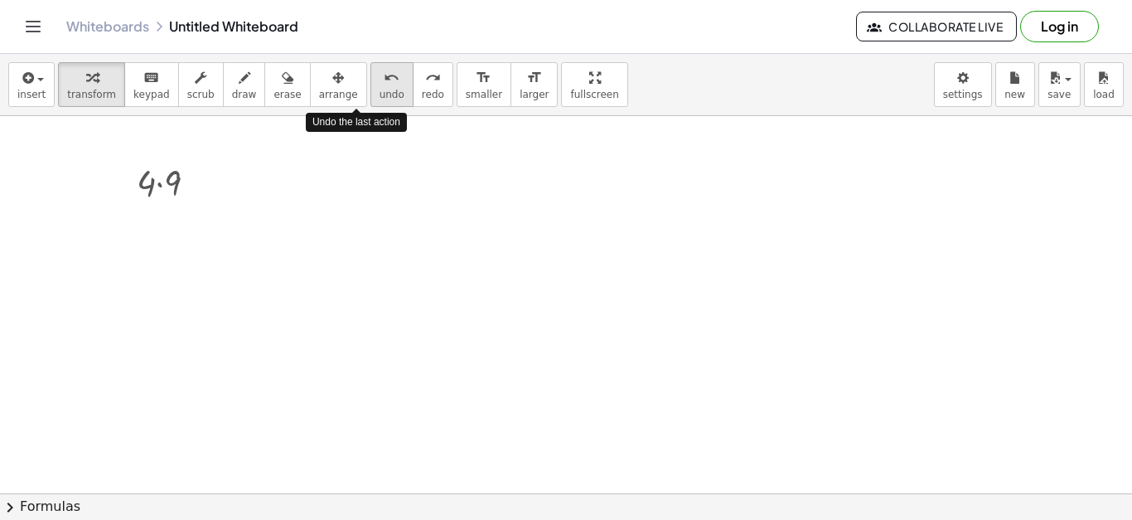
click at [380, 89] on span "undo" at bounding box center [392, 95] width 25 height 12
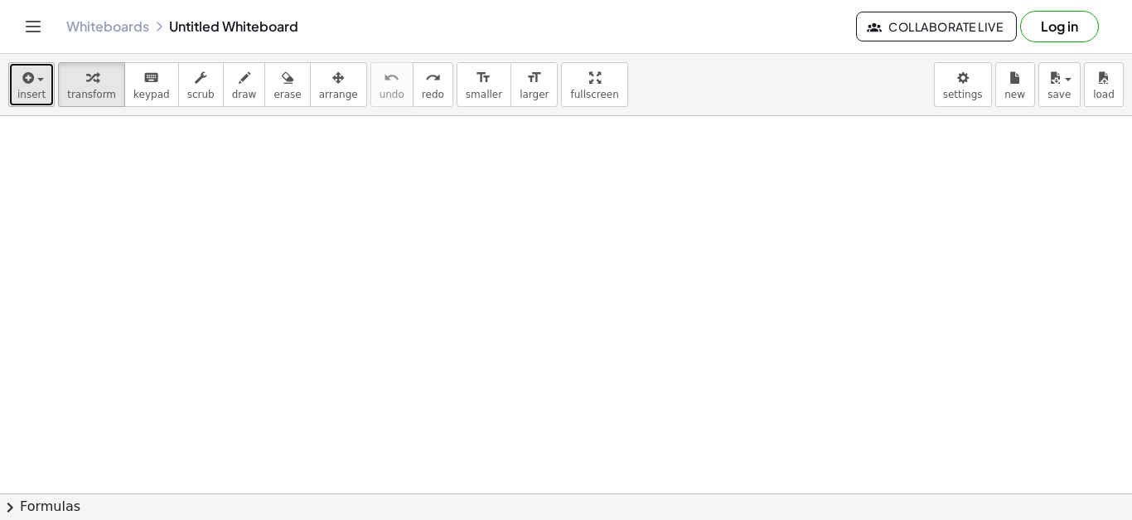
click at [41, 77] on div "button" at bounding box center [31, 77] width 28 height 20
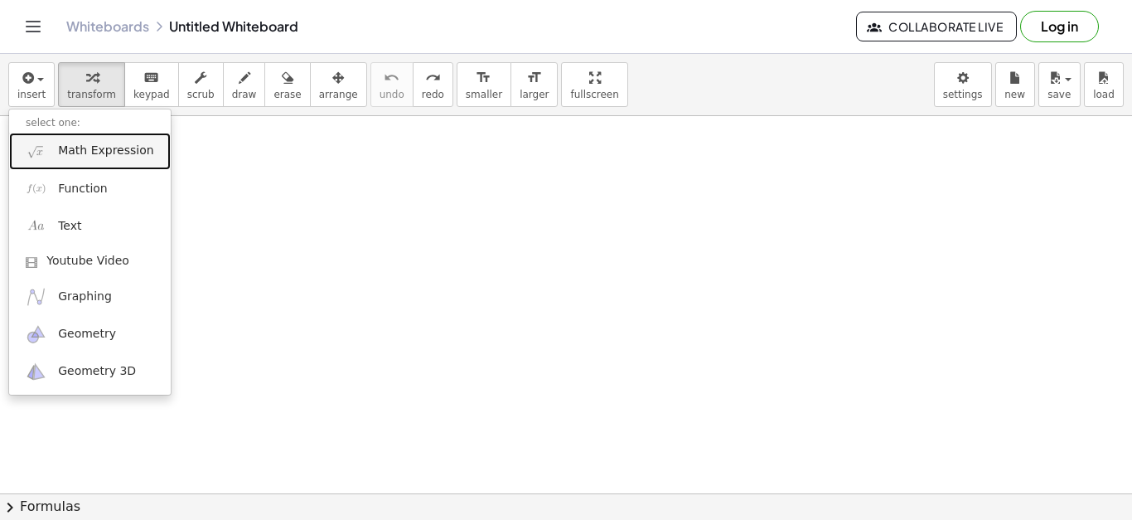
click at [81, 153] on span "Math Expression" at bounding box center [105, 151] width 95 height 17
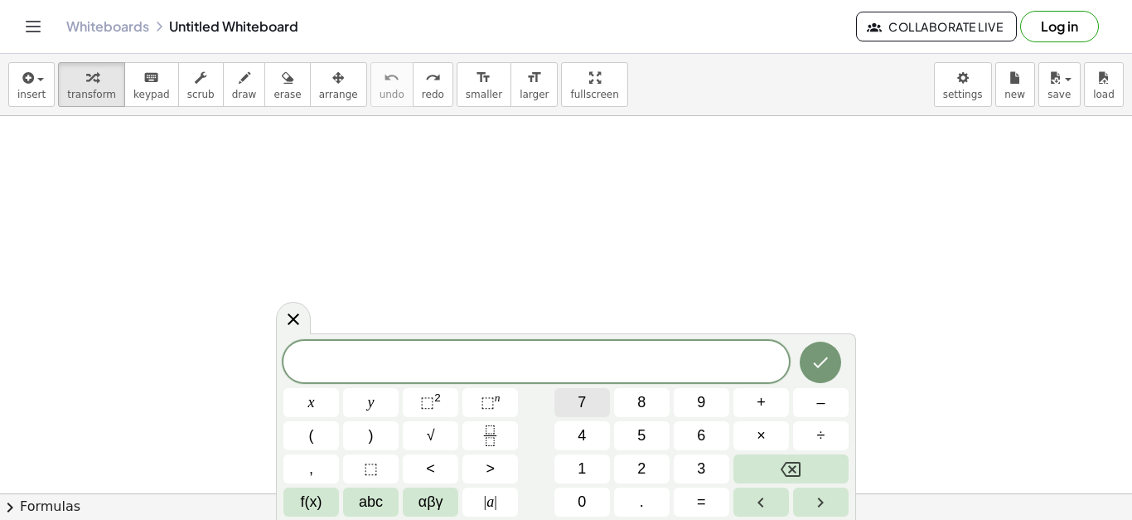
click at [573, 400] on button "7" at bounding box center [582, 402] width 56 height 29
click at [772, 435] on button "×" at bounding box center [762, 435] width 56 height 29
click at [718, 478] on button "3" at bounding box center [702, 468] width 56 height 29
click at [827, 356] on icon "Done" at bounding box center [821, 362] width 20 height 20
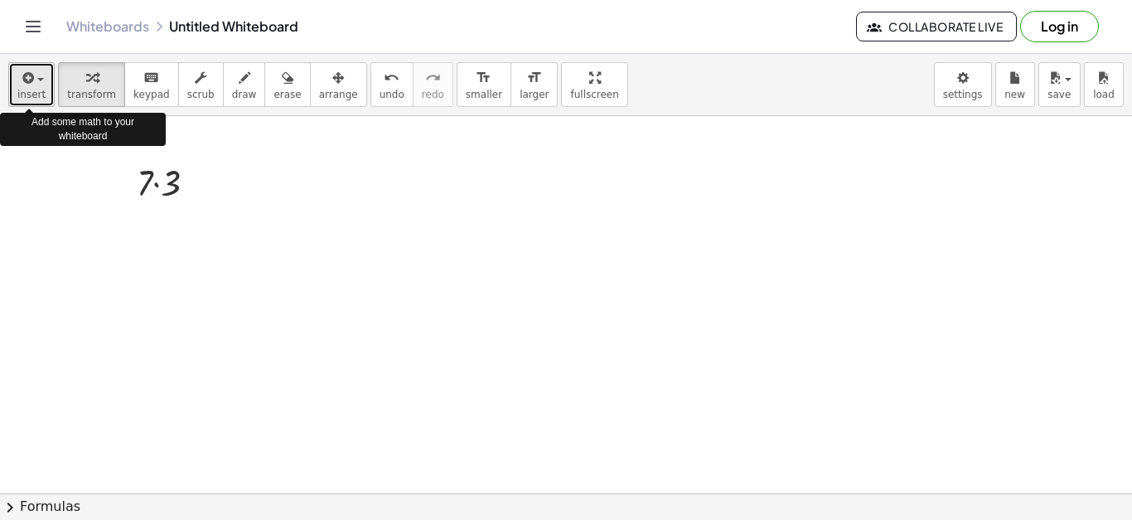
click at [19, 81] on icon "button" at bounding box center [26, 78] width 15 height 20
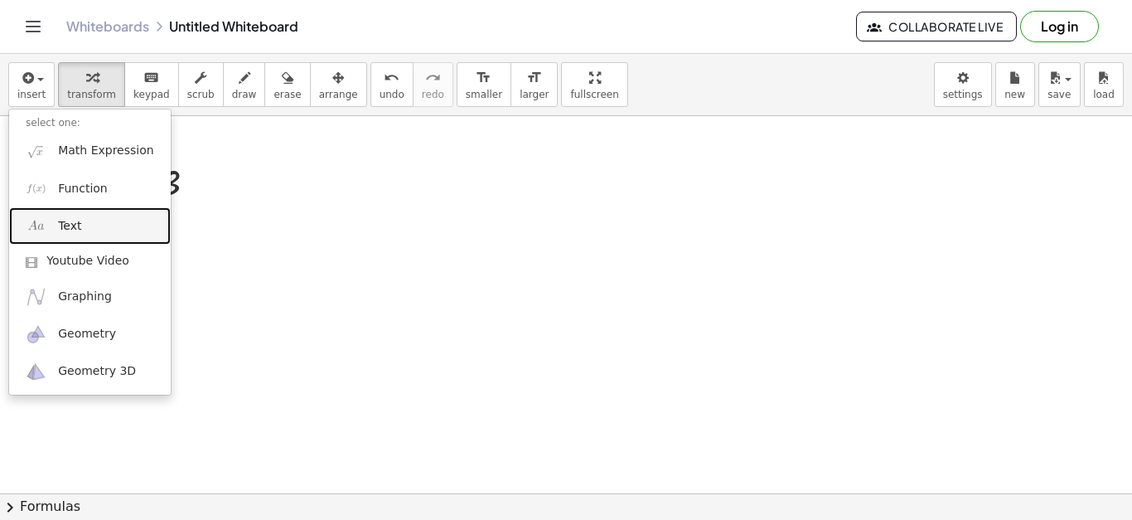
click at [51, 226] on link "Text" at bounding box center [90, 225] width 162 height 37
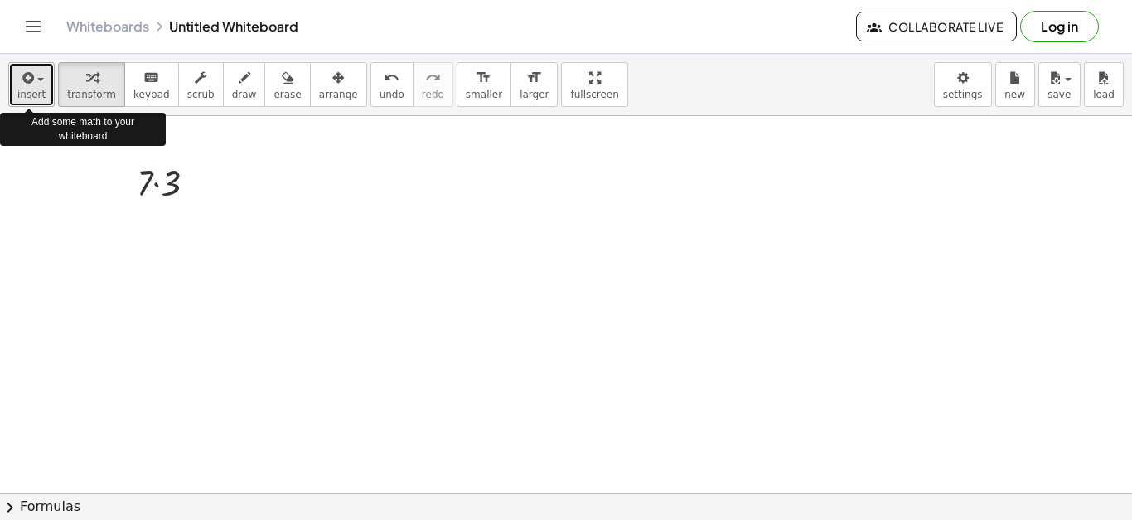
click at [42, 100] on button "insert" at bounding box center [31, 84] width 46 height 45
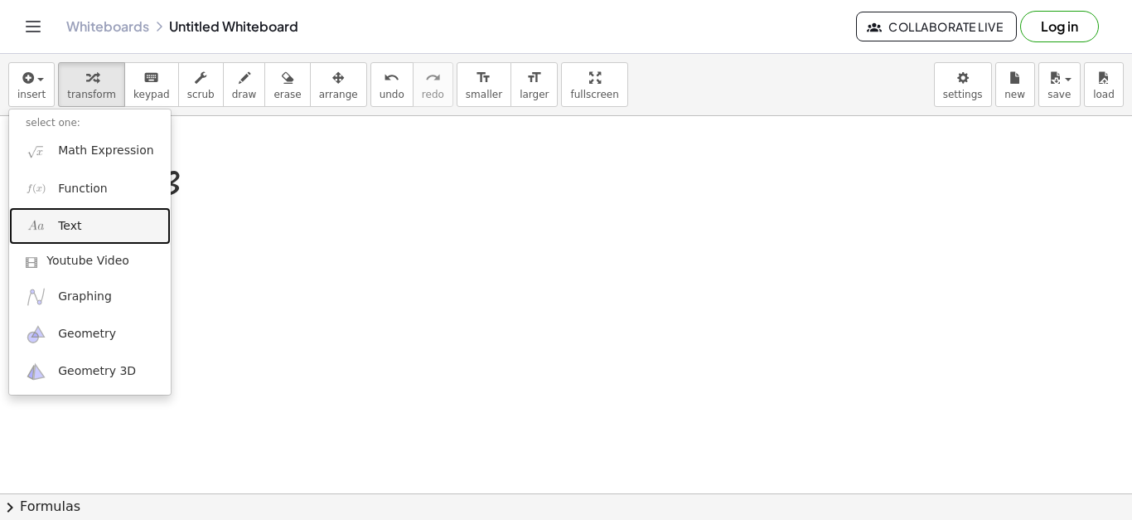
click at [102, 224] on link "Text" at bounding box center [90, 225] width 162 height 37
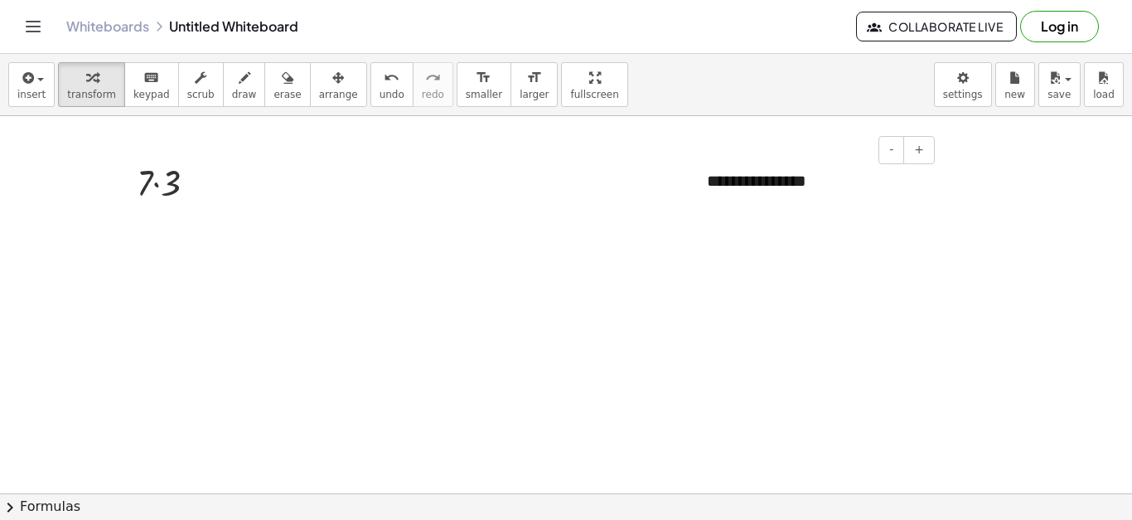
click at [800, 179] on div "**********" at bounding box center [814, 181] width 249 height 57
click at [149, 182] on div at bounding box center [173, 181] width 90 height 49
click at [173, 177] on div at bounding box center [173, 181] width 90 height 49
click at [384, 79] on icon "undo" at bounding box center [392, 78] width 16 height 20
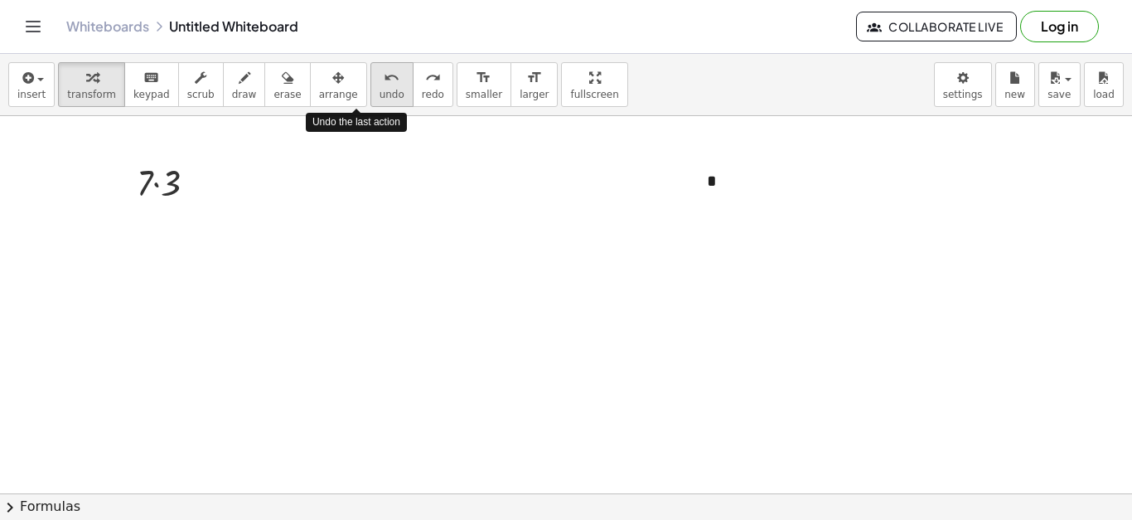
click at [384, 79] on icon "undo" at bounding box center [392, 78] width 16 height 20
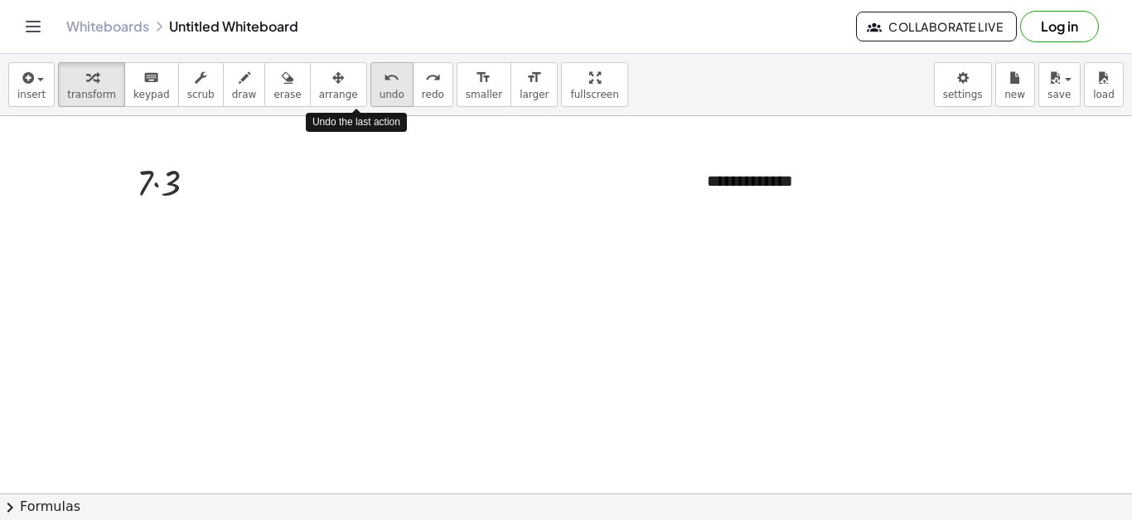
click at [384, 79] on icon "undo" at bounding box center [392, 78] width 16 height 20
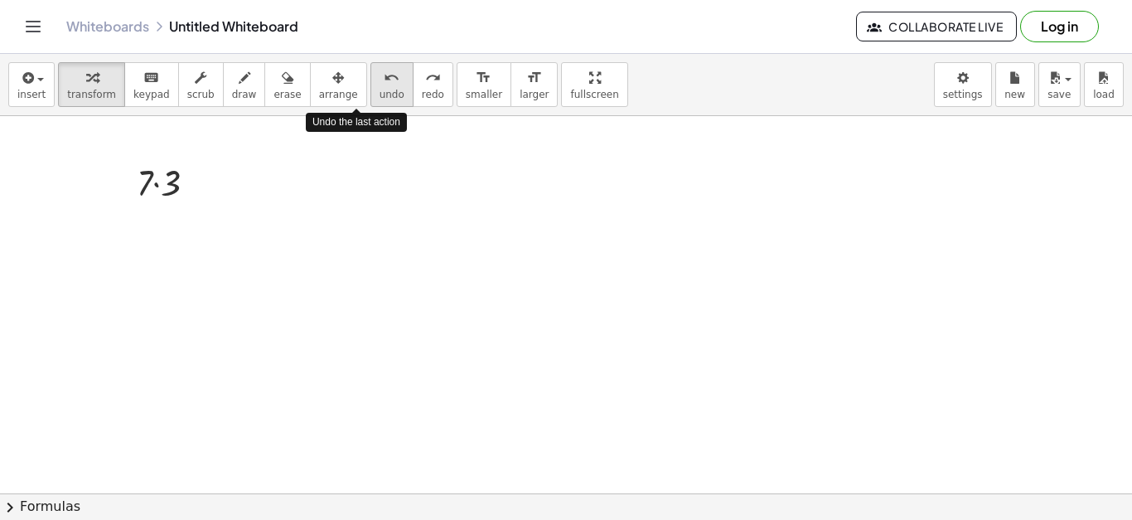
click at [384, 79] on icon "undo" at bounding box center [392, 78] width 16 height 20
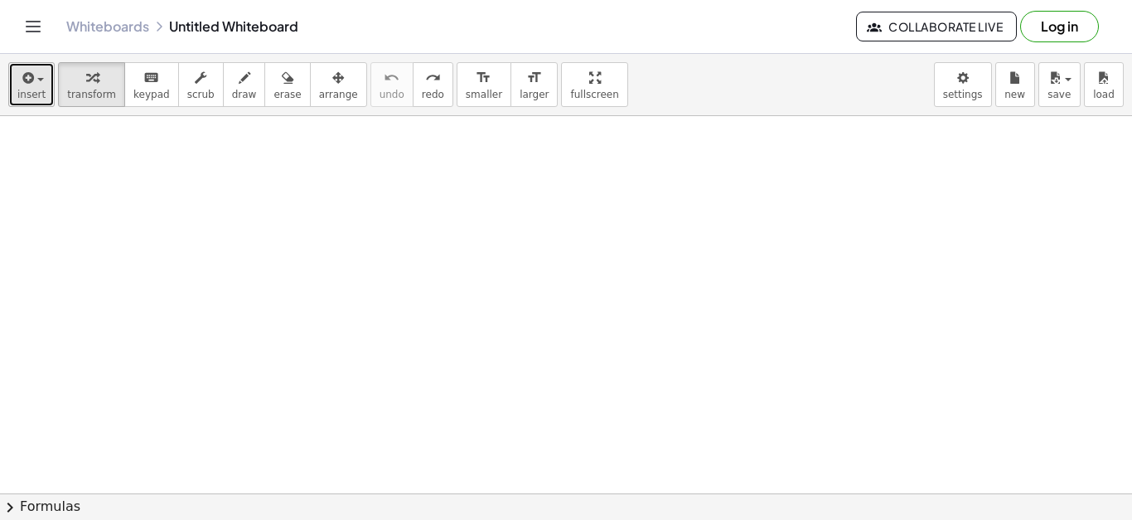
click at [37, 92] on span "insert" at bounding box center [31, 95] width 28 height 12
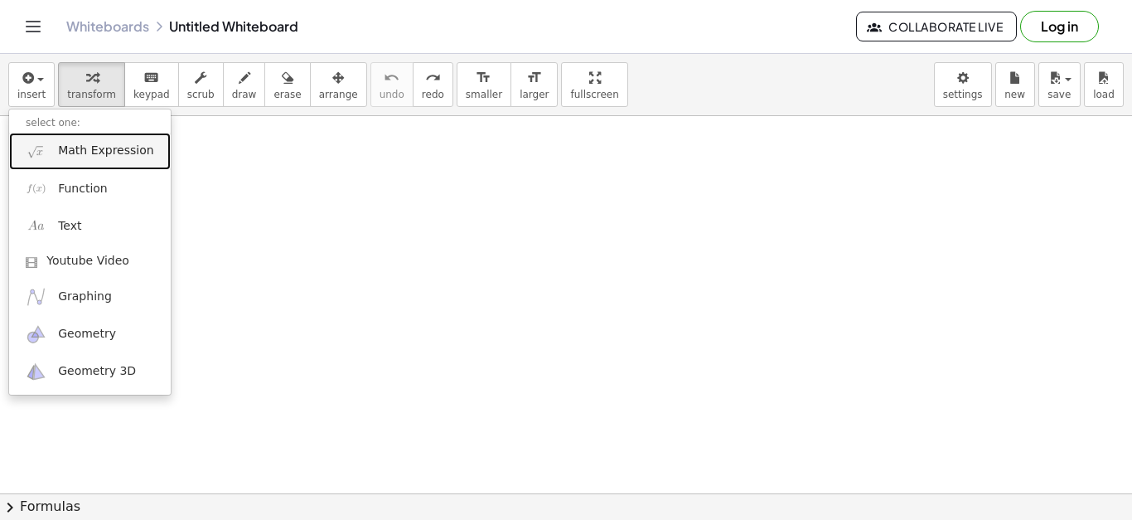
click at [77, 139] on link "Math Expression" at bounding box center [90, 151] width 162 height 37
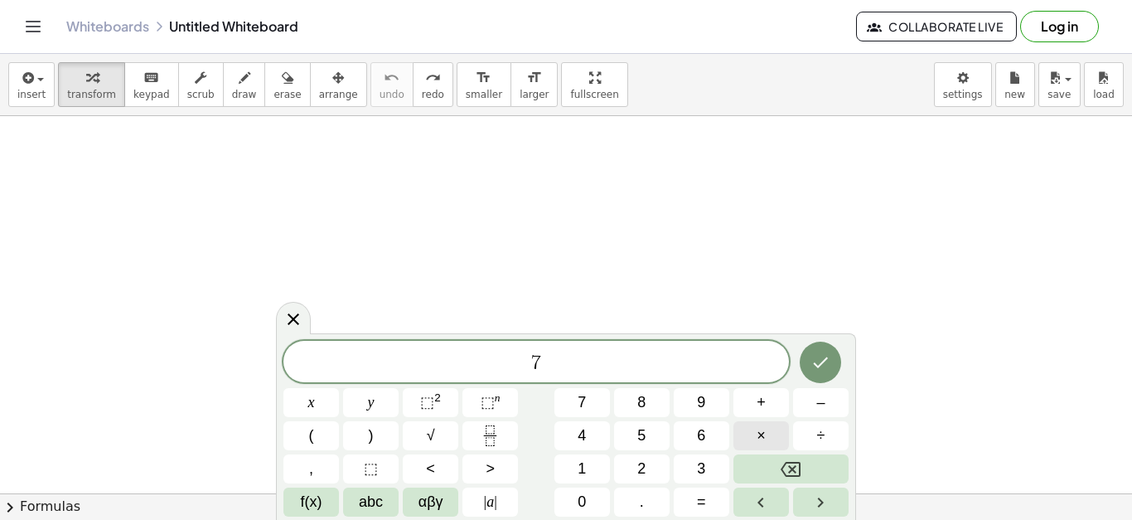
click at [772, 441] on button "×" at bounding box center [762, 435] width 56 height 29
click at [579, 435] on span "4" at bounding box center [582, 435] width 8 height 22
click at [822, 369] on icon "Done" at bounding box center [821, 362] width 20 height 20
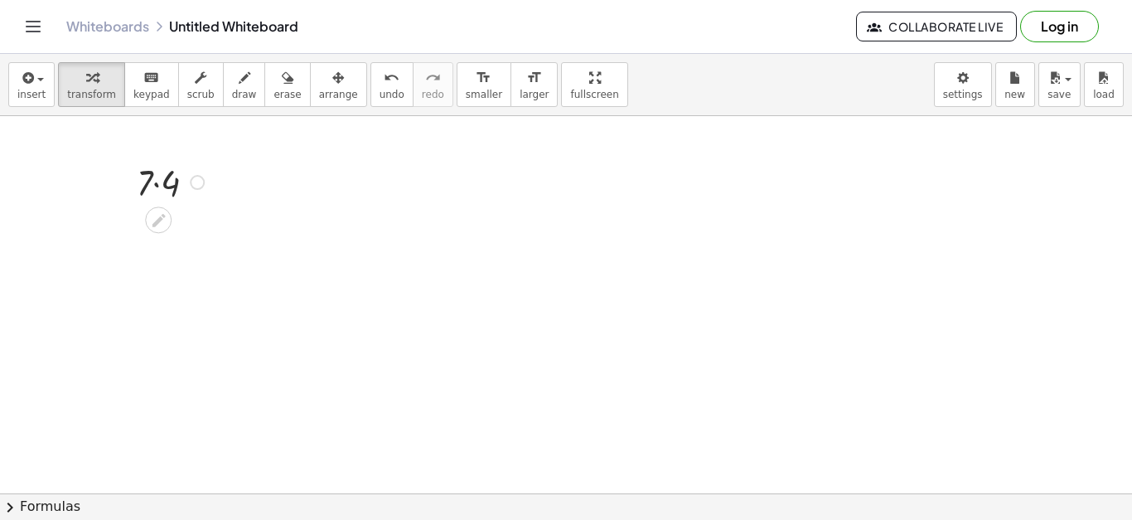
click at [168, 179] on div at bounding box center [172, 181] width 89 height 49
click at [376, 80] on button "undo undo" at bounding box center [391, 84] width 43 height 45
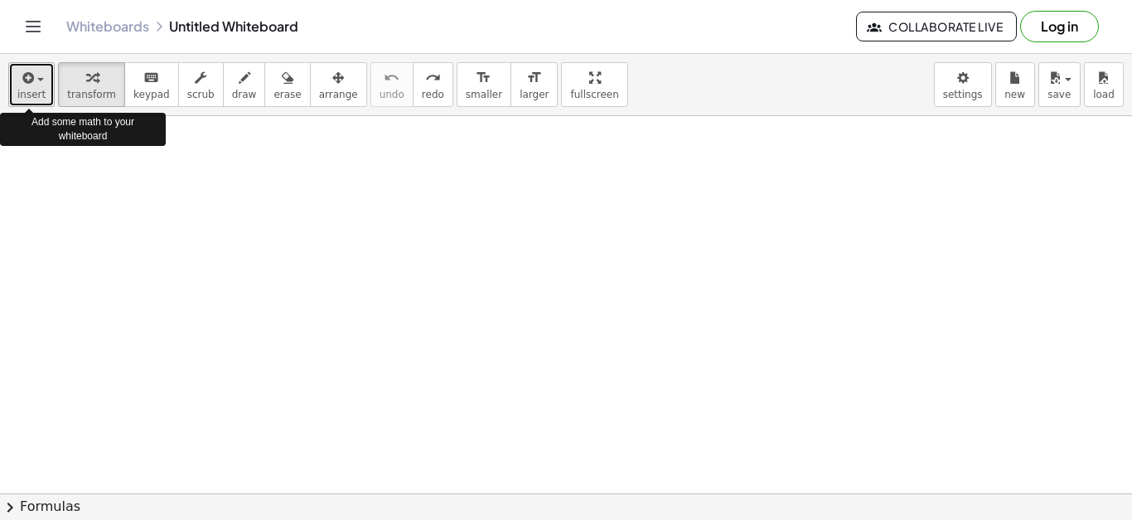
click at [34, 80] on span "button" at bounding box center [35, 80] width 3 height 12
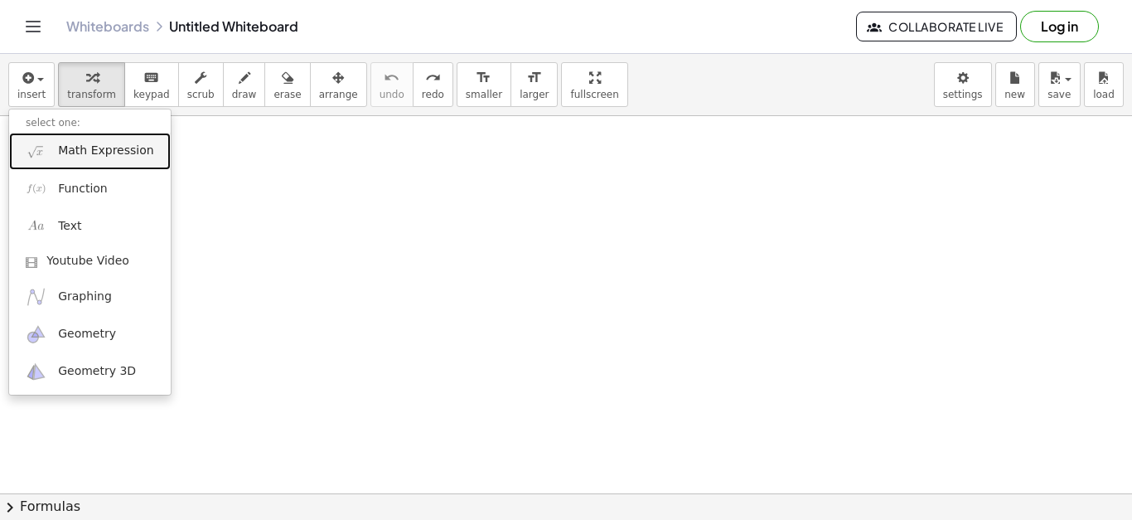
click at [99, 148] on span "Math Expression" at bounding box center [105, 151] width 95 height 17
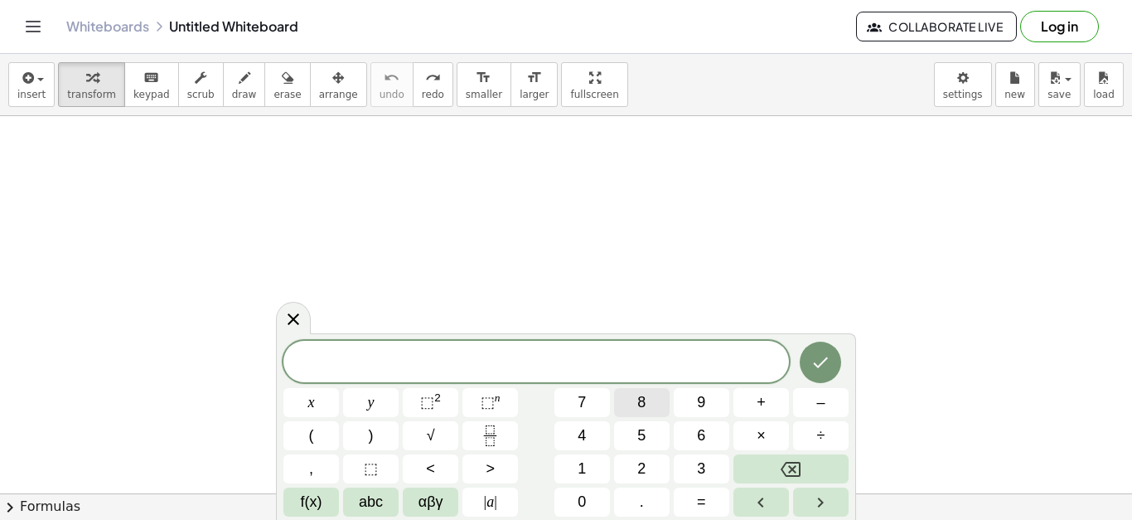
click at [646, 400] on span "8" at bounding box center [641, 402] width 8 height 22
click at [595, 429] on button "4" at bounding box center [582, 435] width 56 height 29
click at [792, 456] on button "Backspace" at bounding box center [791, 468] width 115 height 29
click at [766, 439] on button "×" at bounding box center [762, 435] width 56 height 29
click at [591, 429] on button "4" at bounding box center [582, 435] width 56 height 29
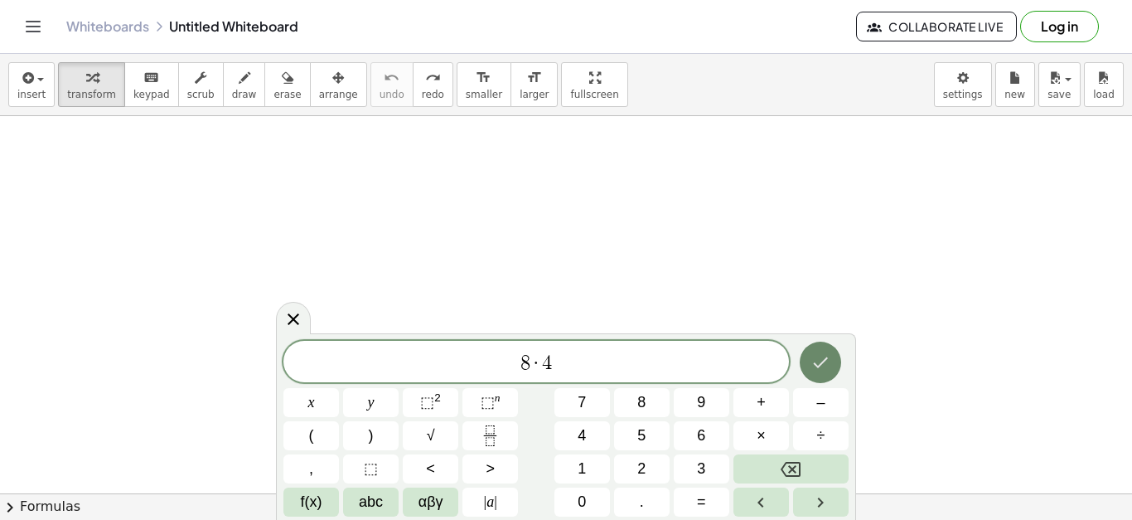
click at [822, 363] on icon "Done" at bounding box center [821, 362] width 15 height 11
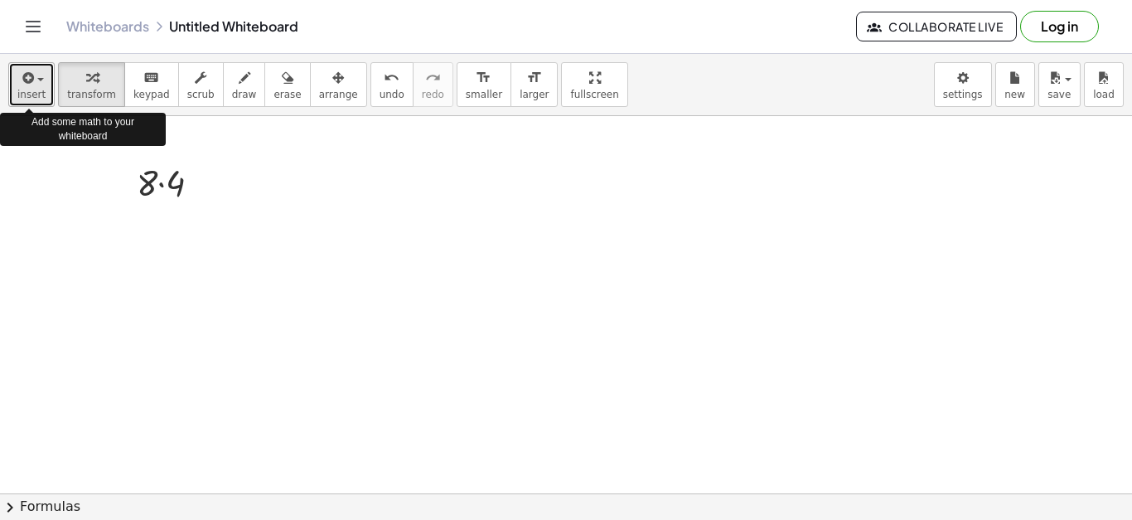
click at [24, 82] on icon "button" at bounding box center [26, 78] width 15 height 20
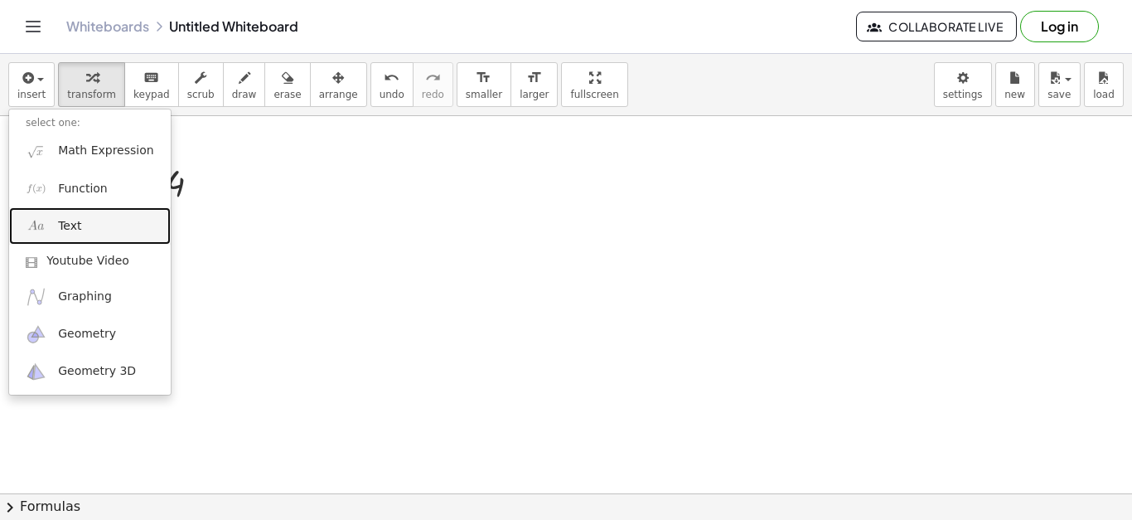
click at [97, 211] on link "Text" at bounding box center [90, 225] width 162 height 37
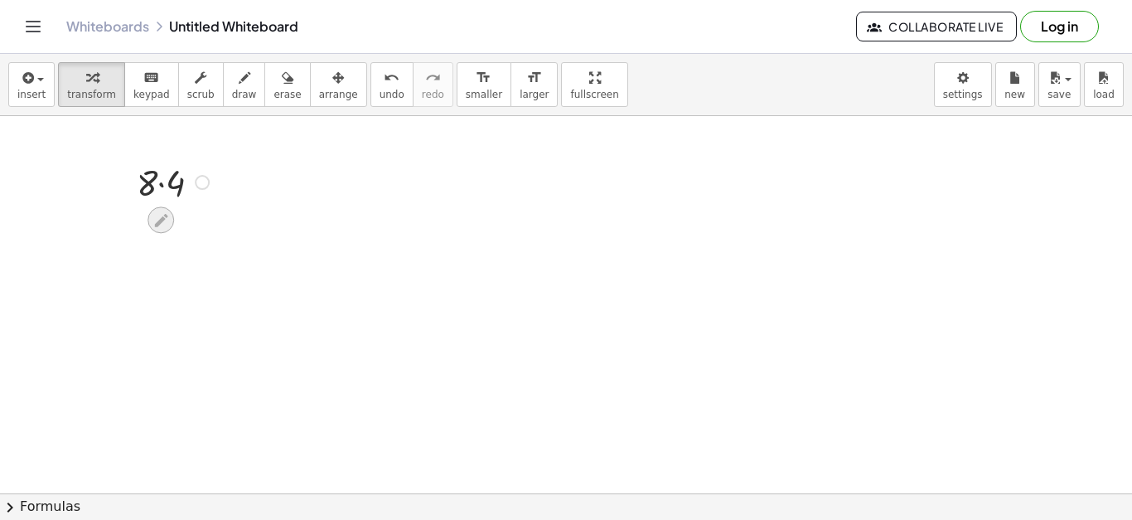
drag, startPoint x: 176, startPoint y: 184, endPoint x: 163, endPoint y: 211, distance: 29.3
click at [163, 211] on icon at bounding box center [161, 219] width 17 height 17
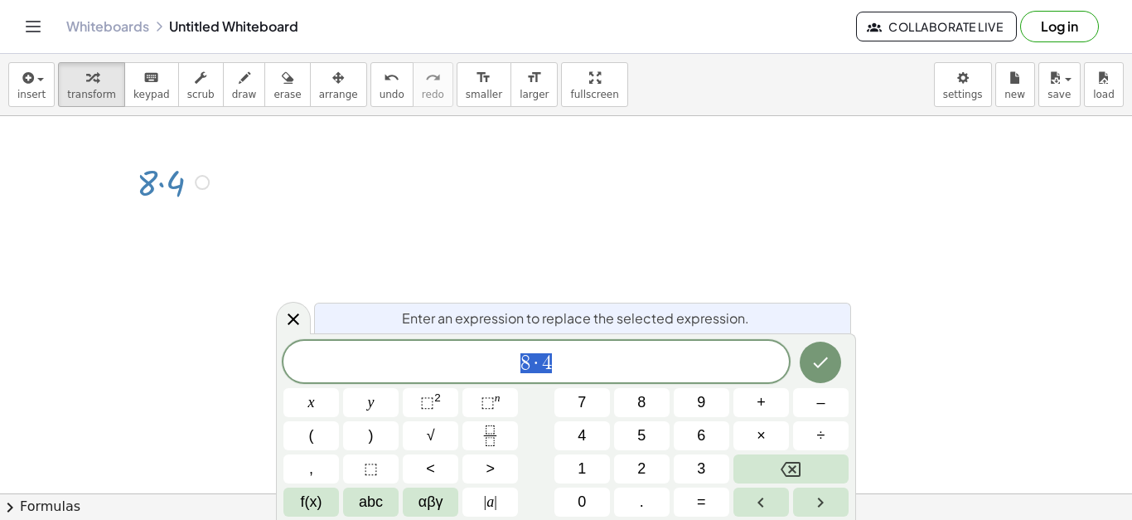
click at [578, 360] on span "8 · 4" at bounding box center [536, 362] width 506 height 23
click at [815, 363] on icon "Done" at bounding box center [821, 362] width 20 height 20
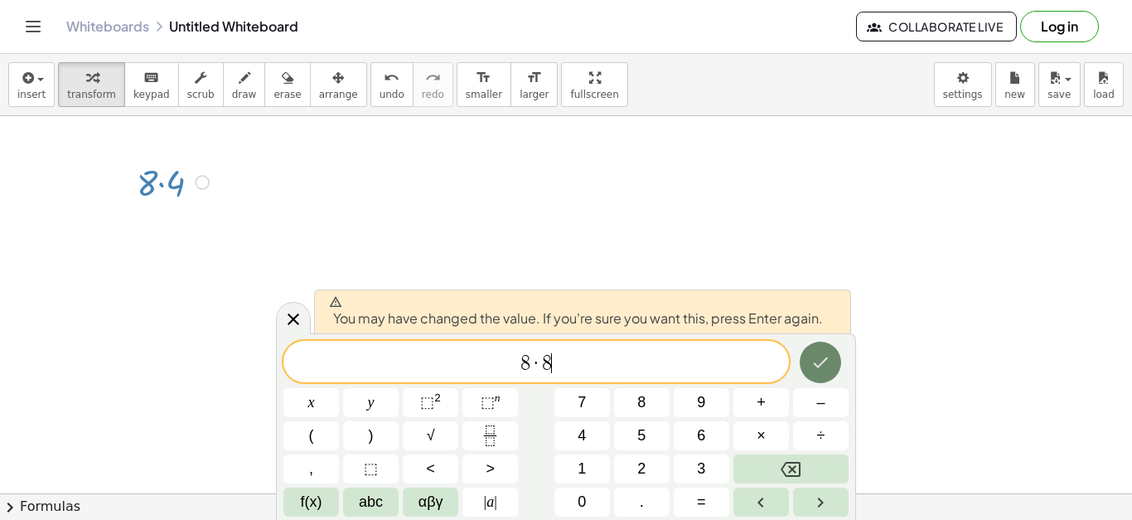
click at [806, 363] on button "Done" at bounding box center [820, 361] width 41 height 41
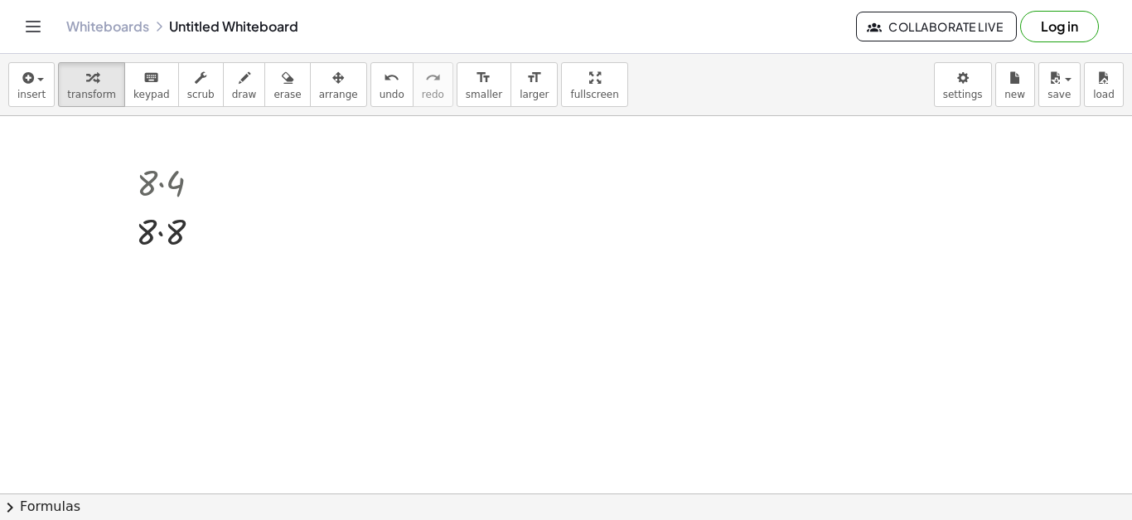
drag, startPoint x: 186, startPoint y: 182, endPoint x: 168, endPoint y: 316, distance: 134.6
click at [19, 85] on icon "button" at bounding box center [26, 78] width 15 height 20
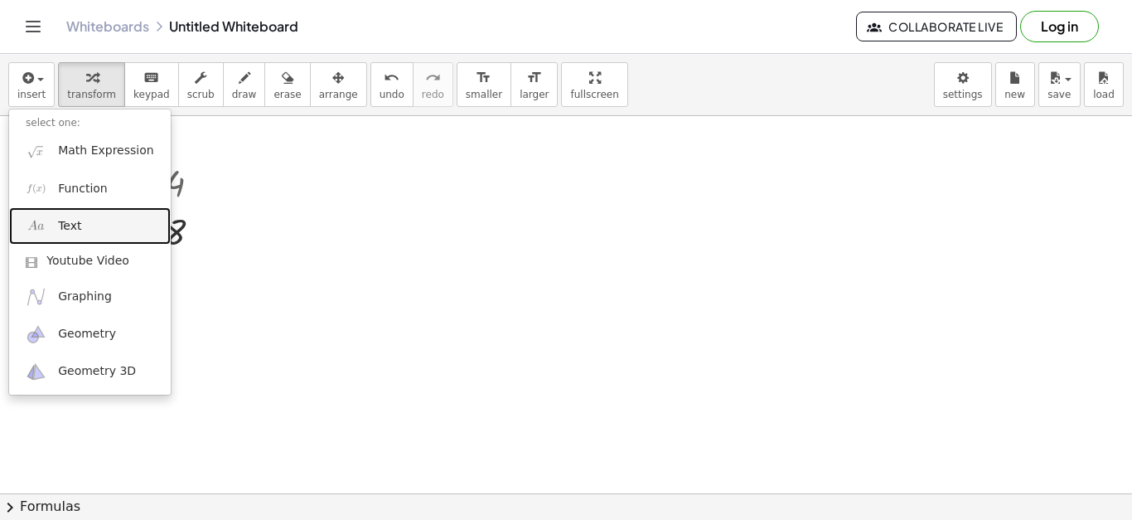
click at [100, 219] on link "Text" at bounding box center [90, 225] width 162 height 37
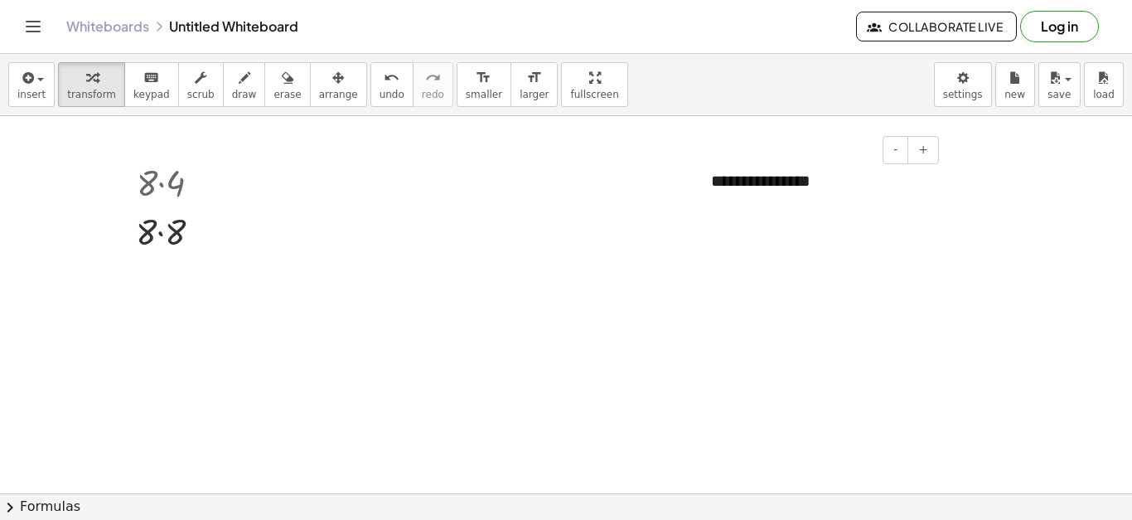
click at [793, 182] on div "**********" at bounding box center [819, 181] width 249 height 57
drag, startPoint x: 806, startPoint y: 189, endPoint x: 666, endPoint y: 182, distance: 141.1
click at [153, 232] on div at bounding box center [176, 229] width 96 height 49
click at [176, 234] on div at bounding box center [176, 229] width 96 height 49
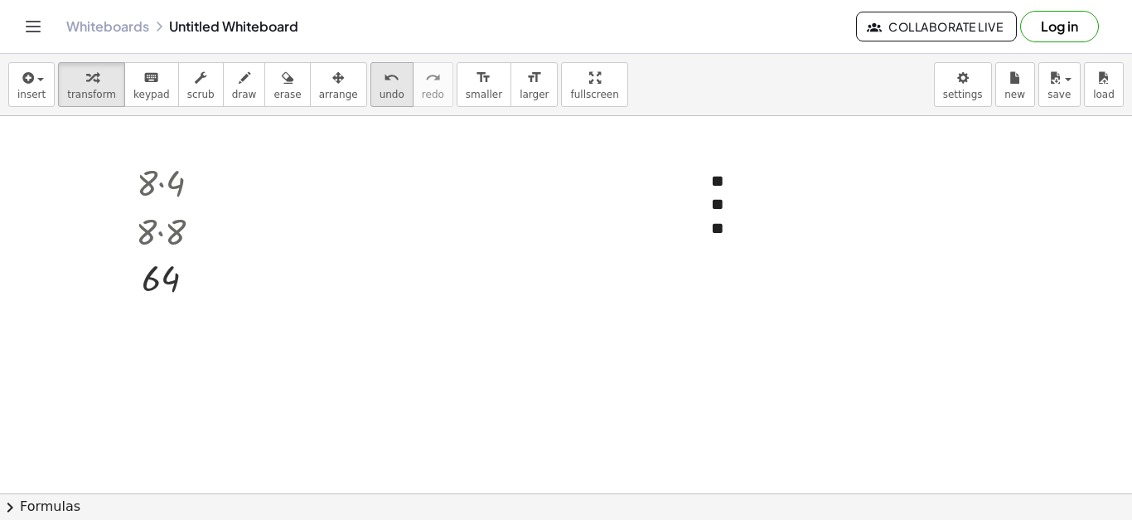
click at [370, 95] on button "undo undo" at bounding box center [391, 84] width 43 height 45
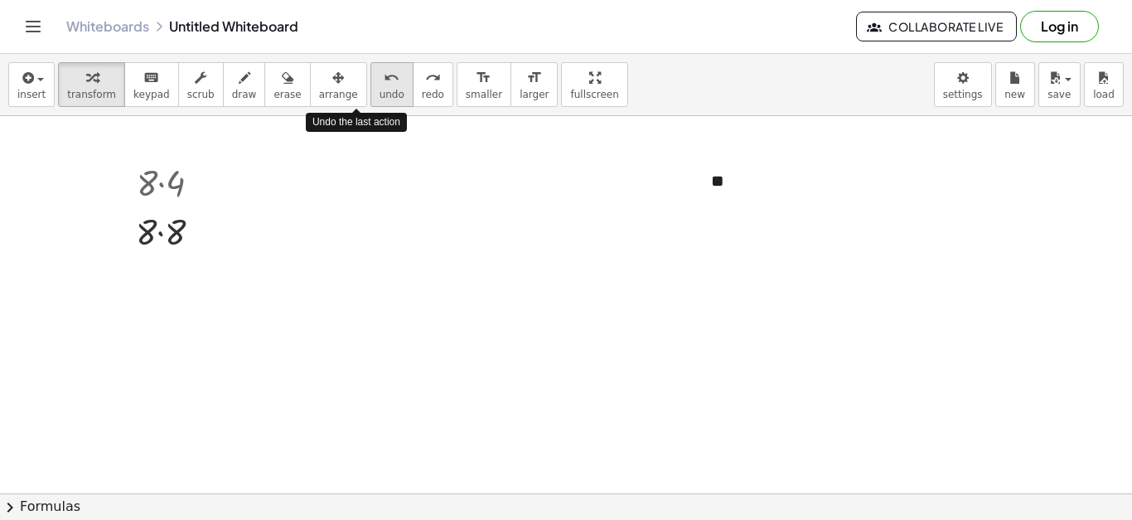
click at [370, 95] on button "undo undo" at bounding box center [391, 84] width 43 height 45
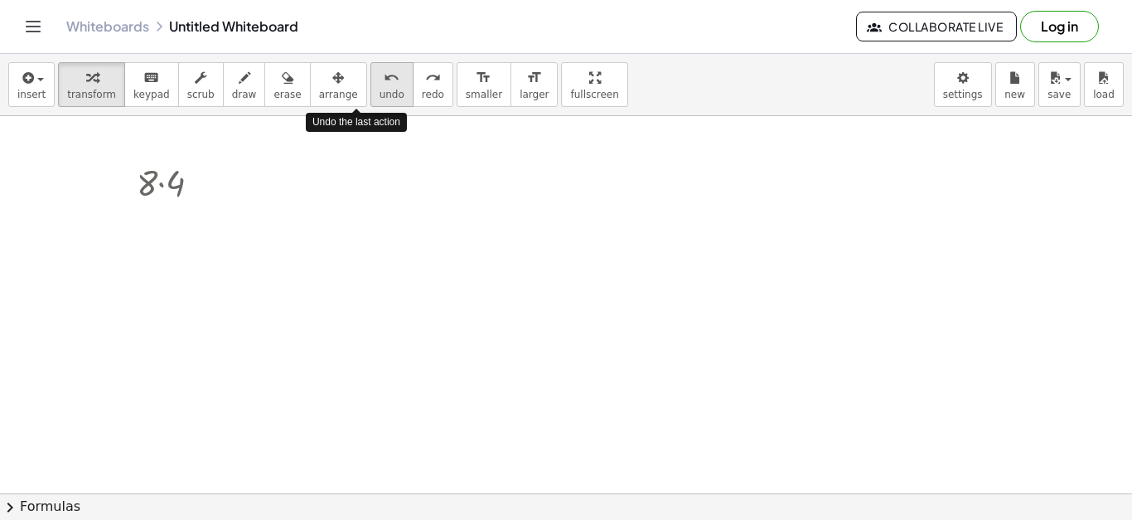
click at [370, 95] on button "undo undo" at bounding box center [391, 84] width 43 height 45
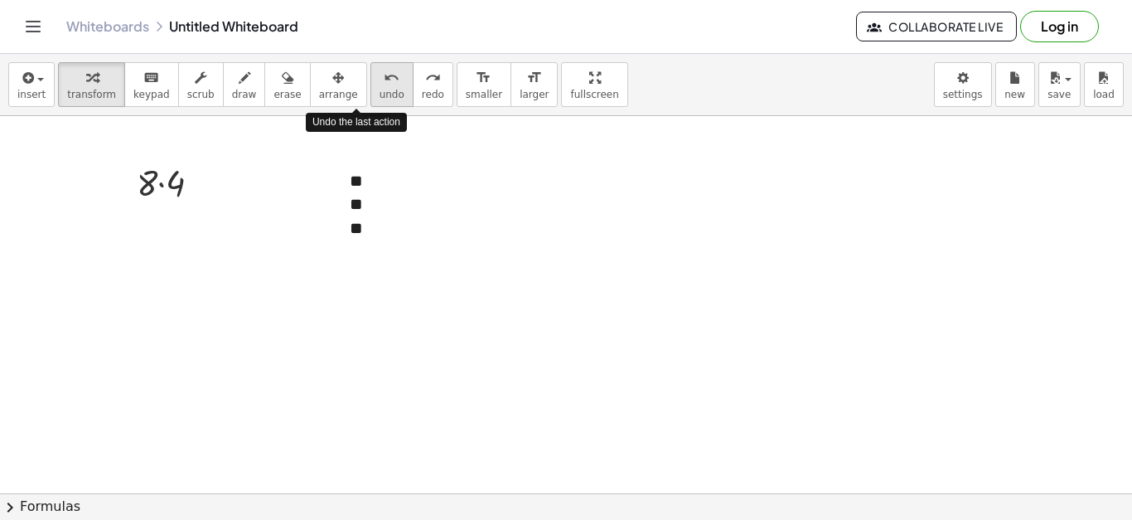
click at [370, 95] on button "undo undo" at bounding box center [391, 84] width 43 height 45
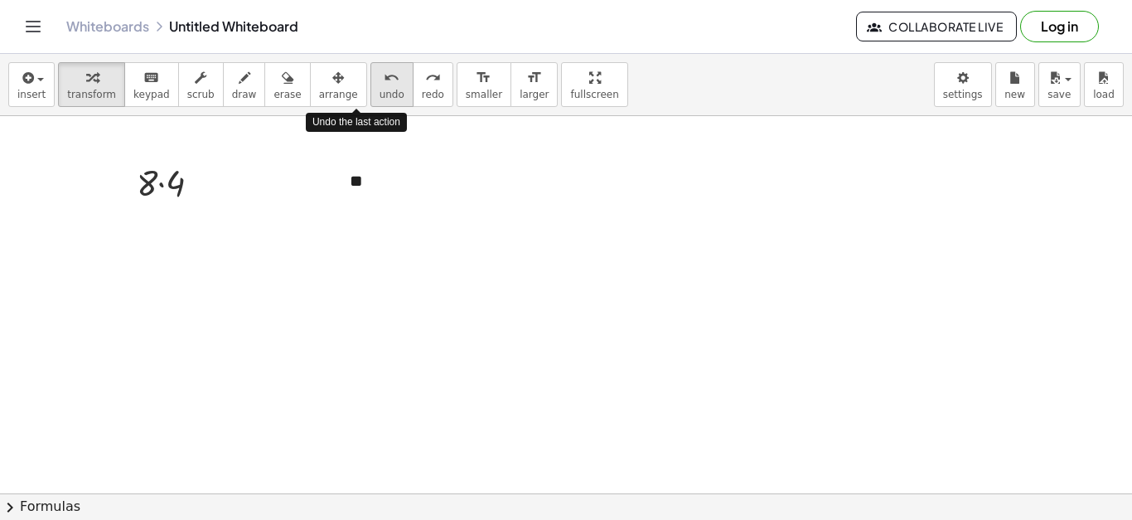
click at [370, 95] on button "undo undo" at bounding box center [391, 84] width 43 height 45
click at [370, 93] on button "undo undo" at bounding box center [391, 84] width 43 height 45
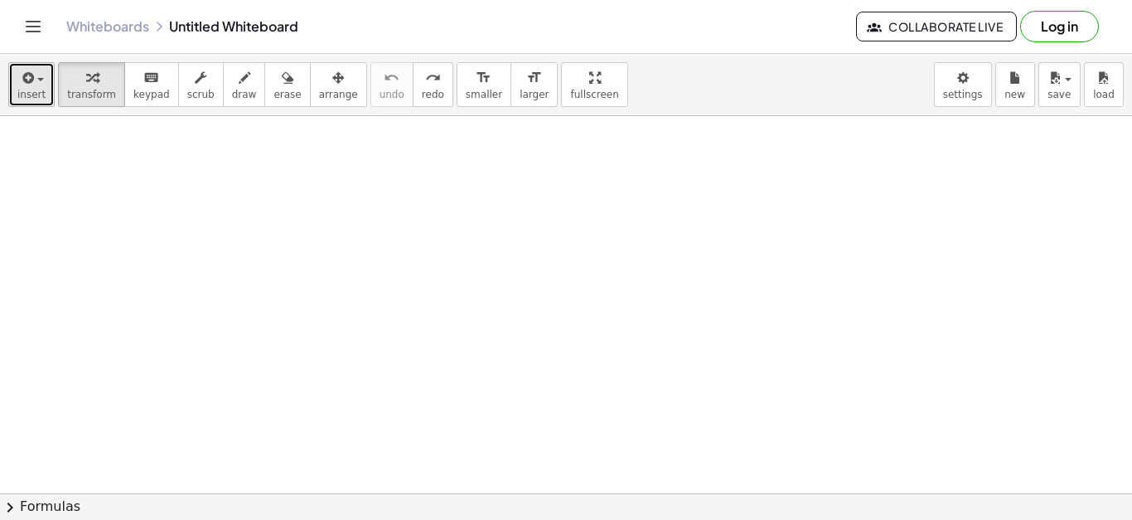
click at [28, 94] on span "insert" at bounding box center [31, 95] width 28 height 12
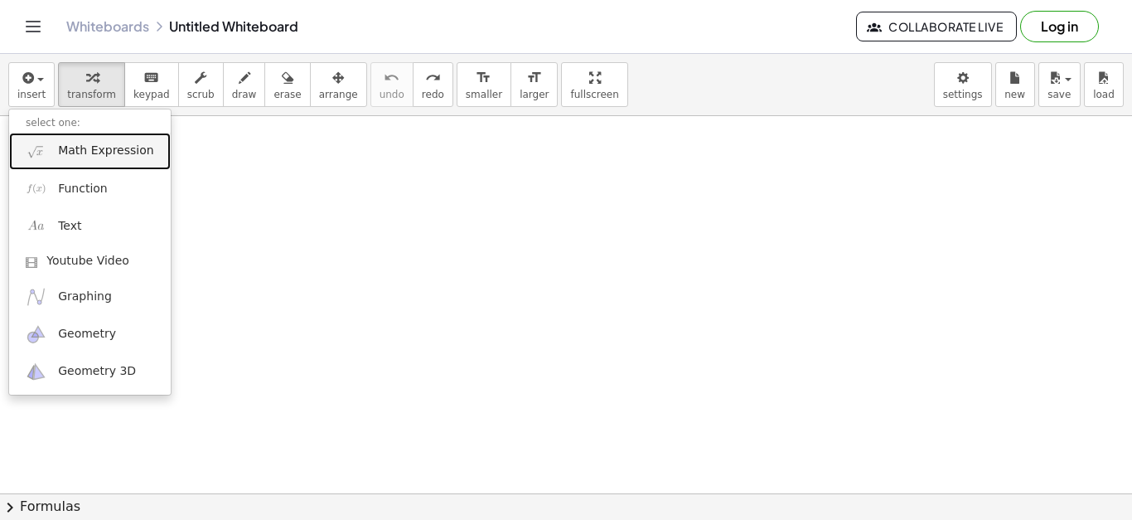
click at [61, 141] on link "Math Expression" at bounding box center [90, 151] width 162 height 37
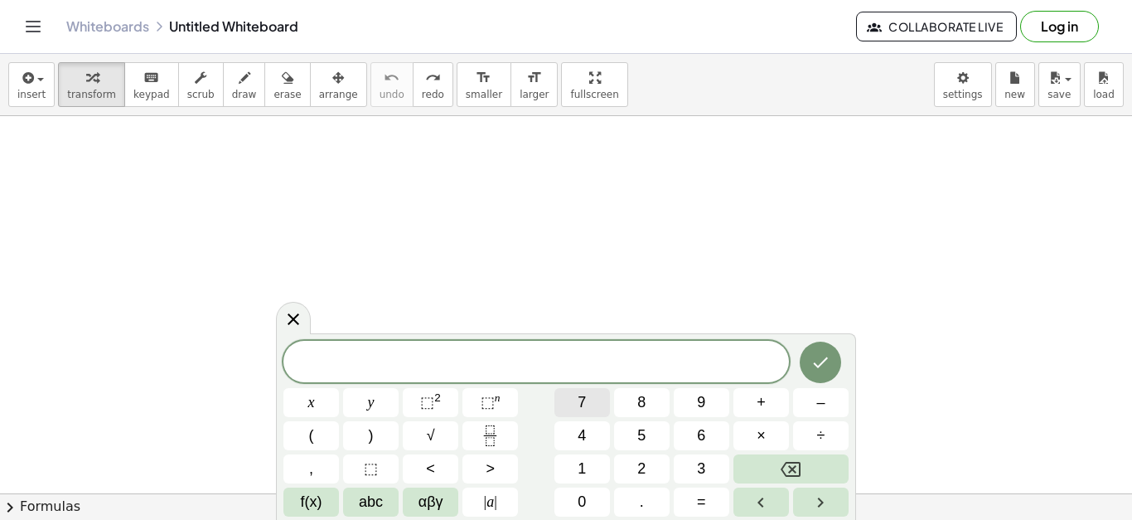
click at [586, 400] on span "7" at bounding box center [582, 402] width 8 height 22
click at [766, 441] on button "×" at bounding box center [762, 435] width 56 height 29
click at [691, 456] on button "3" at bounding box center [702, 468] width 56 height 29
click at [816, 369] on icon "Done" at bounding box center [821, 362] width 20 height 20
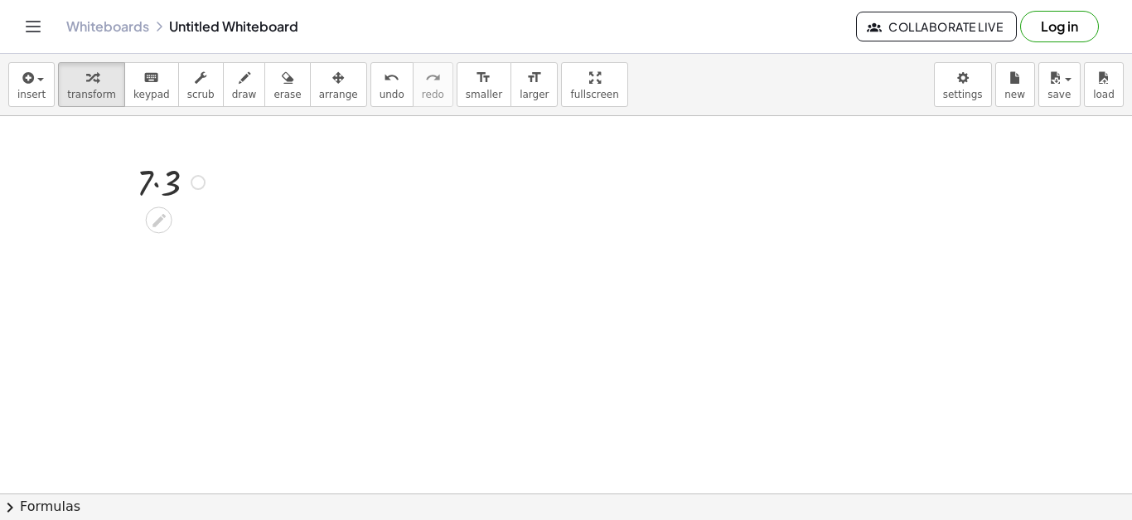
click at [167, 180] on div at bounding box center [173, 181] width 90 height 49
click at [380, 72] on div "undo" at bounding box center [392, 77] width 25 height 20
click at [42, 88] on button "insert" at bounding box center [31, 84] width 46 height 45
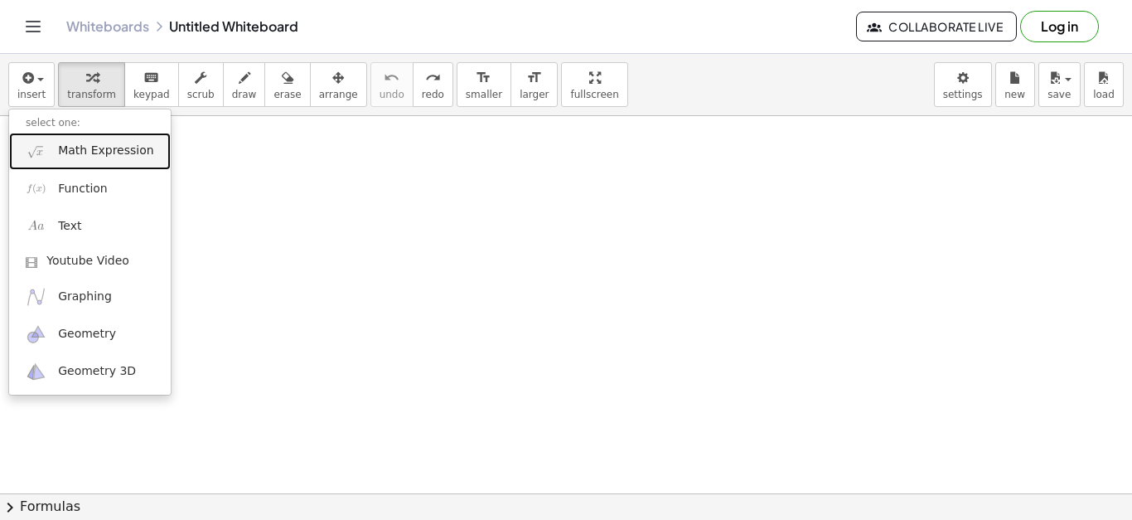
click at [56, 143] on link "Math Expression" at bounding box center [90, 151] width 162 height 37
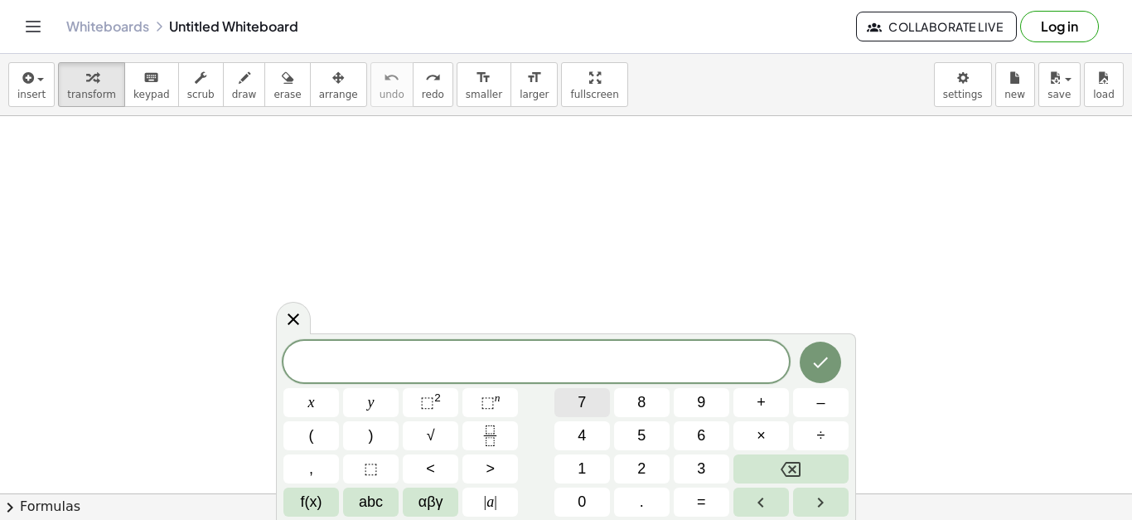
click at [583, 411] on span "7" at bounding box center [582, 402] width 8 height 22
click at [758, 436] on span "×" at bounding box center [761, 435] width 9 height 22
click at [602, 433] on button "4" at bounding box center [582, 435] width 56 height 29
click at [826, 352] on icon "Done" at bounding box center [821, 362] width 20 height 20
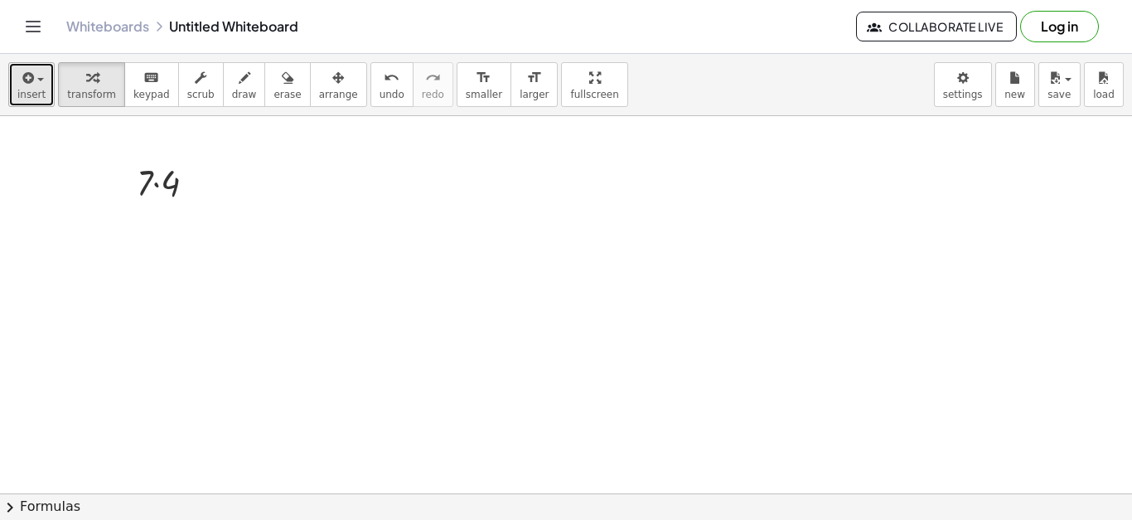
click at [38, 85] on div "button" at bounding box center [31, 77] width 28 height 20
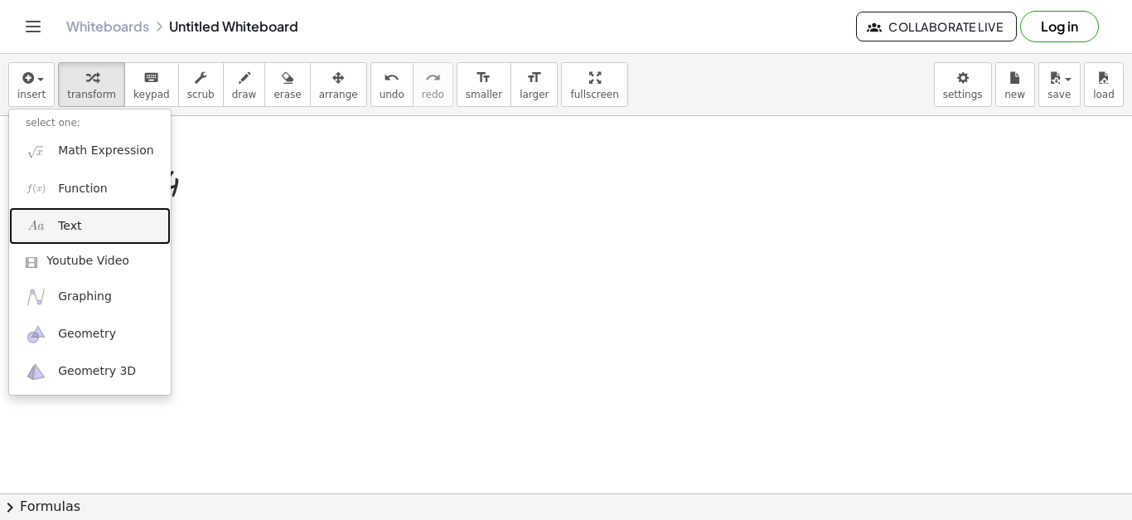
click at [82, 230] on link "Text" at bounding box center [90, 225] width 162 height 37
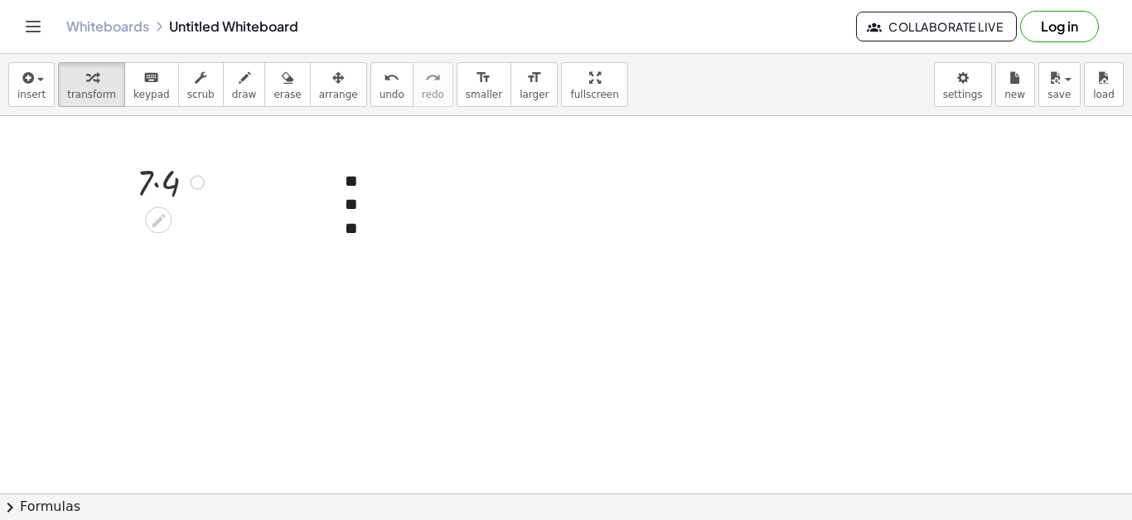
click at [157, 177] on div at bounding box center [172, 181] width 89 height 49
click at [384, 68] on icon "undo" at bounding box center [392, 78] width 16 height 20
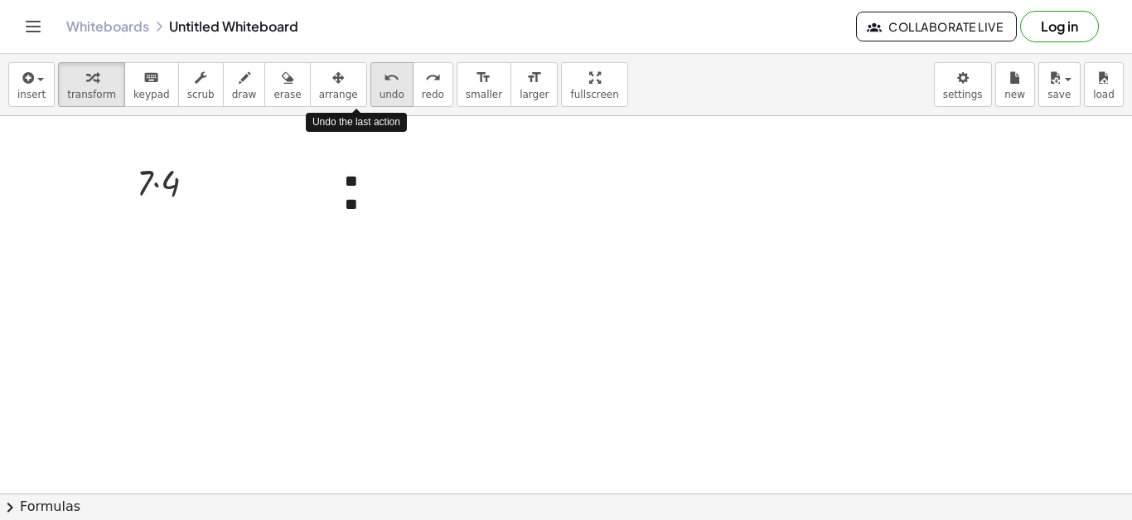
click at [384, 68] on icon "undo" at bounding box center [392, 78] width 16 height 20
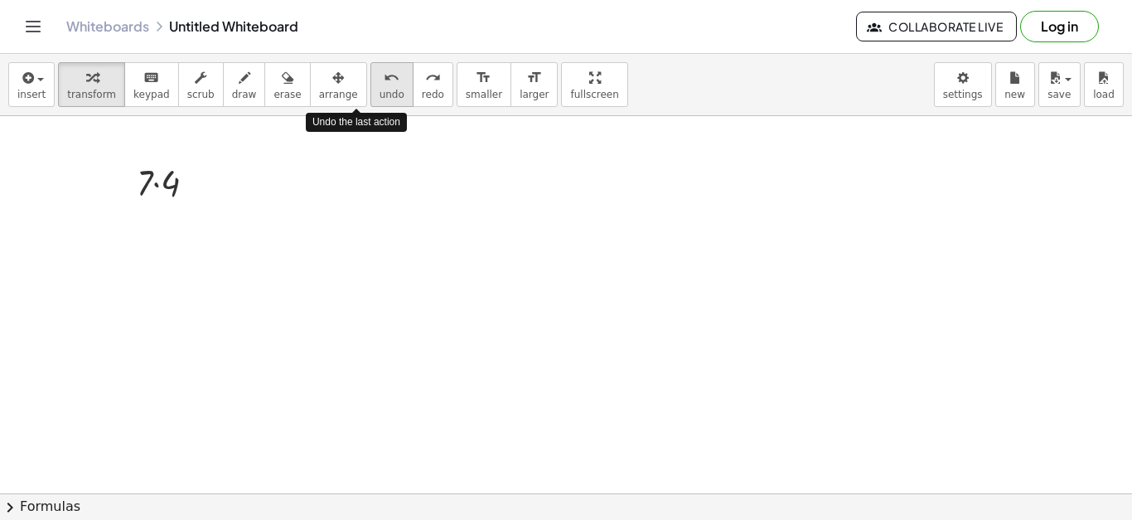
click at [384, 68] on icon "undo" at bounding box center [392, 78] width 16 height 20
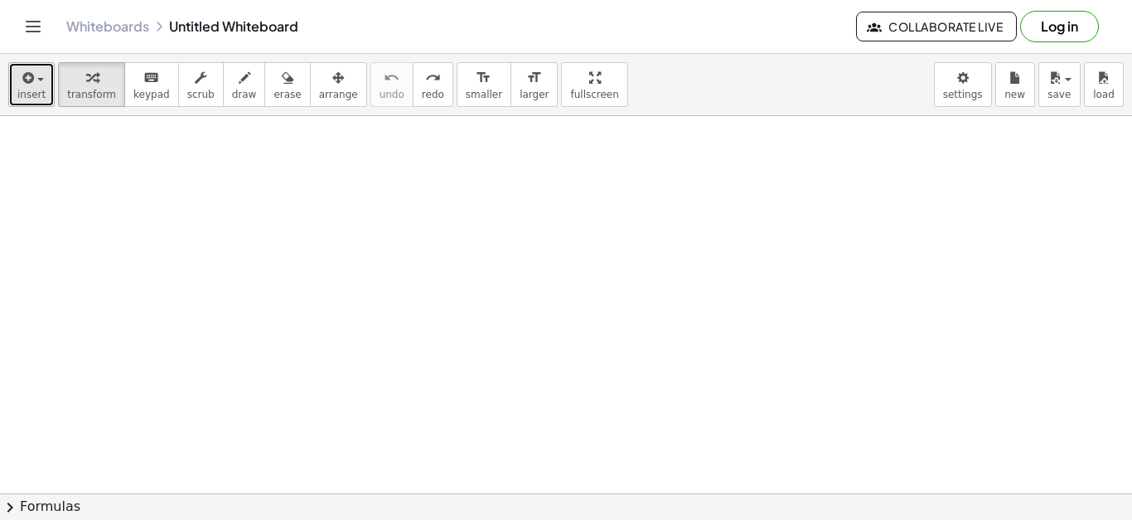
click at [47, 91] on button "insert" at bounding box center [31, 84] width 46 height 45
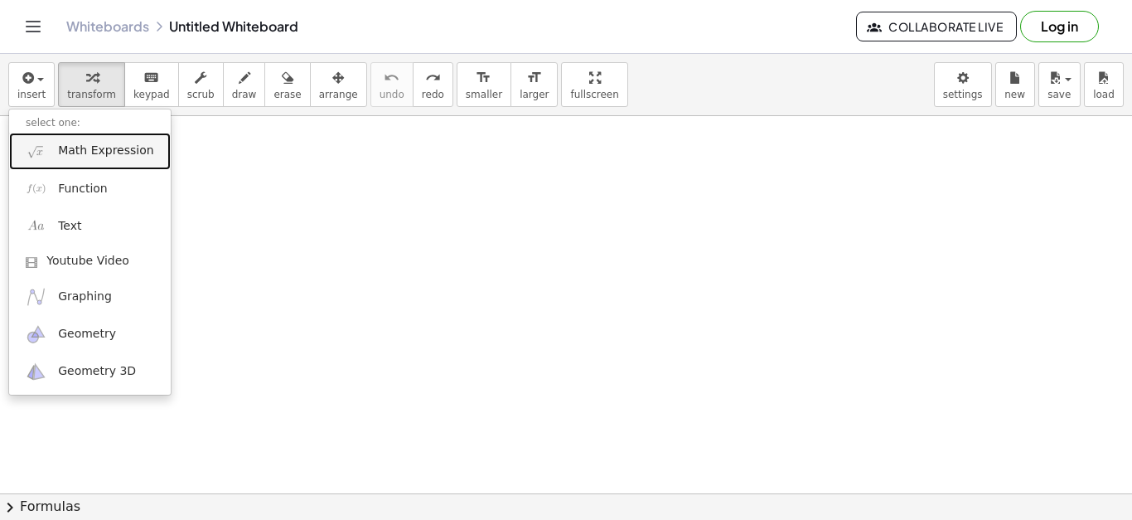
click at [85, 158] on span "Math Expression" at bounding box center [105, 151] width 95 height 17
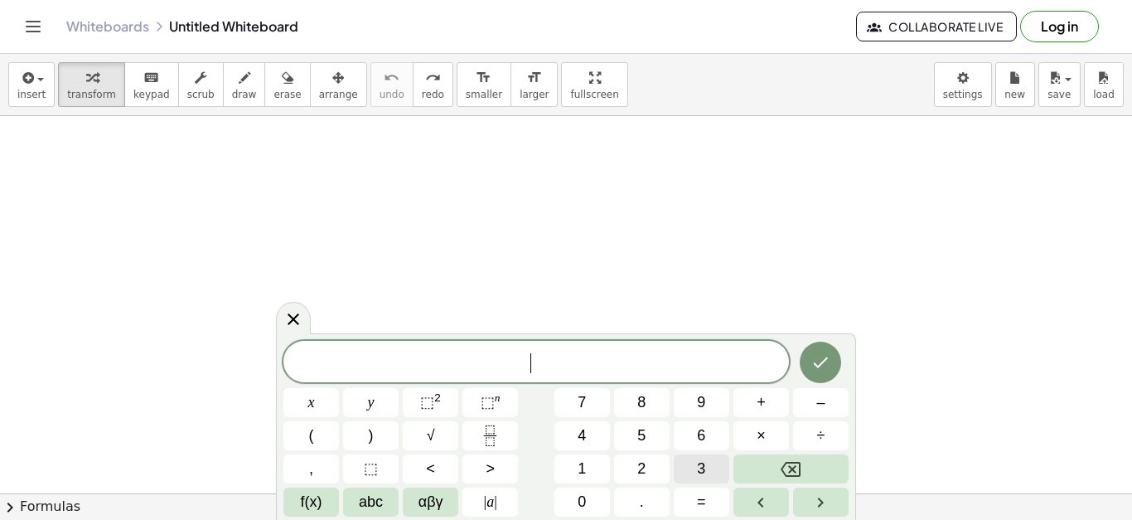
click at [711, 462] on button "3" at bounding box center [702, 468] width 56 height 29
click at [768, 431] on button "×" at bounding box center [762, 435] width 56 height 29
click at [646, 397] on span "8" at bounding box center [641, 402] width 8 height 22
click at [821, 365] on icon "Done" at bounding box center [821, 362] width 15 height 11
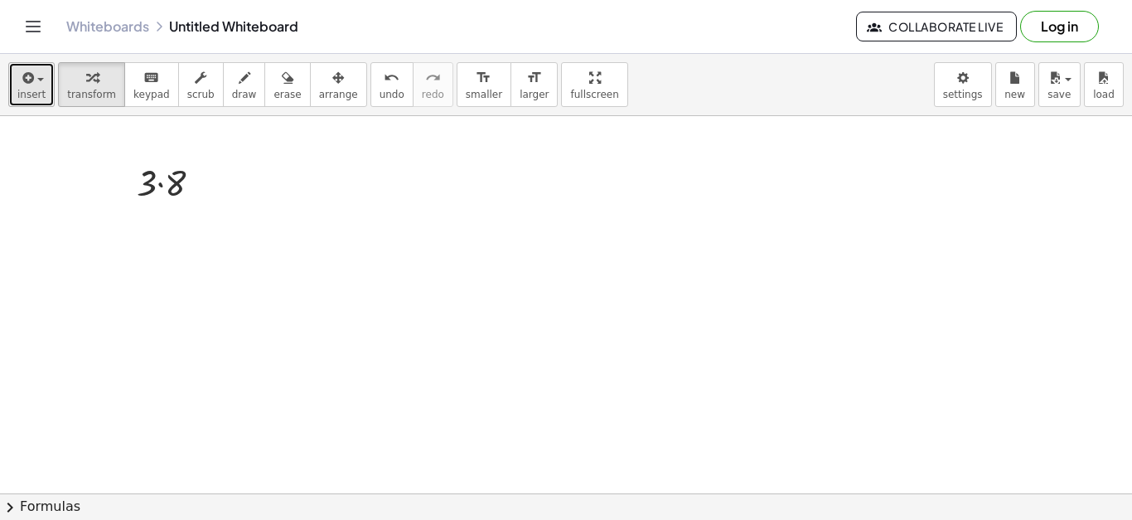
click at [38, 92] on span "insert" at bounding box center [31, 95] width 28 height 12
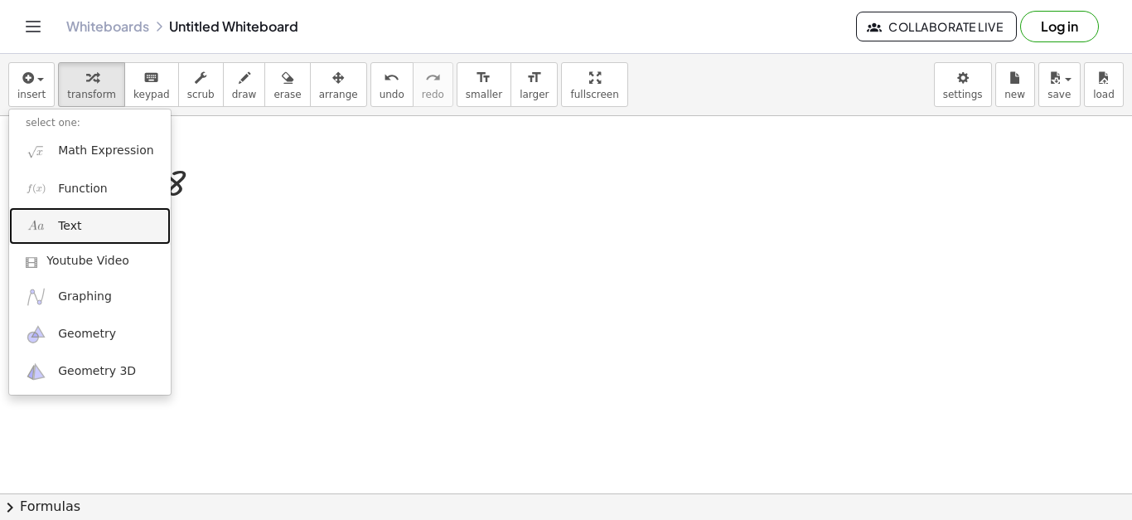
click at [93, 225] on link "Text" at bounding box center [90, 225] width 162 height 37
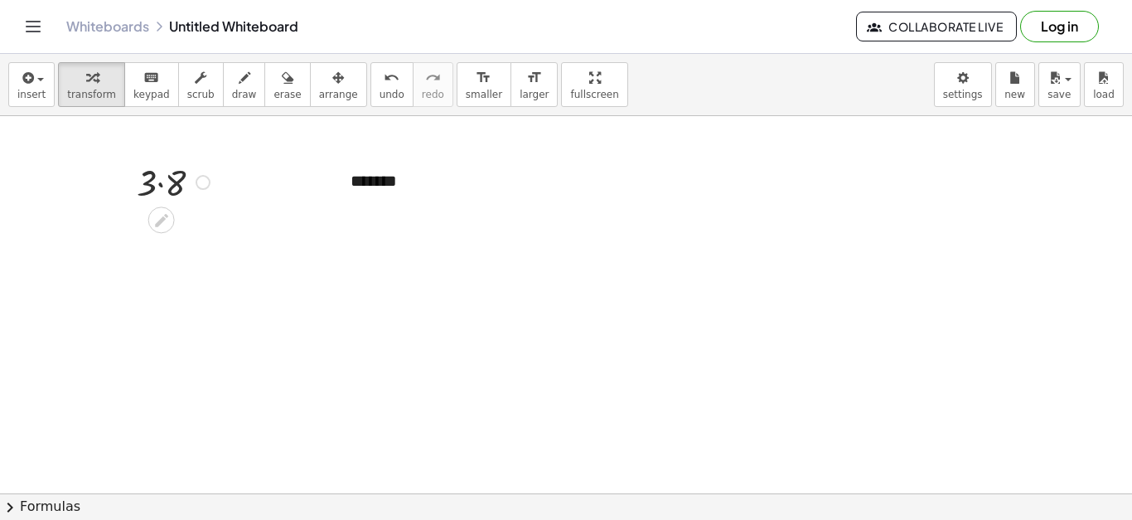
click at [175, 173] on div at bounding box center [175, 181] width 94 height 49
drag, startPoint x: 177, startPoint y: 176, endPoint x: 600, endPoint y: 324, distance: 448.0
click at [380, 89] on span "undo" at bounding box center [392, 95] width 25 height 12
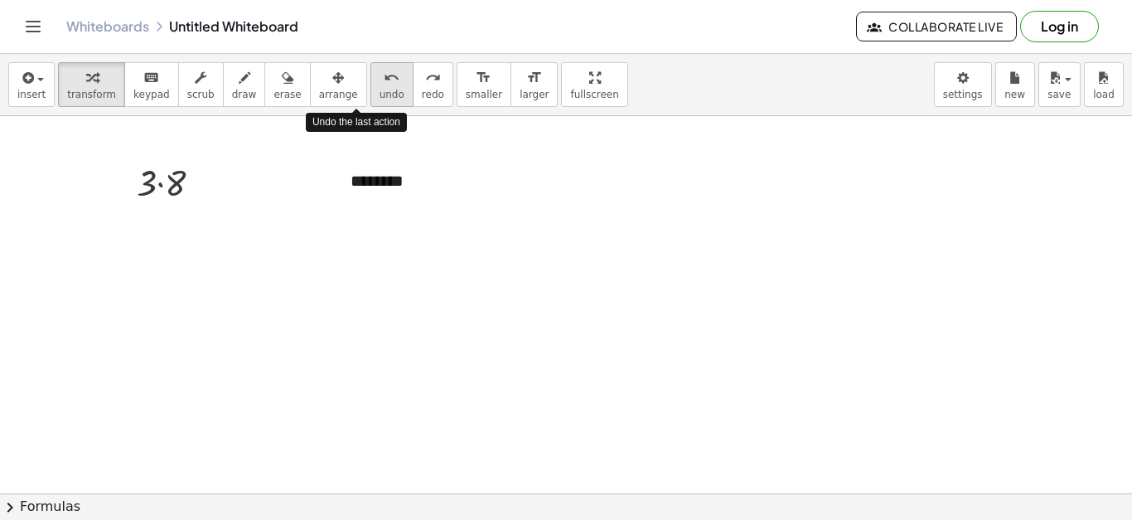
click at [380, 89] on span "undo" at bounding box center [392, 95] width 25 height 12
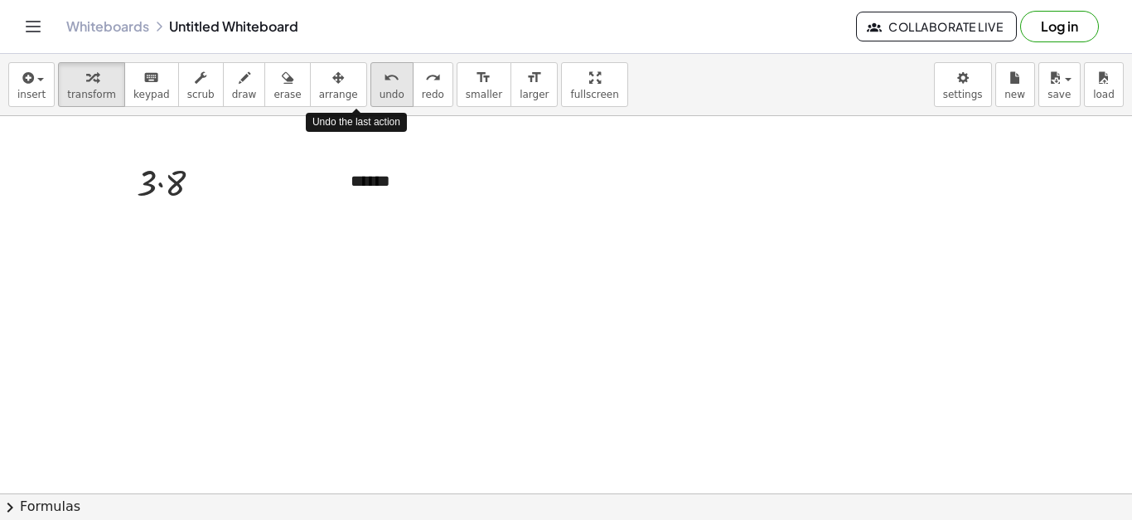
click at [380, 89] on span "undo" at bounding box center [392, 95] width 25 height 12
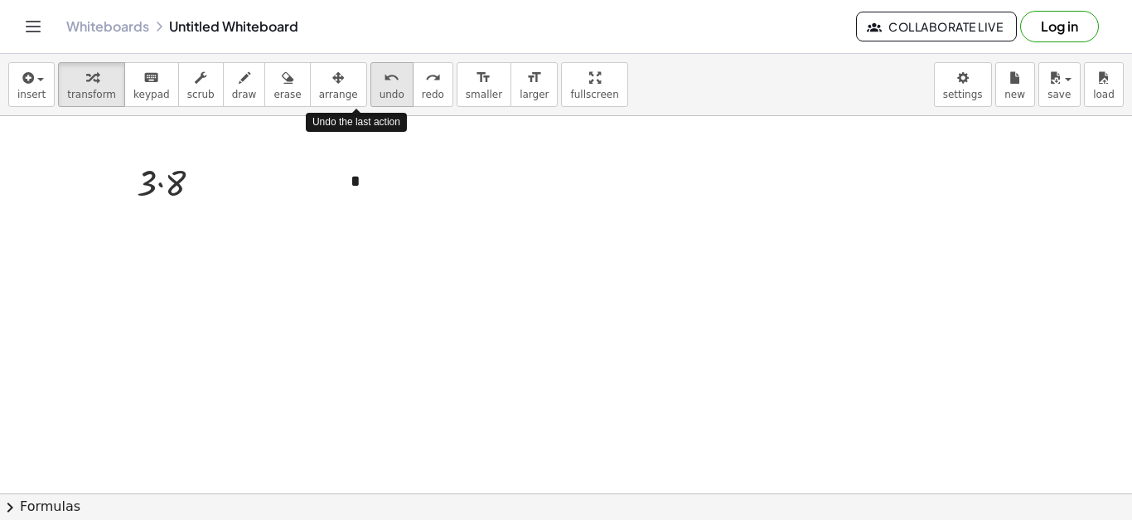
click at [380, 89] on span "undo" at bounding box center [392, 95] width 25 height 12
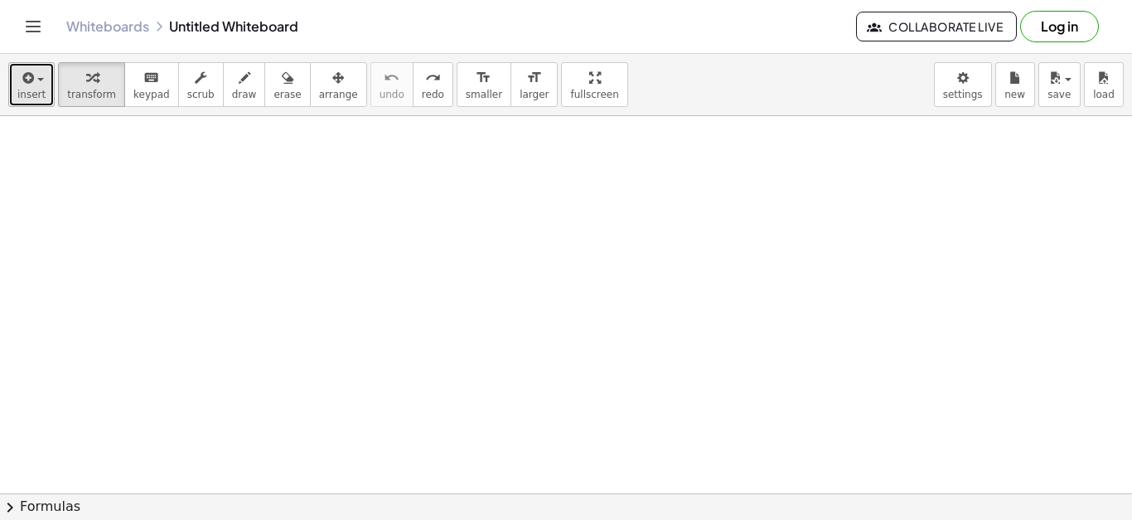
click at [46, 97] on button "insert" at bounding box center [31, 84] width 46 height 45
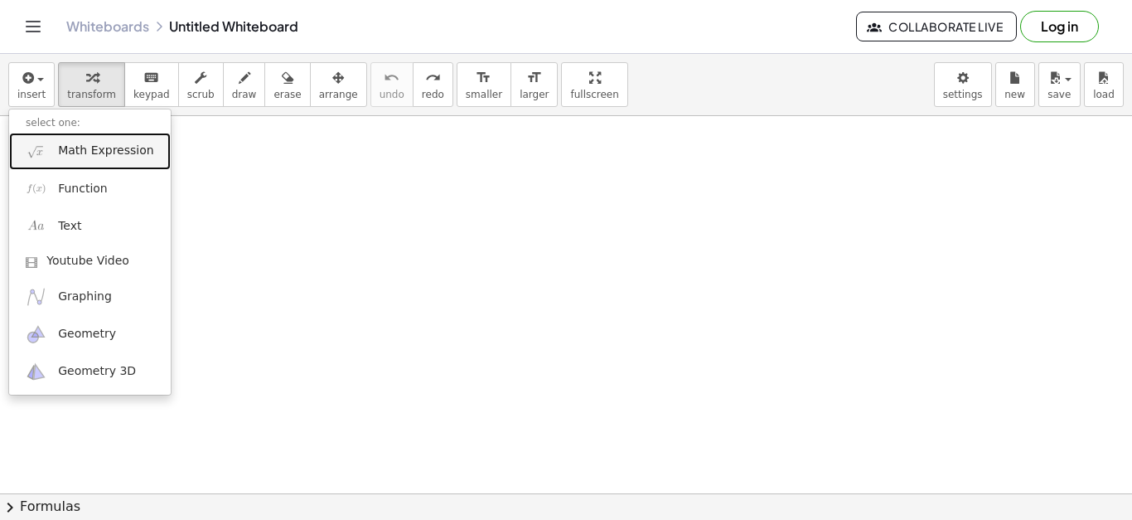
click at [104, 146] on span "Math Expression" at bounding box center [105, 151] width 95 height 17
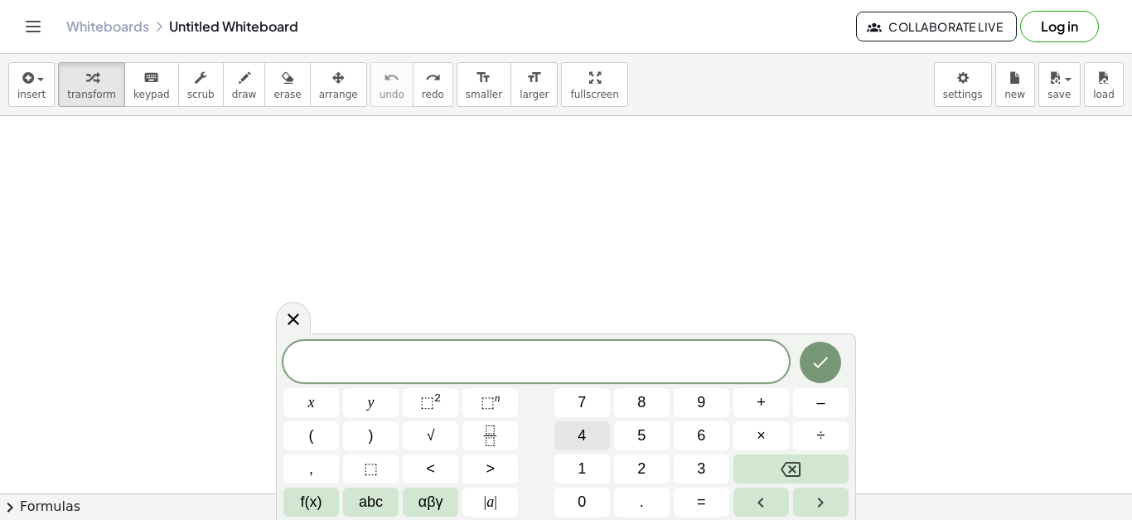
click at [592, 441] on button "4" at bounding box center [582, 435] width 56 height 29
click at [765, 441] on span "×" at bounding box center [761, 435] width 9 height 22
click at [703, 435] on span "6" at bounding box center [701, 435] width 8 height 22
click at [809, 363] on button "Done" at bounding box center [820, 361] width 41 height 41
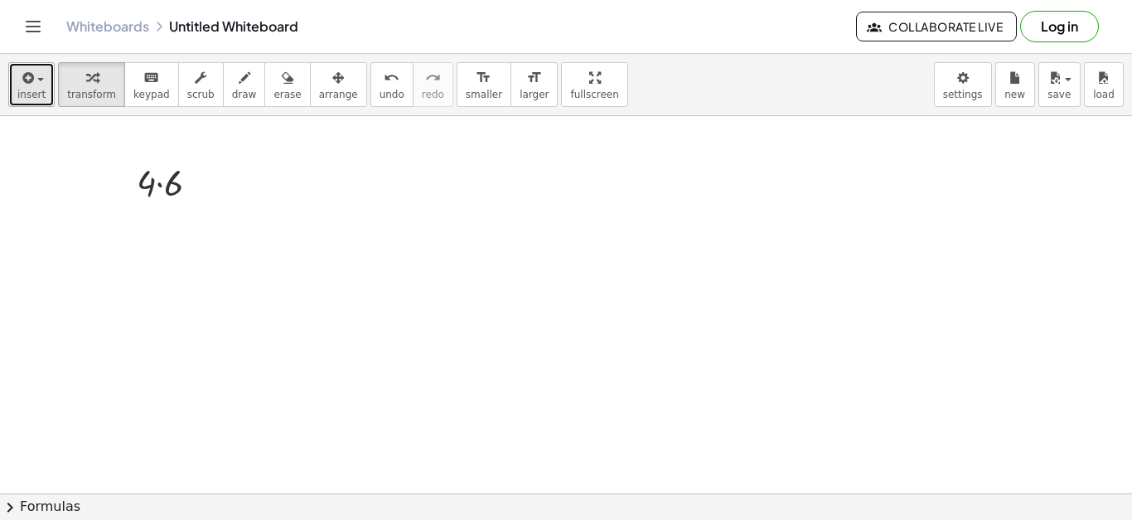
click at [43, 81] on button "insert" at bounding box center [31, 84] width 46 height 45
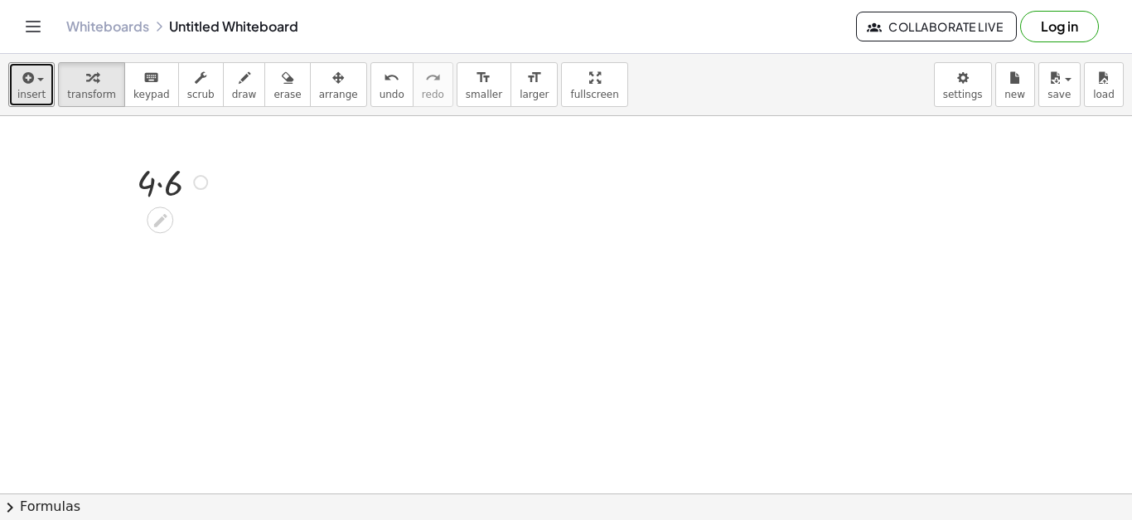
click at [157, 197] on div at bounding box center [174, 181] width 92 height 49
click at [380, 93] on span "undo" at bounding box center [392, 95] width 25 height 12
click at [36, 82] on div "button" at bounding box center [31, 77] width 28 height 20
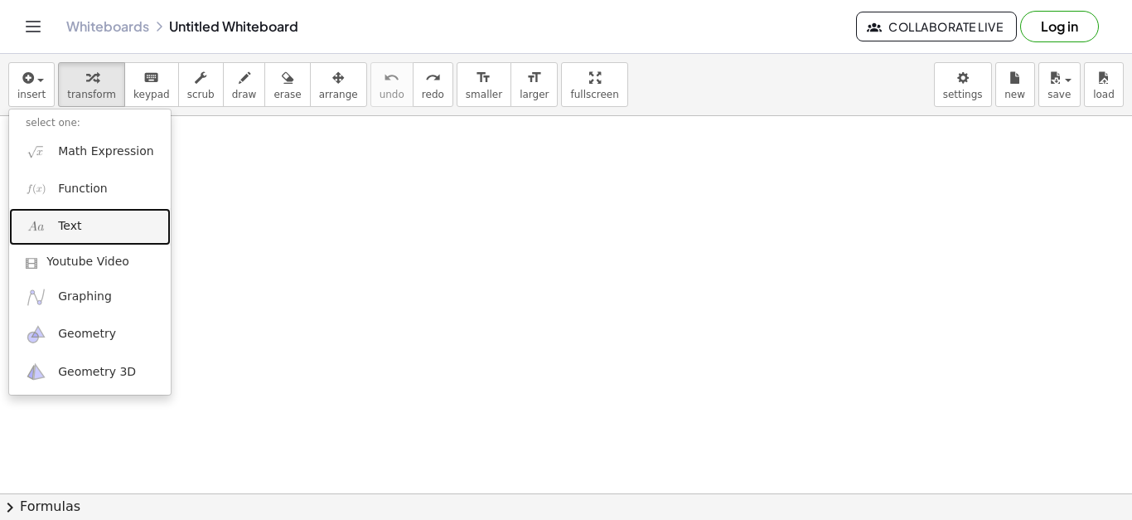
click at [86, 225] on link "Text" at bounding box center [90, 226] width 162 height 37
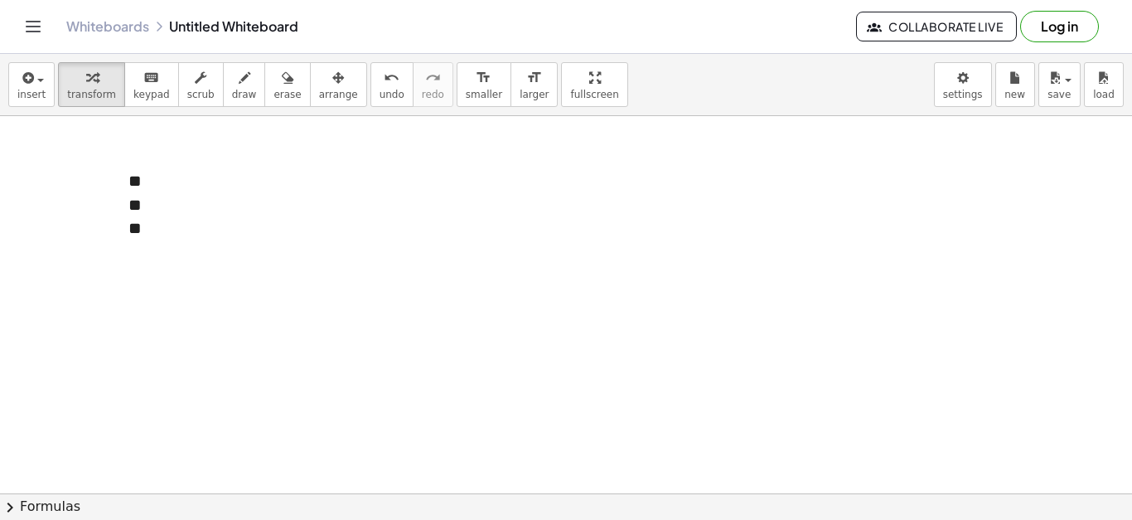
drag, startPoint x: 171, startPoint y: 246, endPoint x: 99, endPoint y: 236, distance: 72.0
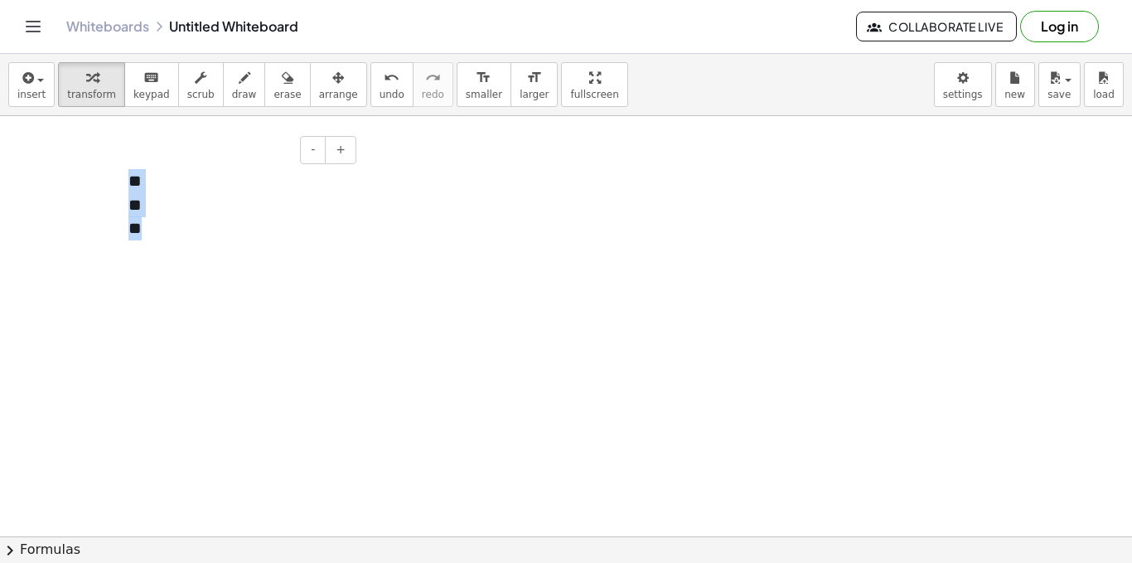
drag, startPoint x: 183, startPoint y: 231, endPoint x: 130, endPoint y: 177, distance: 75.6
click at [130, 177] on div "** ** **" at bounding box center [236, 205] width 249 height 104
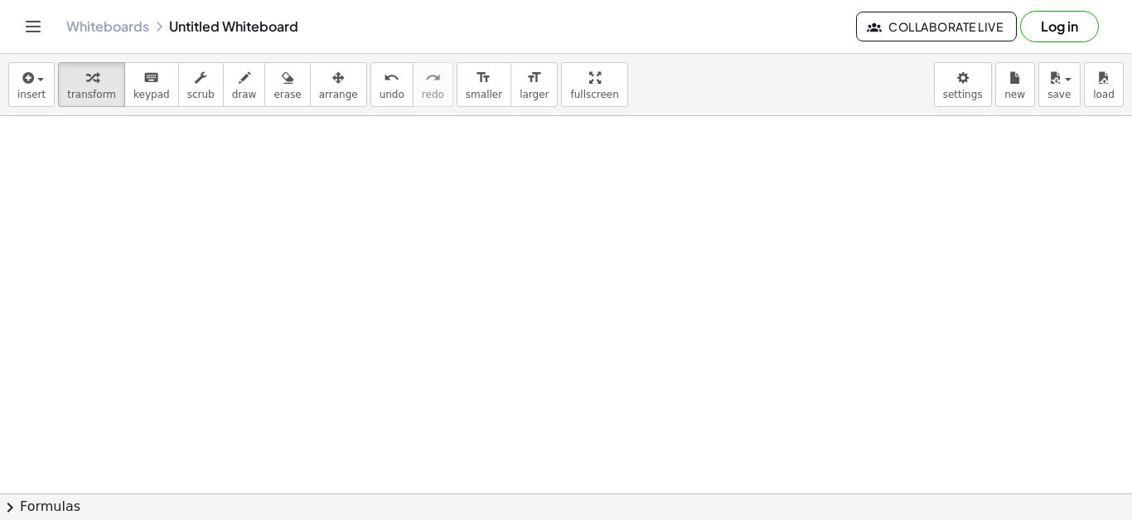
click at [48, 86] on button "insert" at bounding box center [31, 84] width 46 height 45
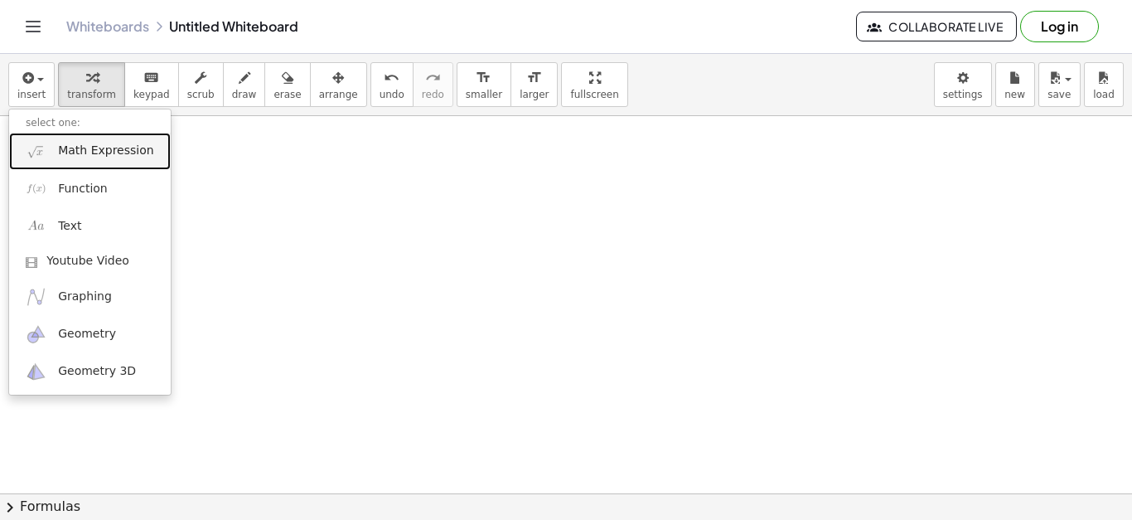
click at [90, 152] on span "Math Expression" at bounding box center [105, 151] width 95 height 17
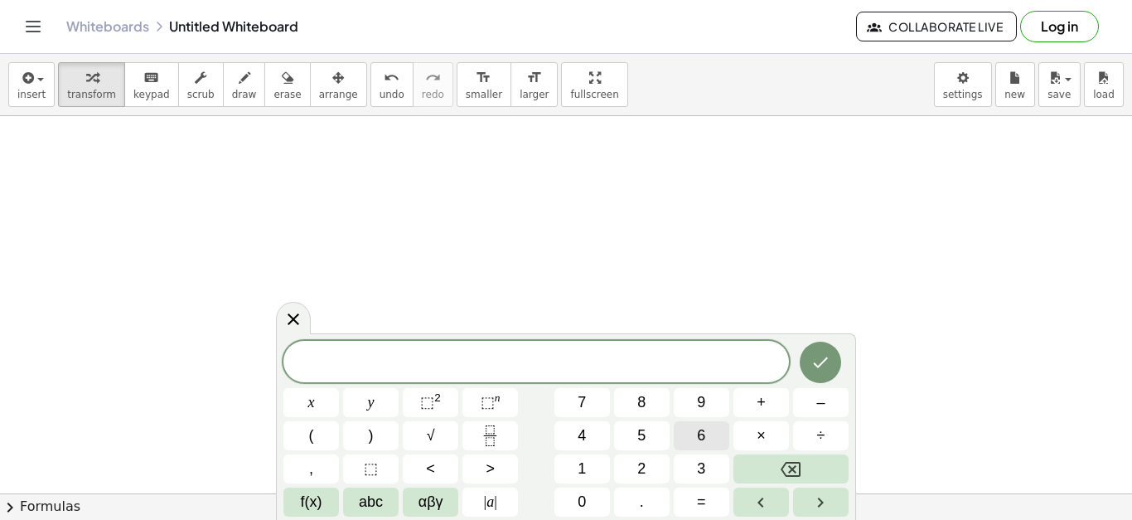
click at [679, 429] on button "6" at bounding box center [702, 435] width 56 height 29
click at [784, 433] on button "×" at bounding box center [762, 435] width 56 height 29
click at [580, 433] on span "4" at bounding box center [582, 435] width 8 height 22
click at [831, 369] on button "Done" at bounding box center [820, 361] width 41 height 41
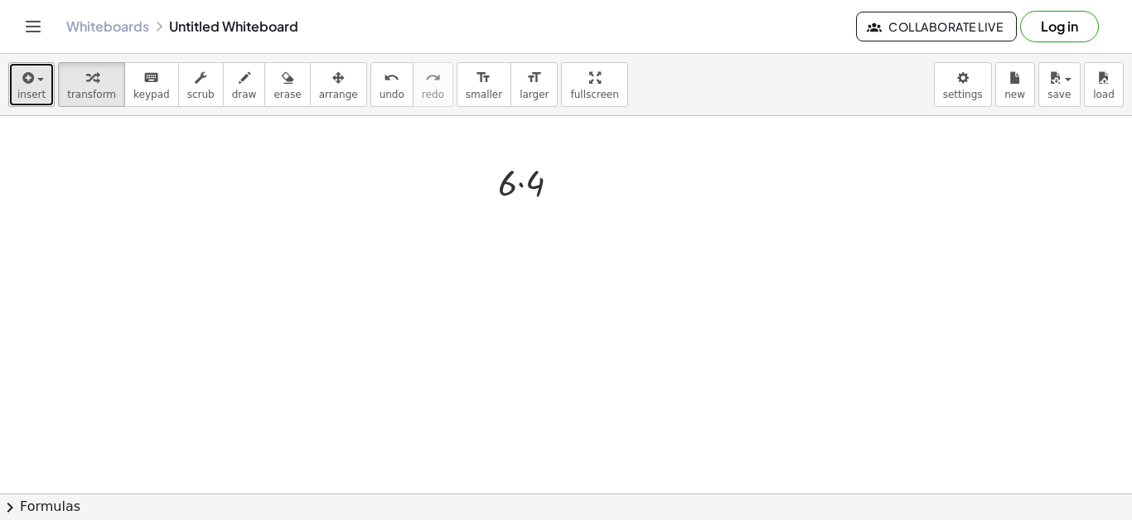
click at [39, 79] on span "button" at bounding box center [40, 79] width 7 height 3
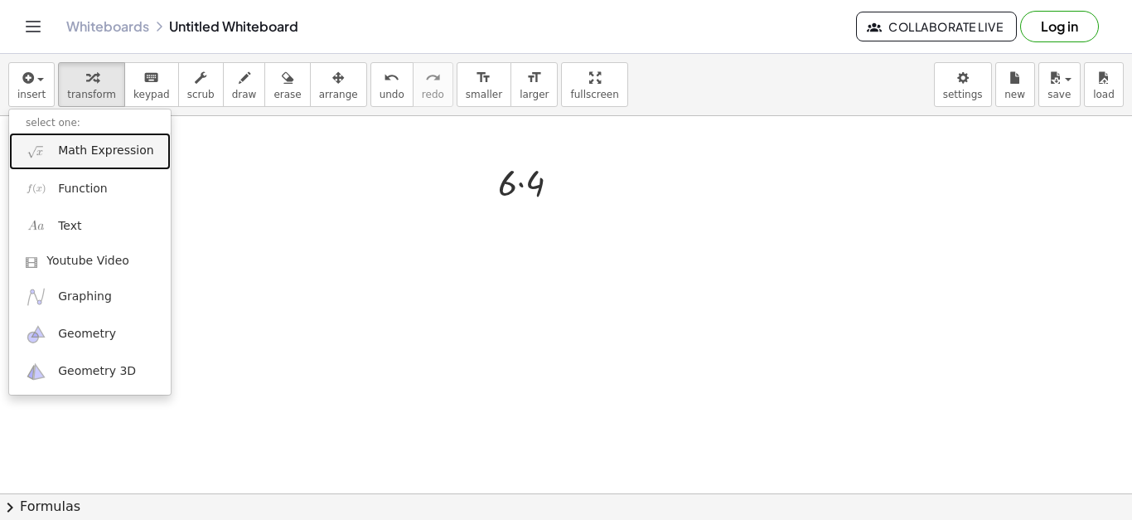
click at [97, 155] on span "Math Expression" at bounding box center [105, 151] width 95 height 17
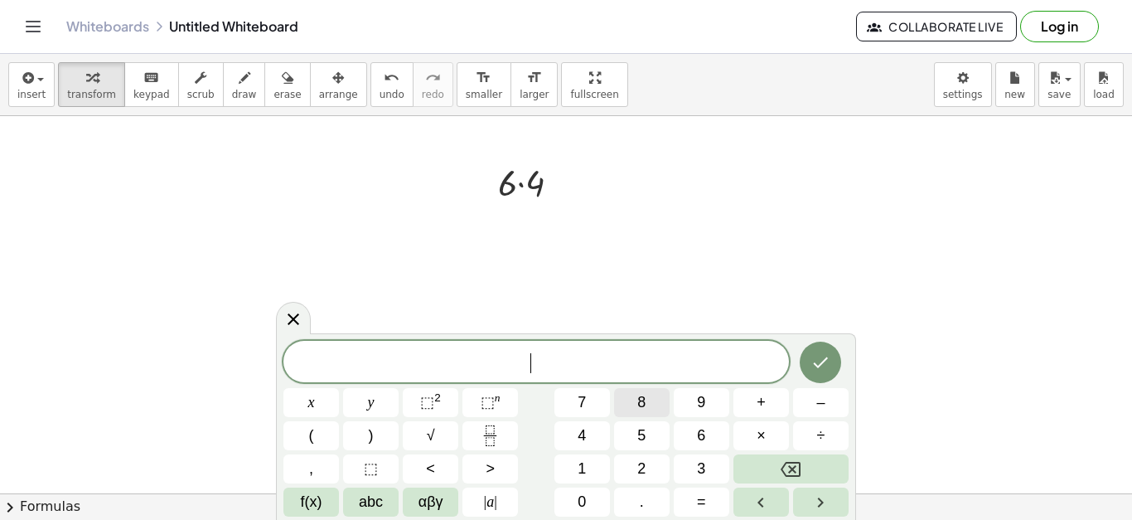
click at [653, 399] on button "8" at bounding box center [642, 402] width 56 height 29
click at [775, 429] on button "×" at bounding box center [762, 435] width 56 height 29
click at [713, 466] on button "3" at bounding box center [702, 468] width 56 height 29
click at [825, 363] on icon "Done" at bounding box center [821, 362] width 20 height 20
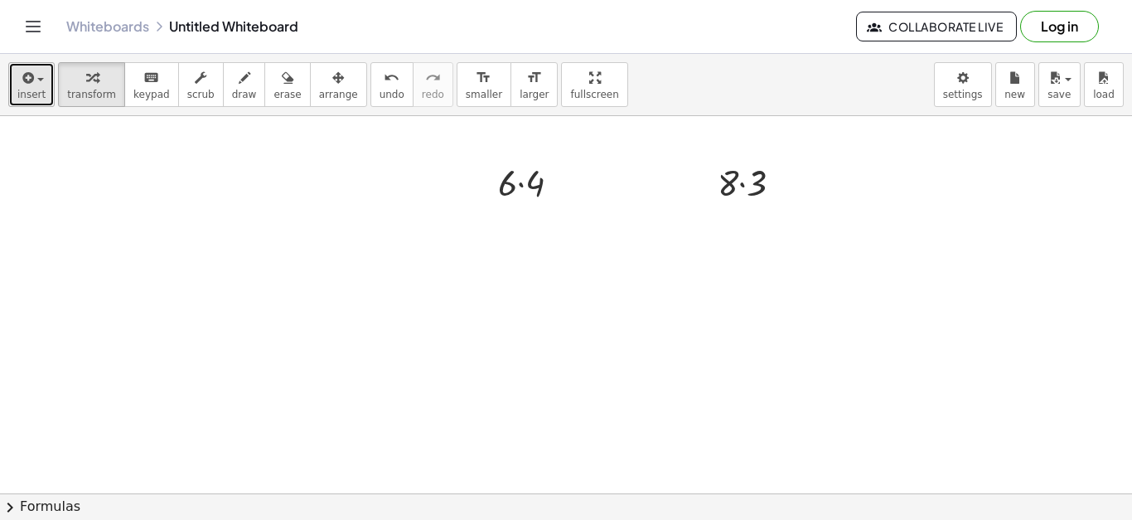
click at [30, 79] on icon "button" at bounding box center [26, 78] width 15 height 20
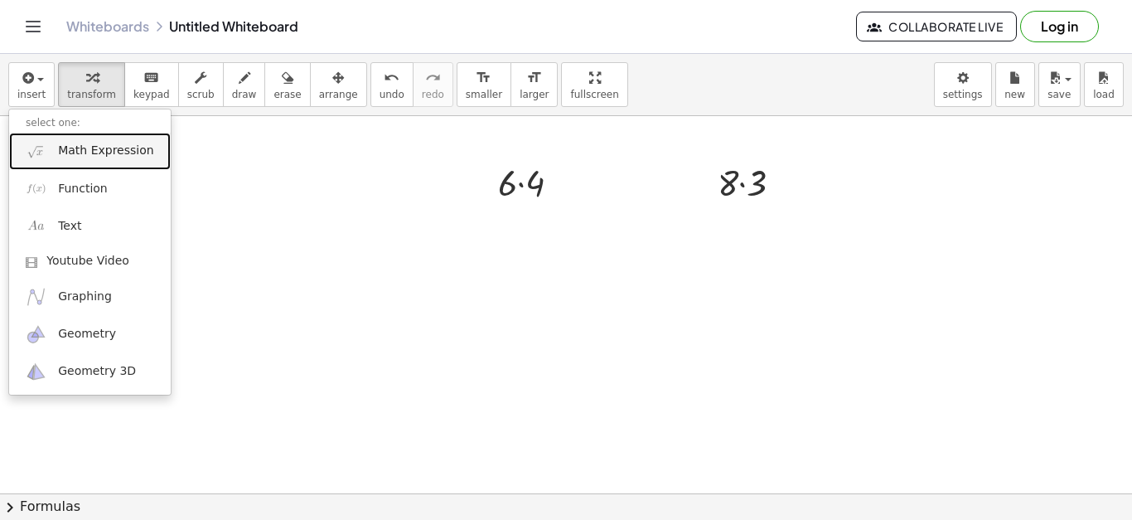
click at [73, 157] on span "Math Expression" at bounding box center [105, 151] width 95 height 17
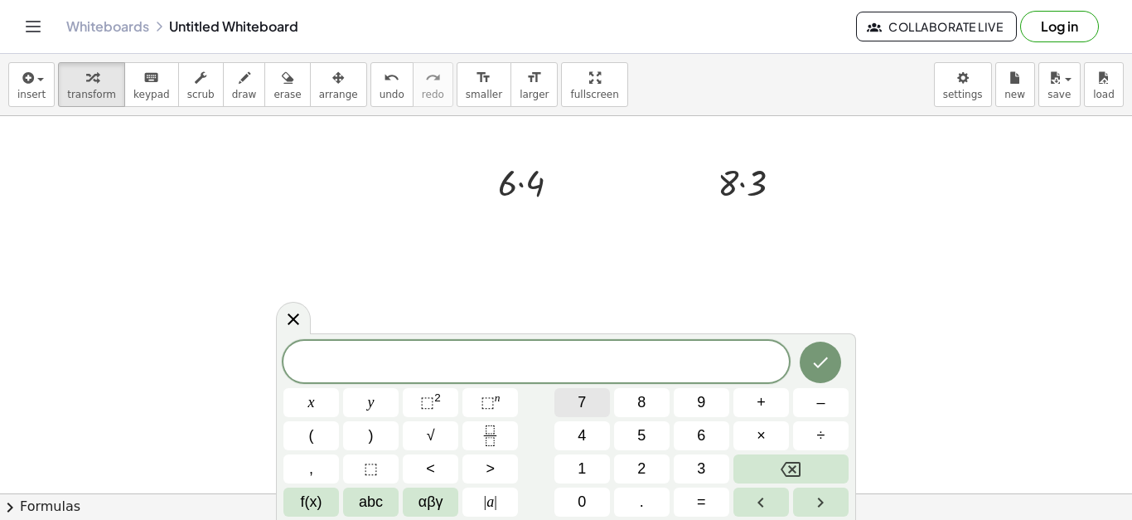
click at [601, 406] on button "7" at bounding box center [582, 402] width 56 height 29
click at [777, 482] on button "Backspace" at bounding box center [791, 468] width 115 height 29
click at [594, 443] on button "4" at bounding box center [582, 435] width 56 height 29
click at [768, 433] on button "×" at bounding box center [762, 435] width 56 height 29
click at [695, 402] on button "9" at bounding box center [702, 402] width 56 height 29
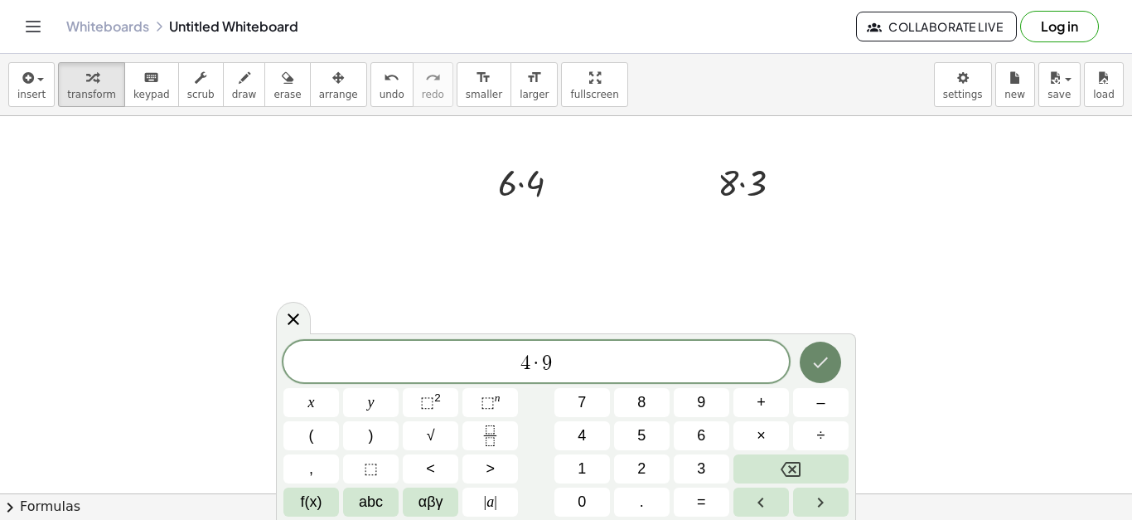
click at [828, 353] on icon "Done" at bounding box center [821, 362] width 20 height 20
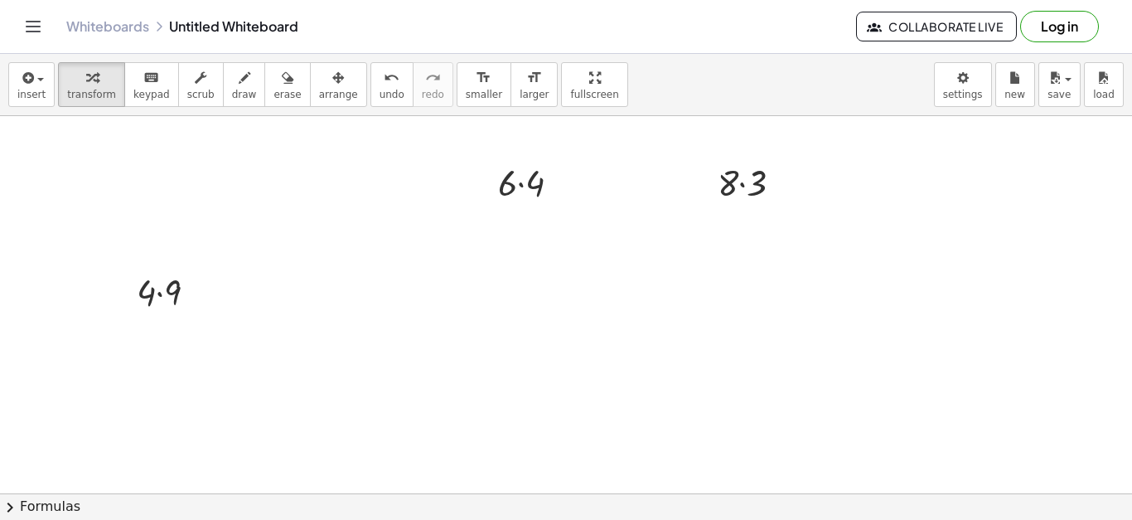
drag, startPoint x: 574, startPoint y: 311, endPoint x: 395, endPoint y: 310, distance: 179.9
drag, startPoint x: 395, startPoint y: 310, endPoint x: 429, endPoint y: 313, distance: 34.1
click at [167, 293] on div at bounding box center [173, 290] width 90 height 49
click at [516, 165] on div at bounding box center [536, 181] width 92 height 49
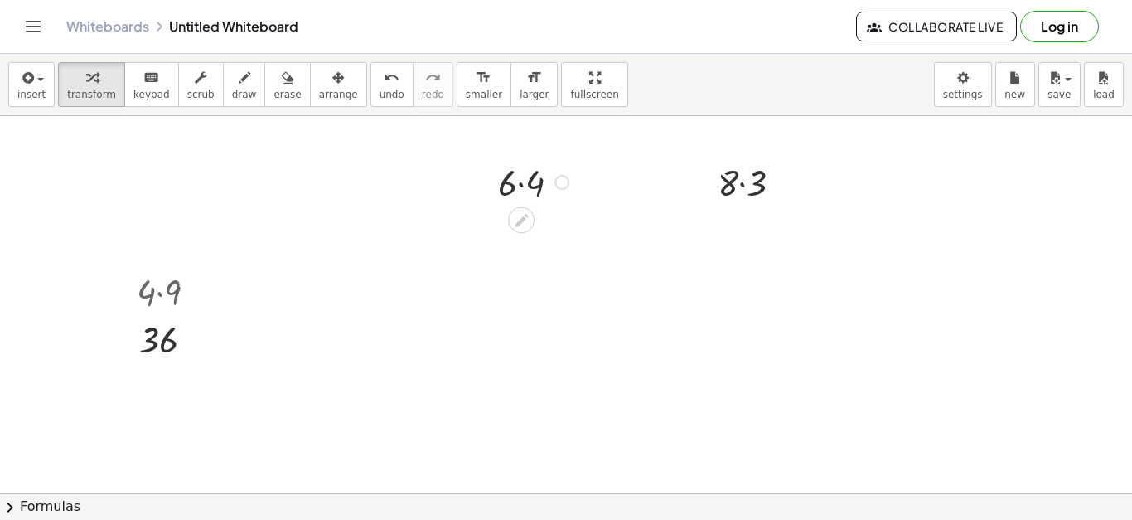
click at [516, 168] on div at bounding box center [536, 181] width 92 height 49
click at [516, 179] on div at bounding box center [536, 181] width 92 height 49
click at [532, 187] on div at bounding box center [536, 181] width 92 height 49
click at [742, 189] on div at bounding box center [756, 181] width 94 height 49
